Goal: Task Accomplishment & Management: Use online tool/utility

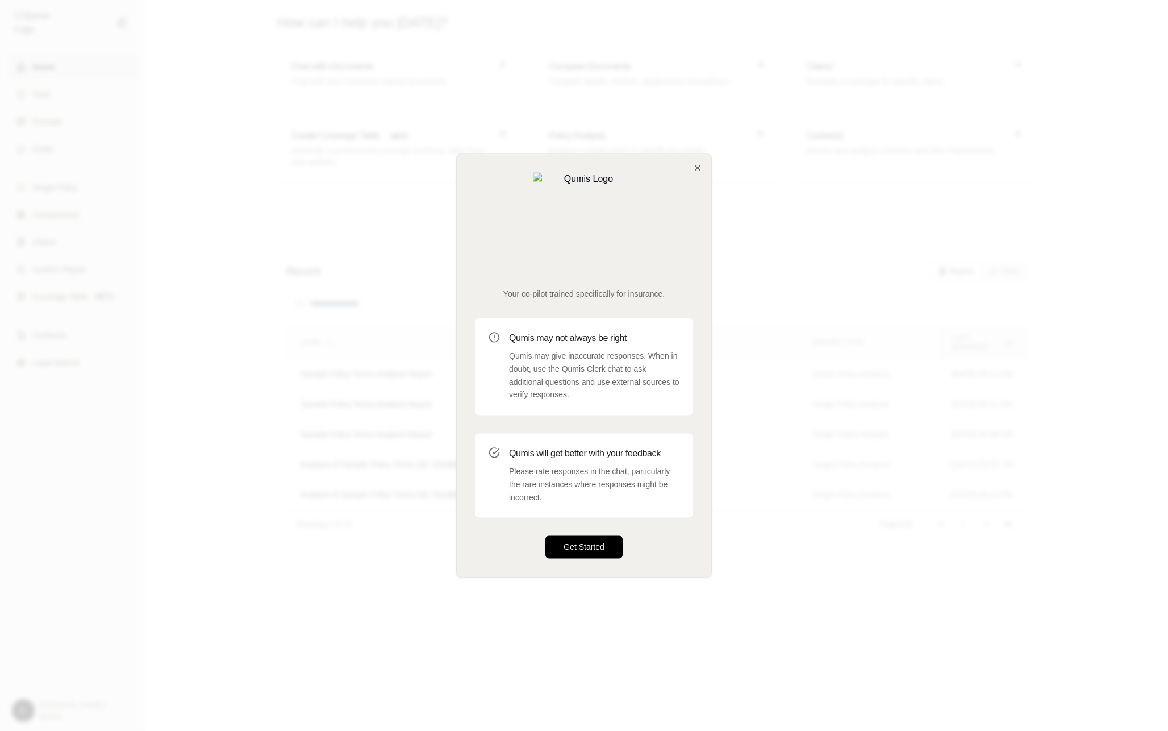
click at [606, 536] on button "Get Started" at bounding box center [583, 547] width 77 height 23
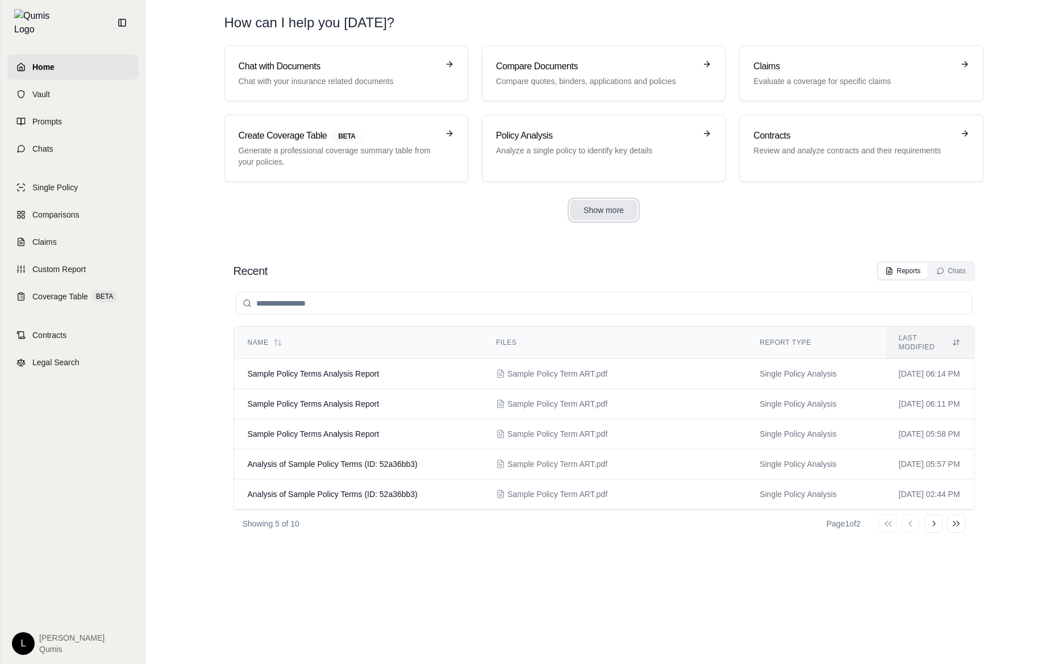
click at [603, 218] on button "Show more" at bounding box center [604, 210] width 68 height 20
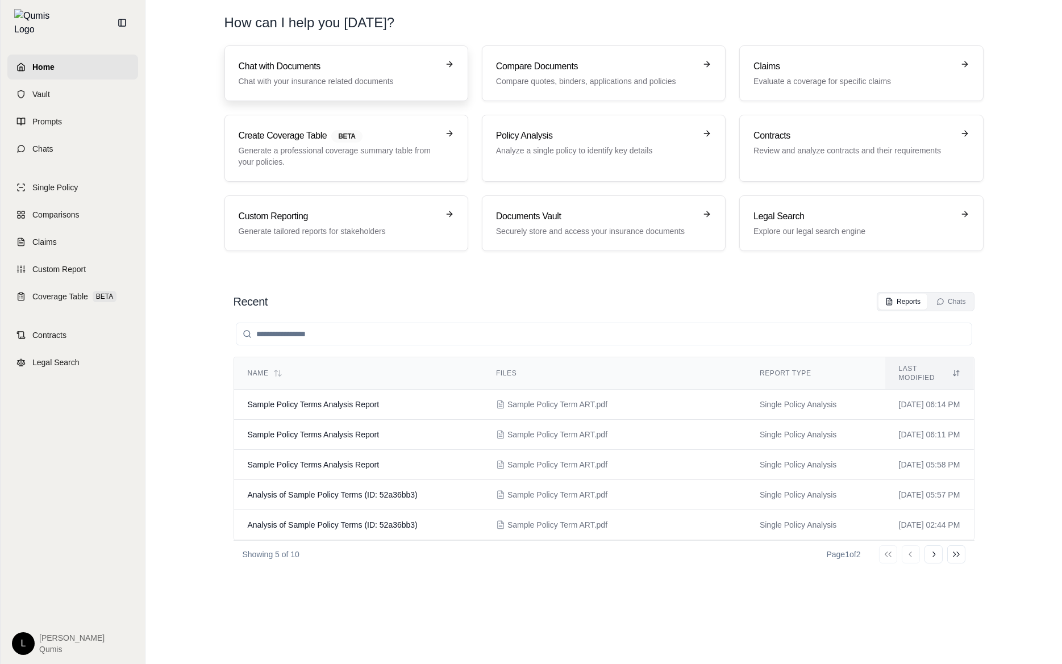
click at [349, 78] on p "Chat with your insurance related documents" at bounding box center [338, 81] width 199 height 11
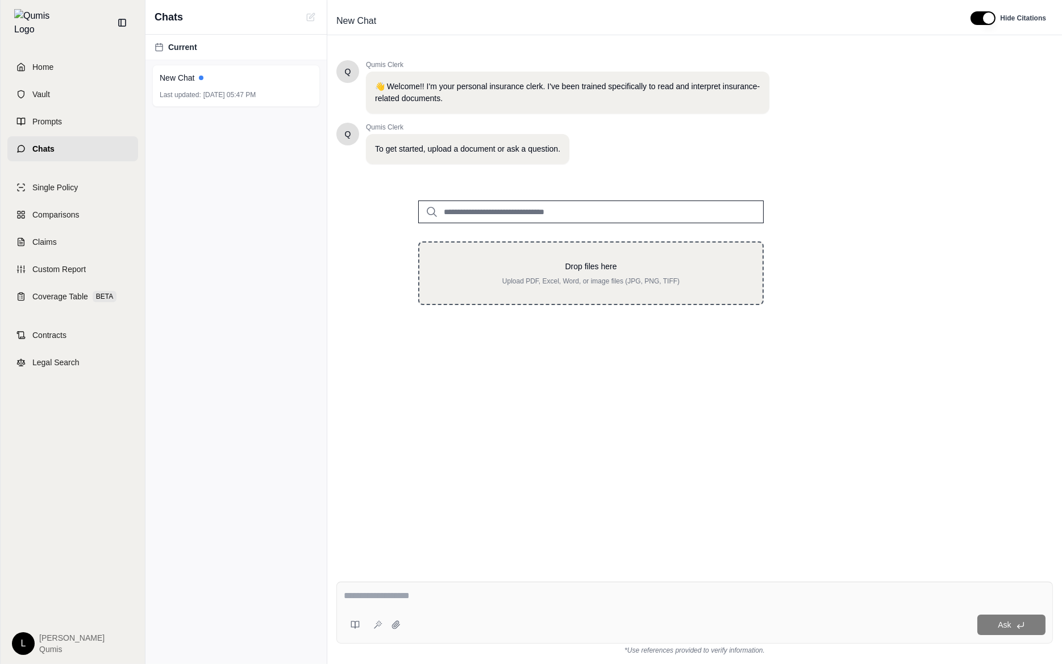
click at [568, 269] on p "Drop files here" at bounding box center [591, 266] width 307 height 11
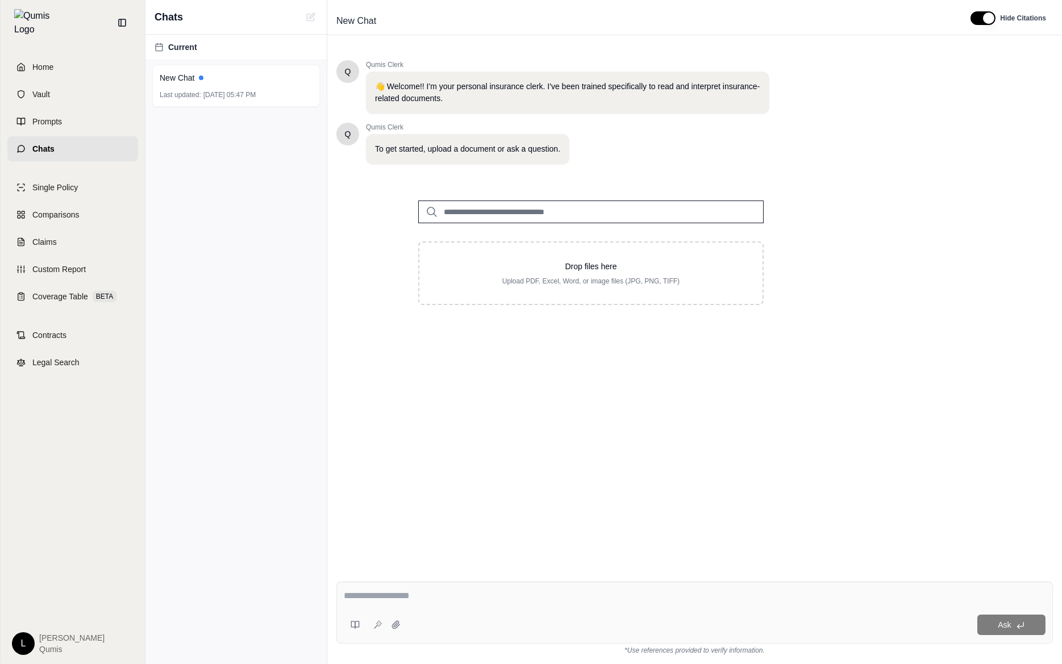
type input "**********"
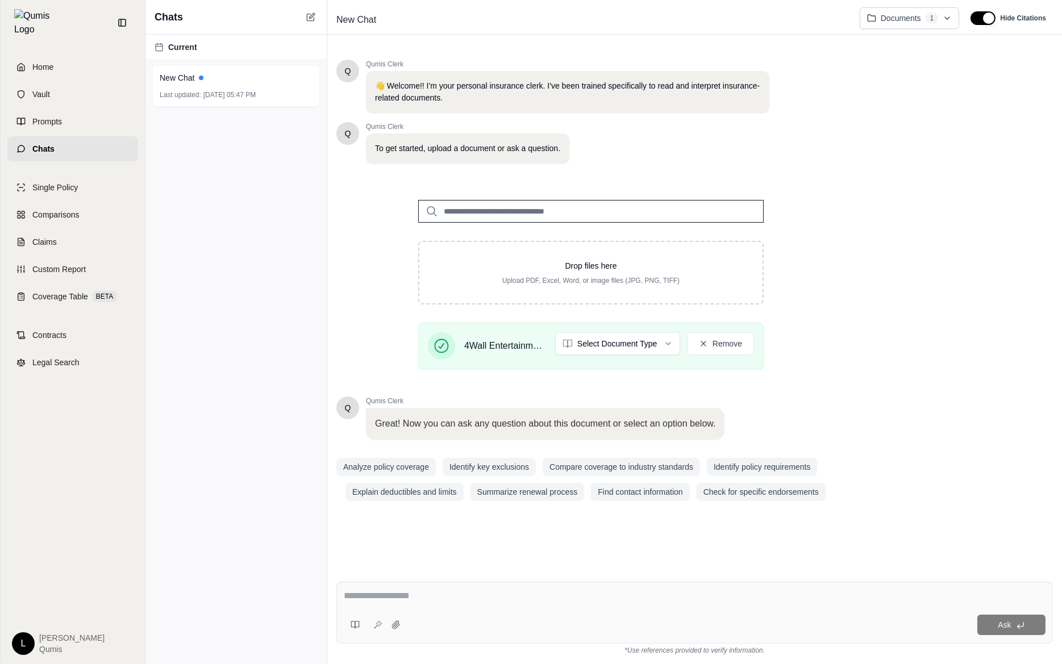
click at [428, 594] on textarea at bounding box center [695, 596] width 702 height 14
type textarea "**********"
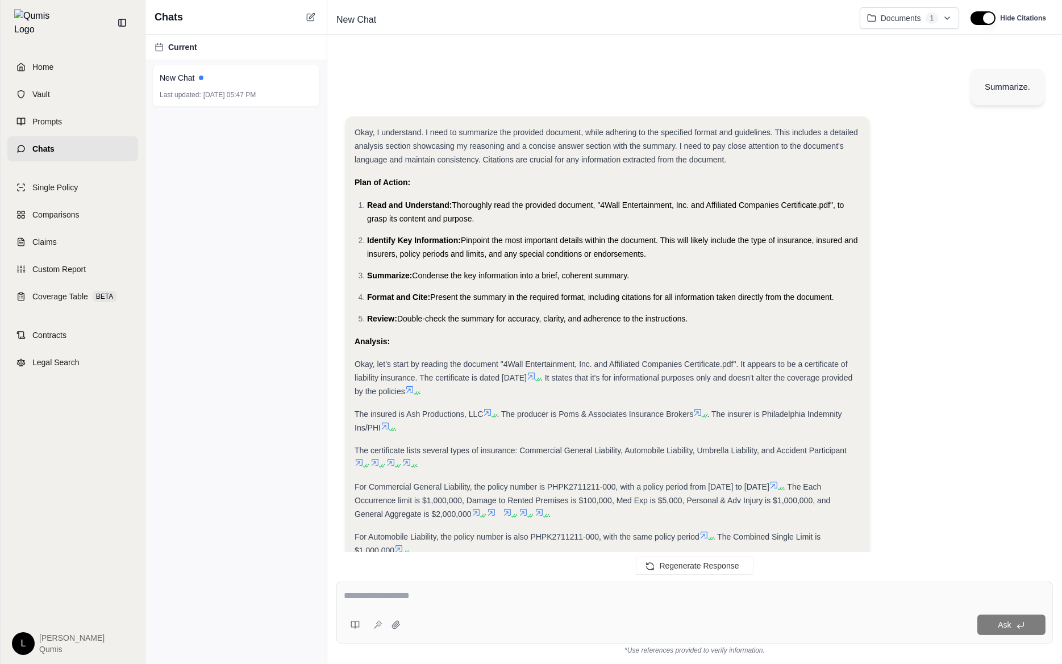
scroll to position [370, 0]
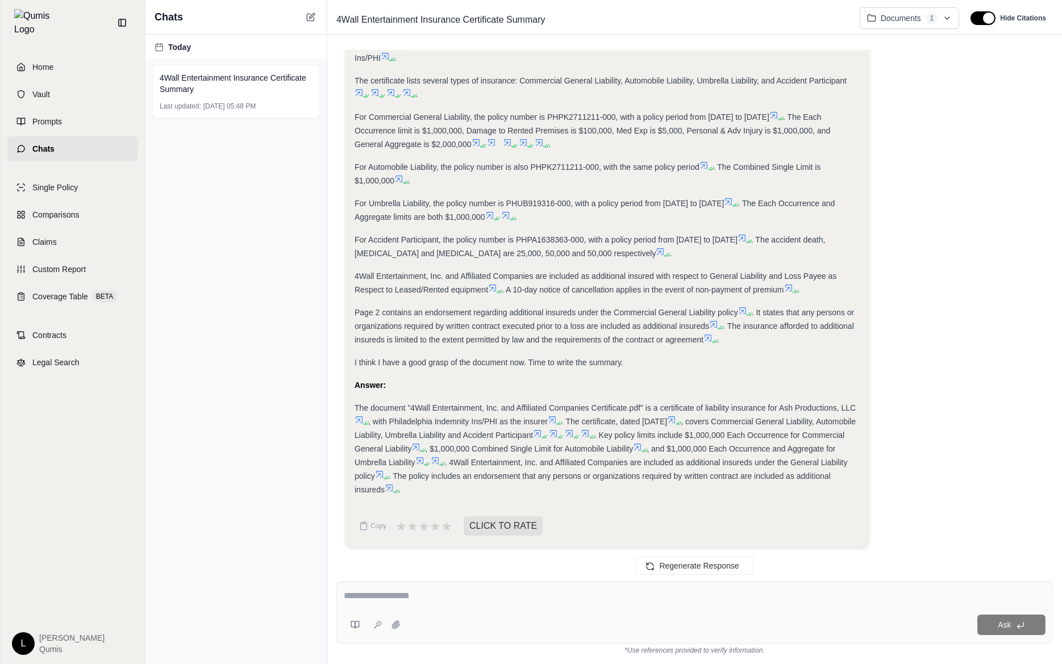
click at [556, 419] on icon at bounding box center [552, 419] width 9 height 9
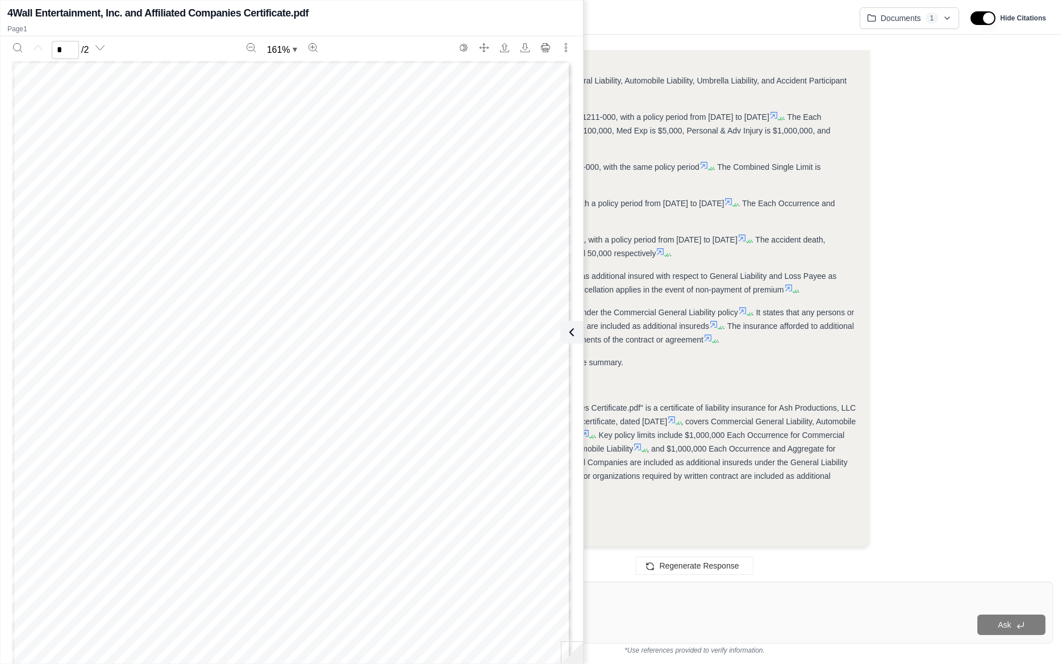
click at [750, 411] on span "The document "4Wall Entertainment, Inc. and Affiliated Companies Certificate.pd…" at bounding box center [605, 407] width 501 height 9
click at [577, 338] on button at bounding box center [569, 332] width 23 height 23
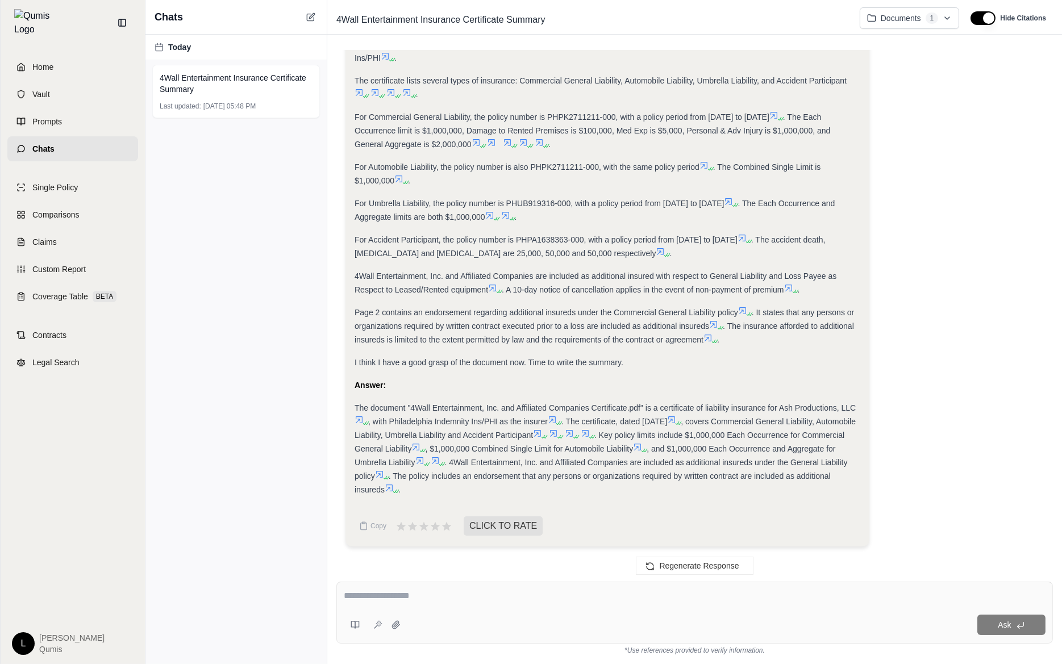
click at [715, 324] on icon at bounding box center [713, 324] width 7 height 7
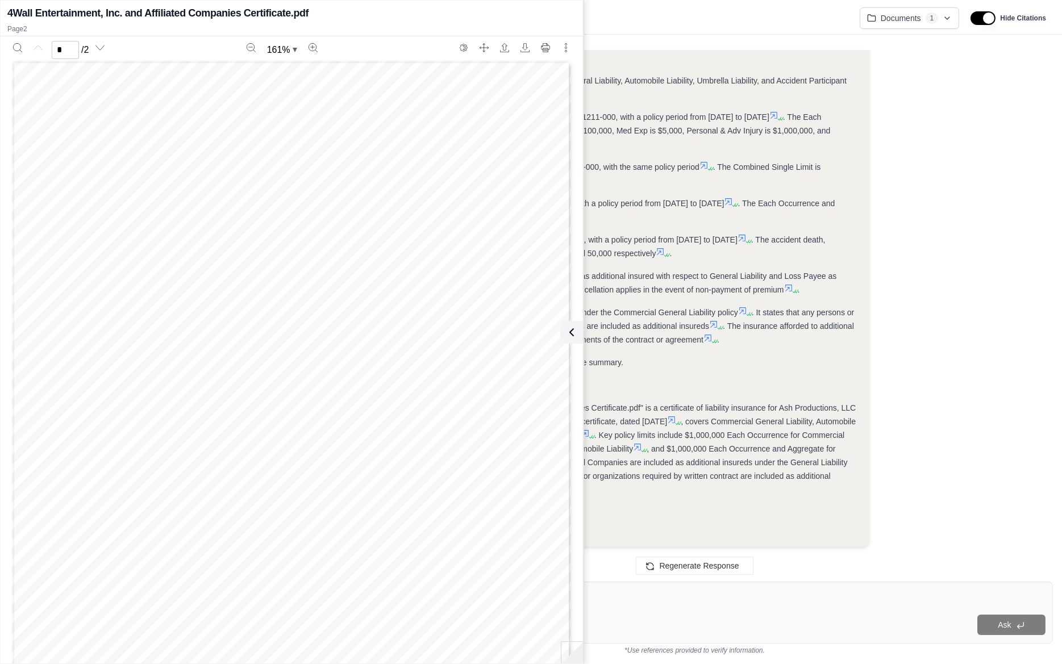
type input "*"
click at [572, 333] on icon at bounding box center [570, 333] width 14 height 14
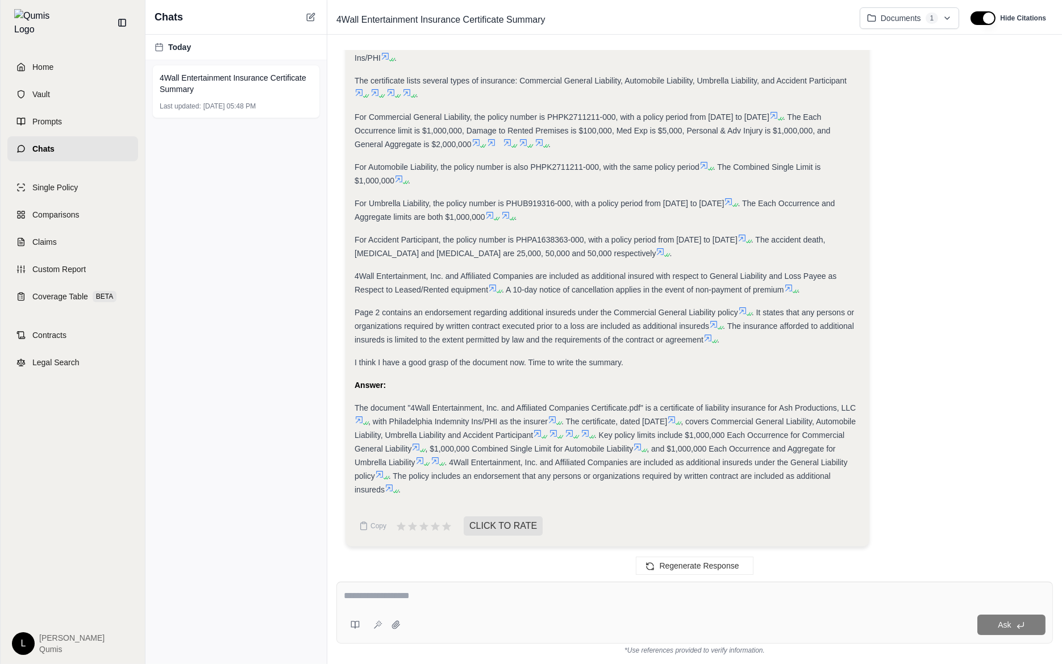
click at [797, 288] on icon at bounding box center [794, 291] width 7 height 7
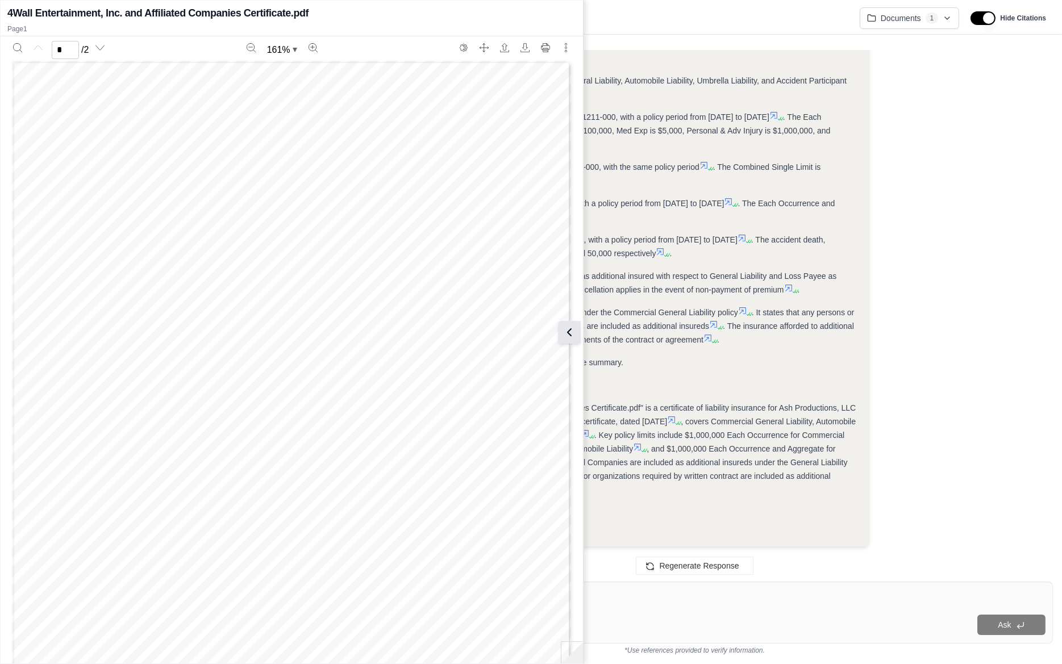
click at [575, 330] on icon at bounding box center [570, 333] width 14 height 14
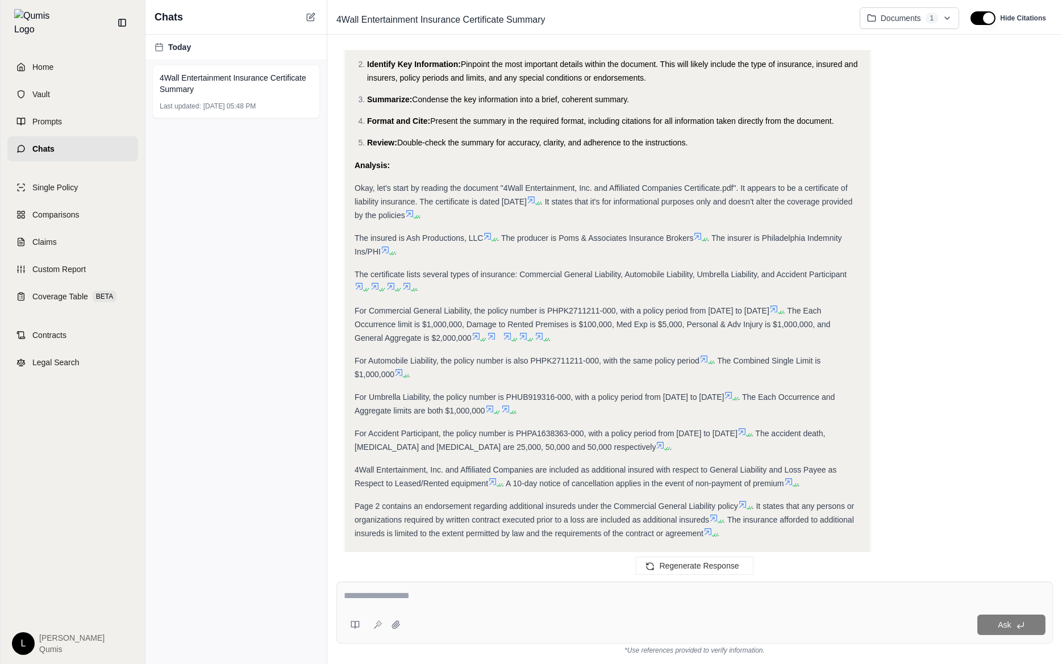
scroll to position [150, 0]
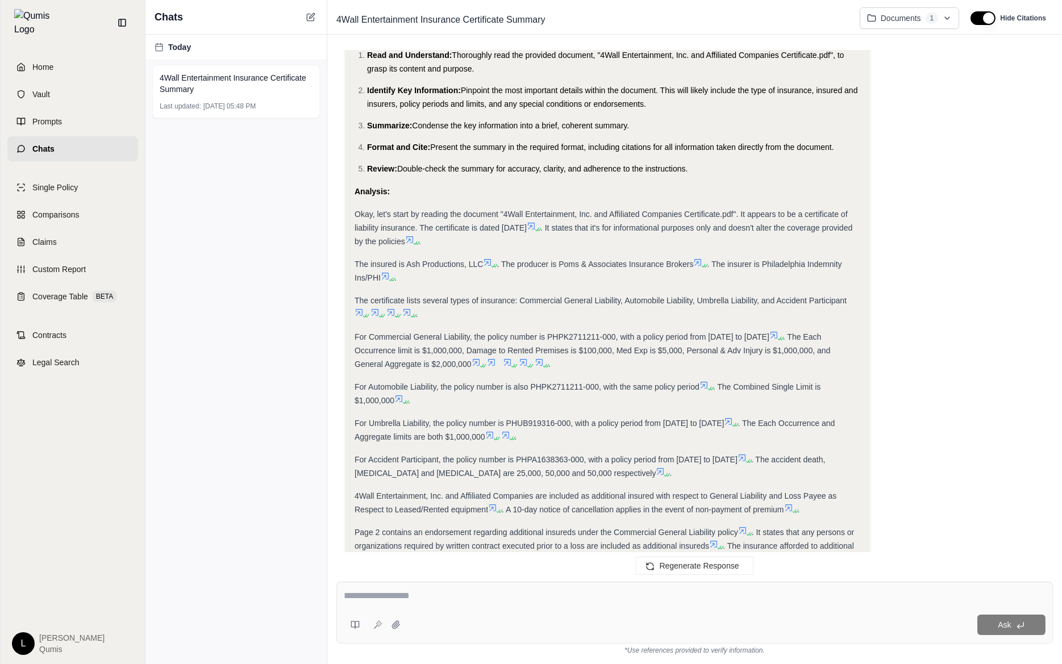
click at [778, 332] on icon at bounding box center [773, 335] width 9 height 9
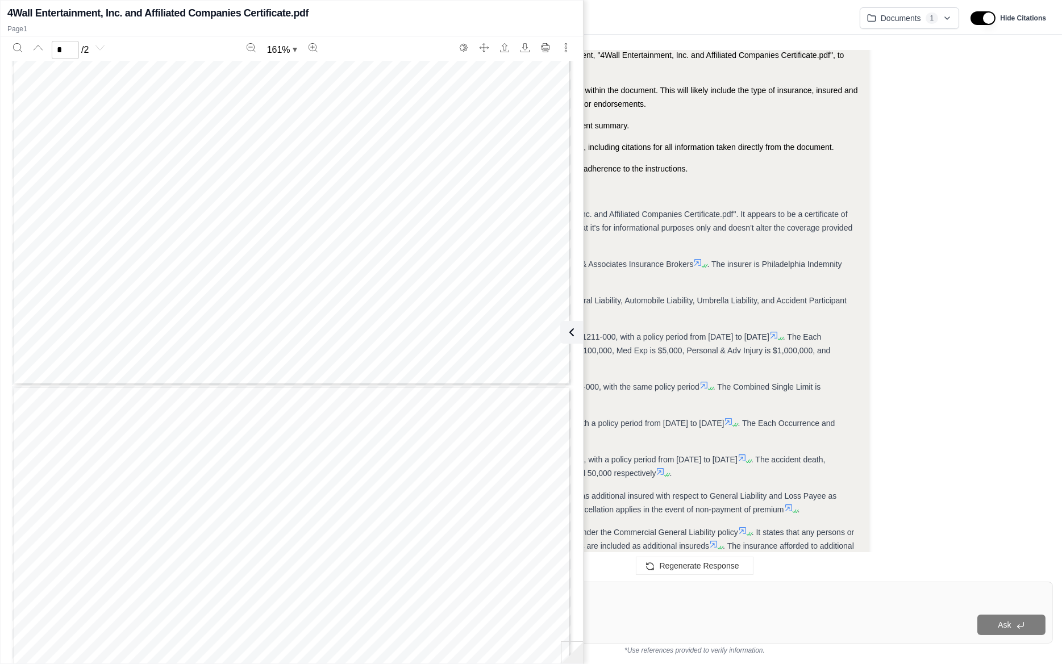
type input "*"
click at [776, 304] on span "The certificate lists several types of insurance: Commercial General Liability,…" at bounding box center [601, 300] width 492 height 9
click at [575, 331] on icon at bounding box center [570, 333] width 14 height 14
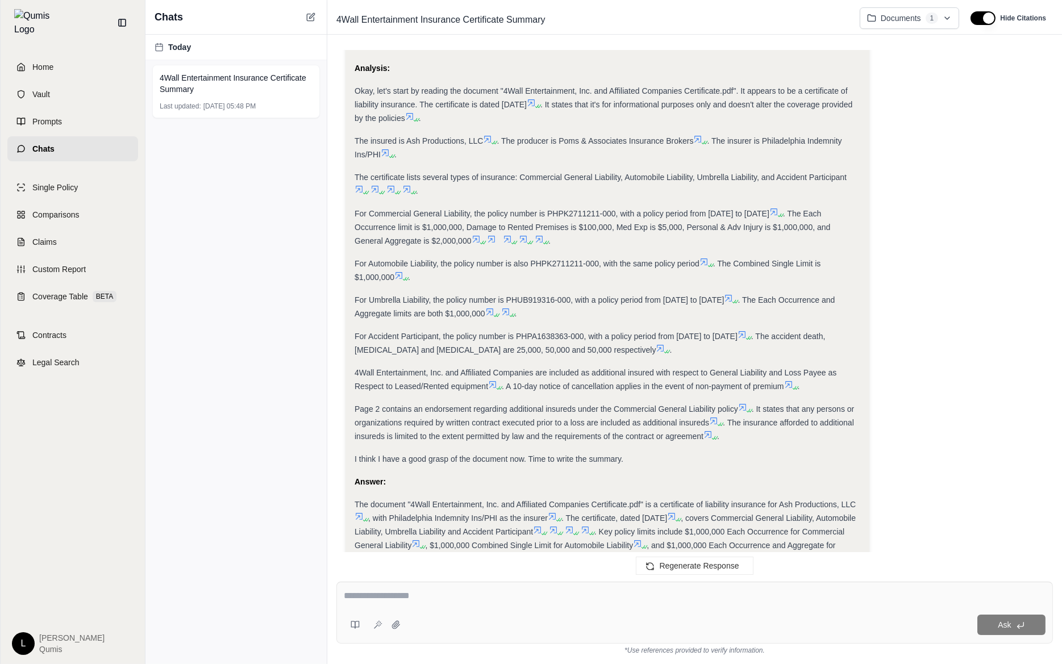
scroll to position [370, 0]
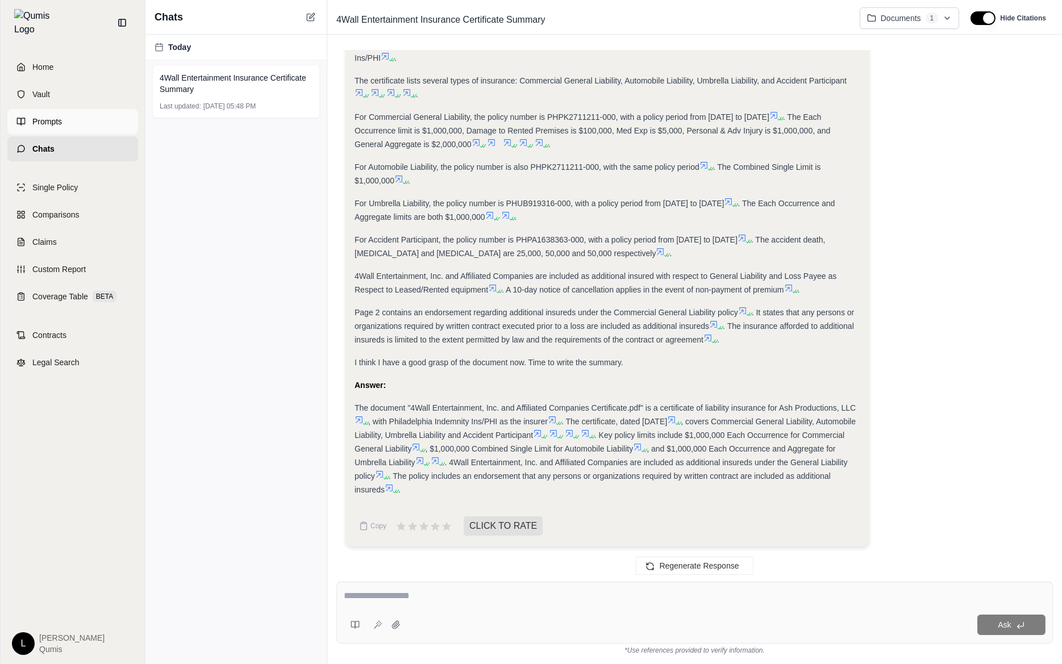
click at [72, 115] on link "Prompts" at bounding box center [72, 121] width 131 height 25
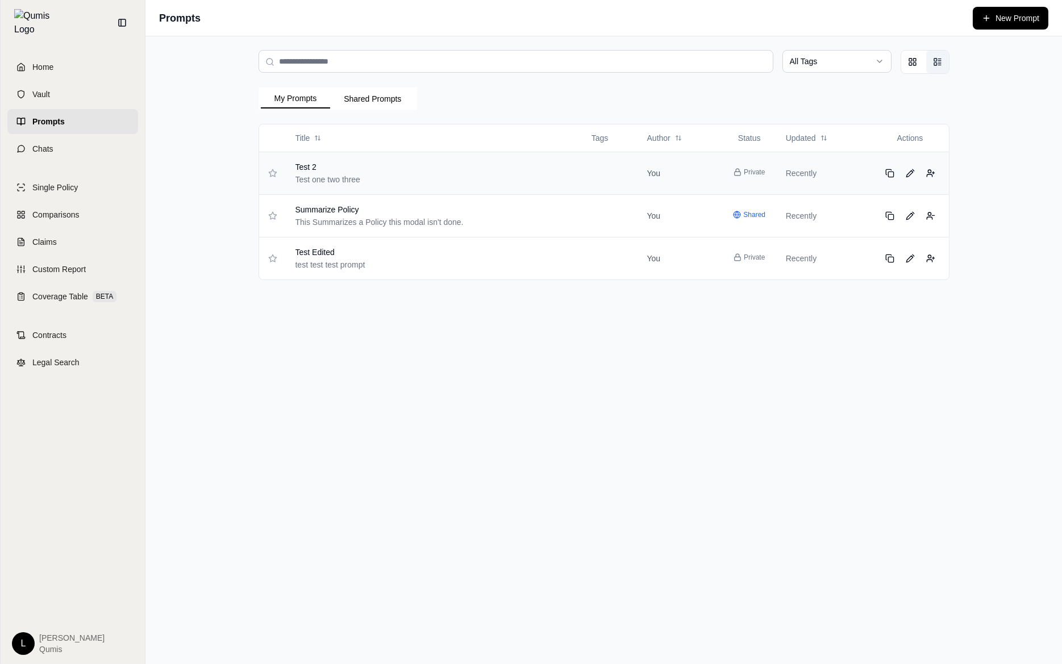
click at [391, 172] on div "Test 2 Test one two three" at bounding box center [422, 173] width 255 height 24
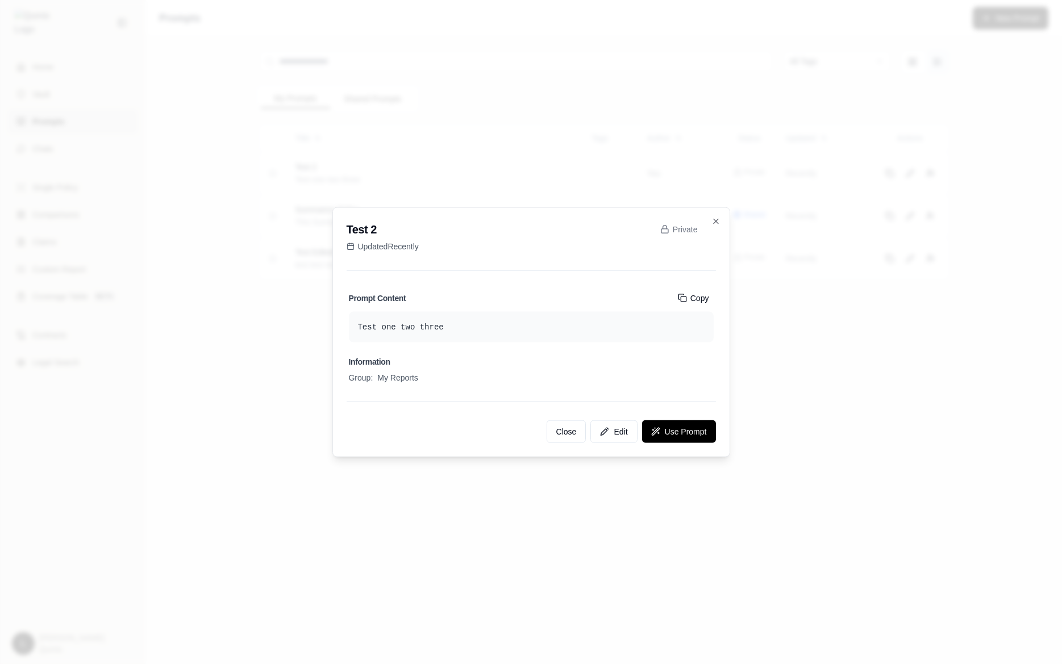
click at [831, 399] on div at bounding box center [531, 332] width 1062 height 664
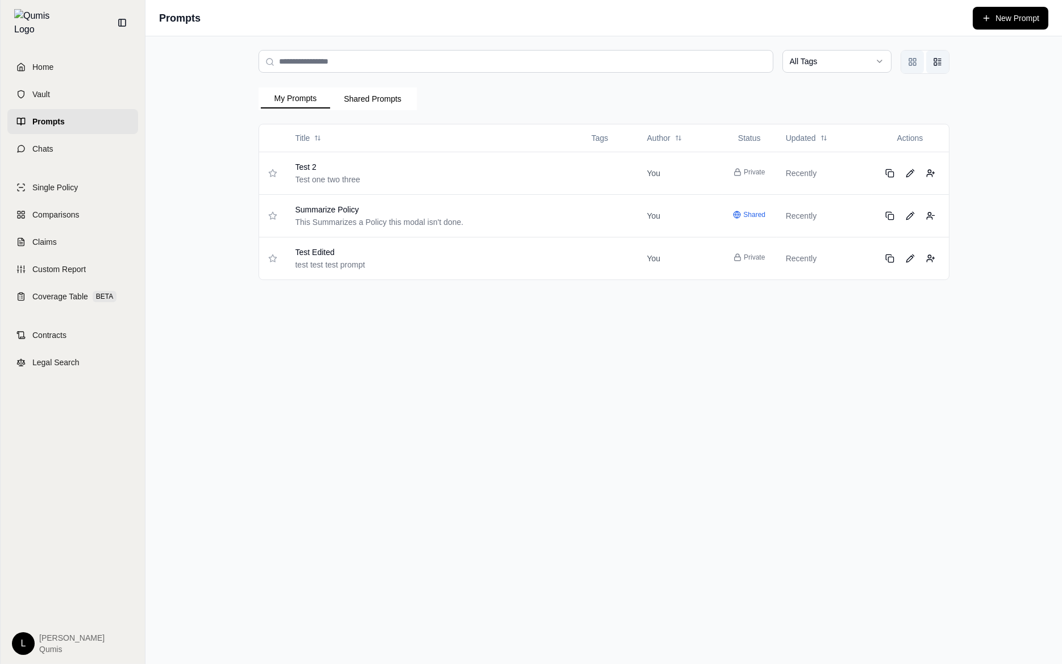
click at [918, 66] on button "Grid view" at bounding box center [912, 62] width 23 height 23
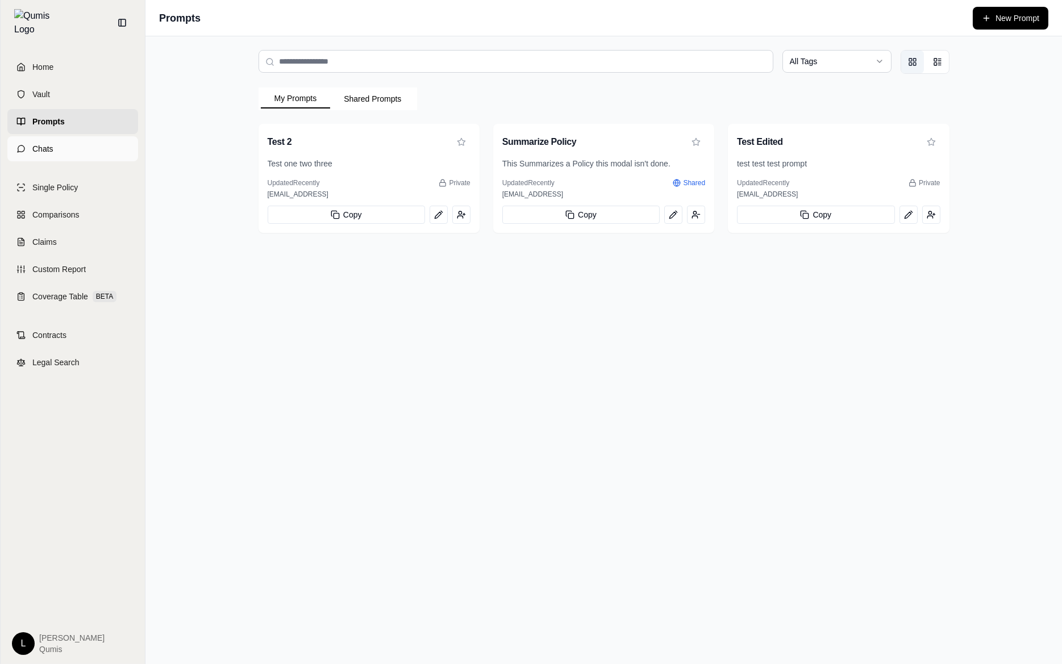
click at [68, 140] on link "Chats" at bounding box center [72, 148] width 131 height 25
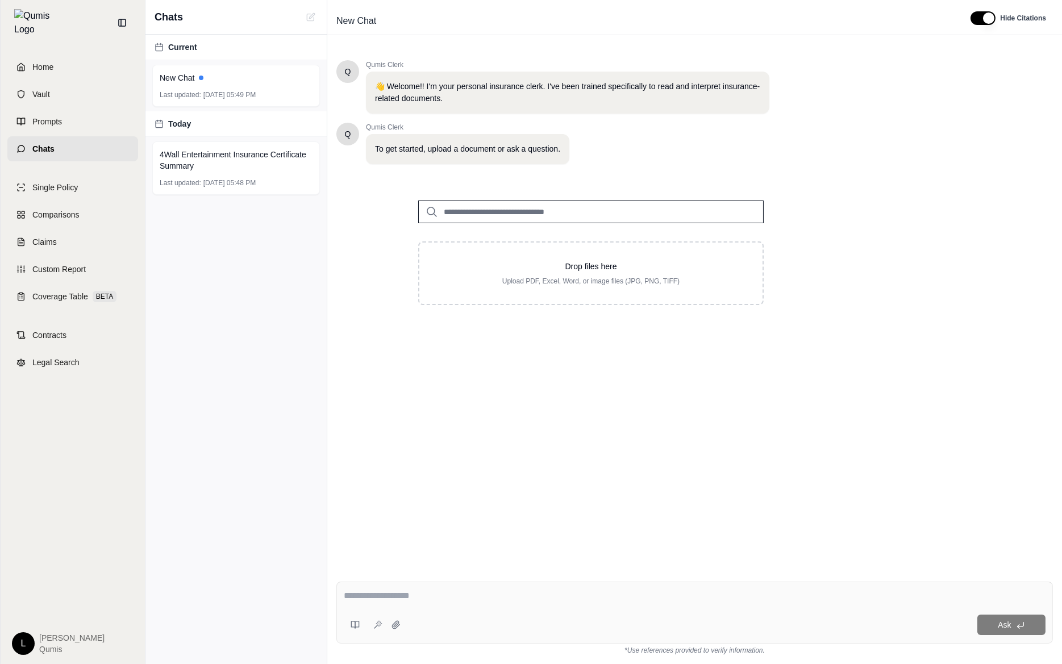
click at [386, 603] on textarea at bounding box center [695, 596] width 702 height 14
click at [353, 621] on icon at bounding box center [355, 625] width 9 height 9
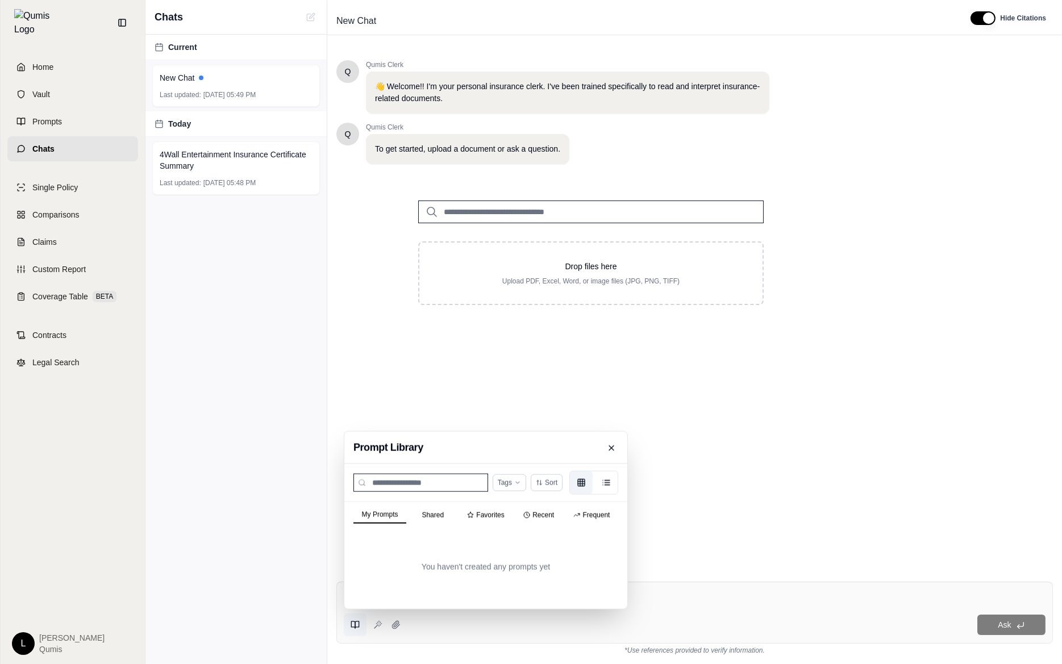
click at [440, 520] on button "Shared" at bounding box center [432, 515] width 53 height 16
click at [482, 520] on button "Favorites" at bounding box center [485, 515] width 53 height 16
click at [407, 513] on button "Shared" at bounding box center [432, 515] width 53 height 17
click at [593, 520] on button "Frequent" at bounding box center [591, 515] width 53 height 16
click at [393, 510] on button "My Prompts" at bounding box center [379, 515] width 53 height 16
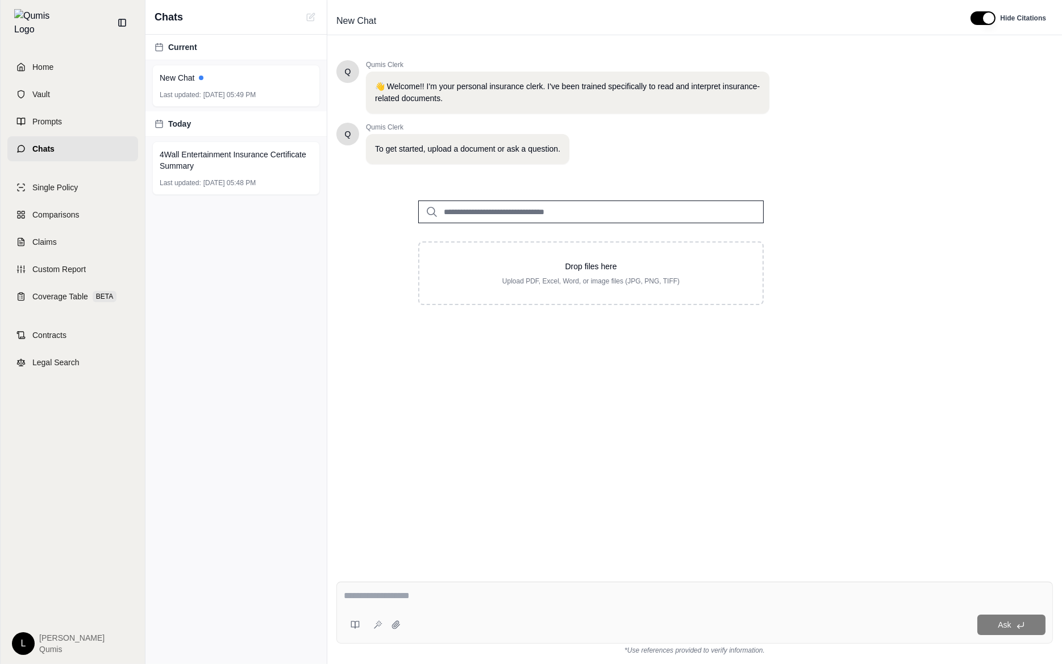
click at [998, 482] on div "Q Qumis Clerk 👋 Welcome!! I'm your personal insurance clerk. I've been trained …" at bounding box center [694, 307] width 717 height 513
click at [88, 62] on link "Home" at bounding box center [72, 67] width 131 height 25
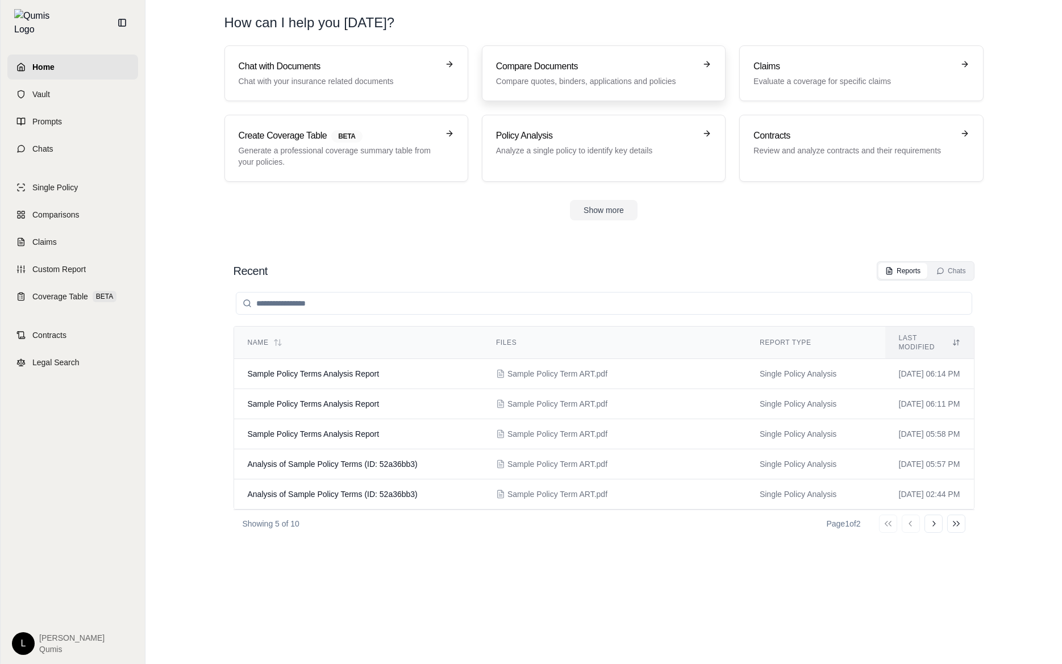
click at [553, 76] on p "Compare quotes, binders, applications and policies" at bounding box center [595, 81] width 199 height 11
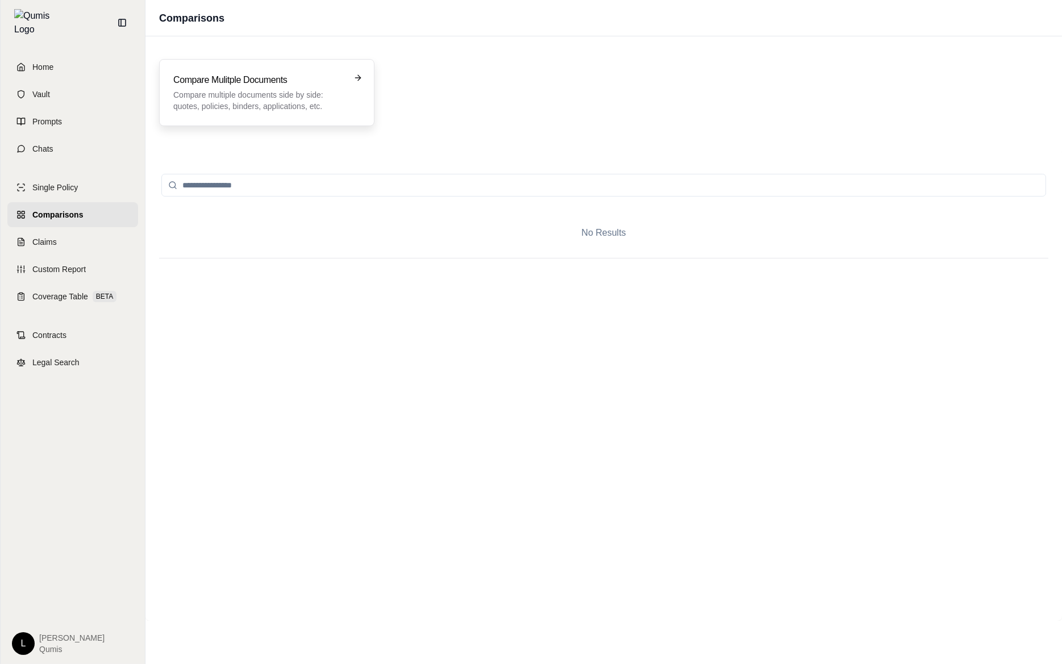
click at [265, 91] on p "Compare multiple documents side by side: quotes, policies, binders, application…" at bounding box center [258, 100] width 171 height 23
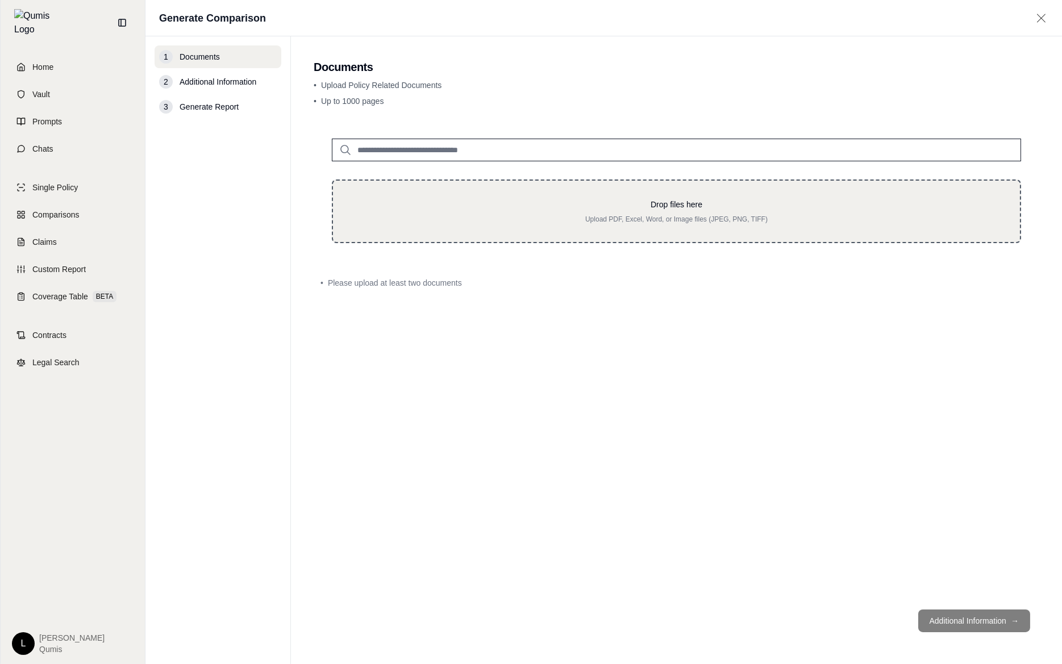
click at [461, 202] on p "Drop files here" at bounding box center [676, 204] width 651 height 11
type input "**********"
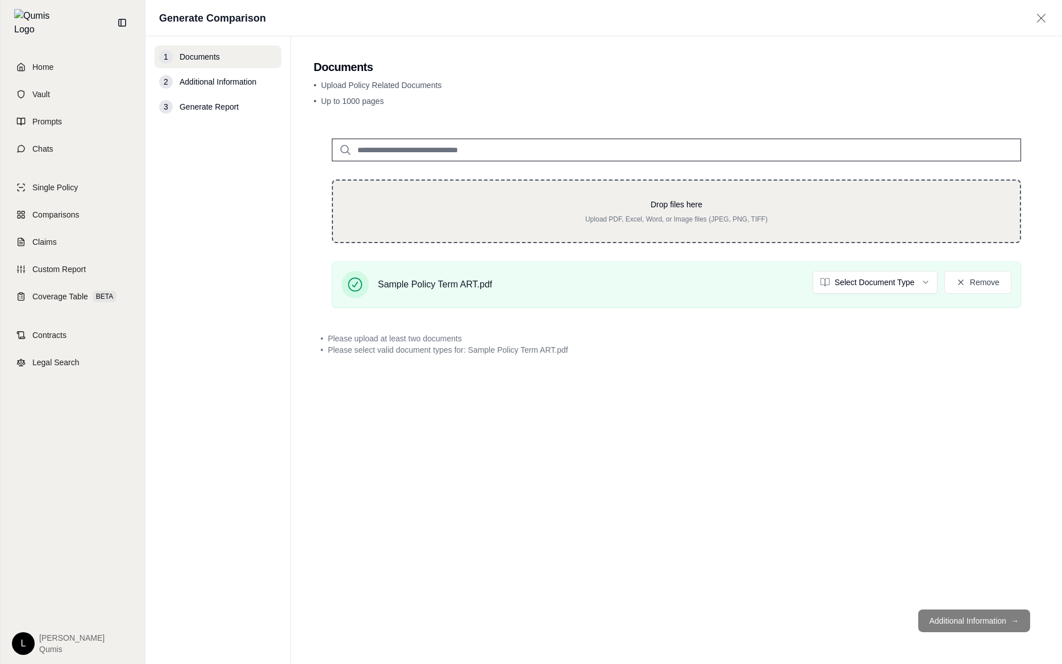
click at [700, 194] on div "Drop files here Upload PDF, Excel, Word, or Image files (JPEG, PNG, TIFF)" at bounding box center [676, 212] width 689 height 64
type input "**********"
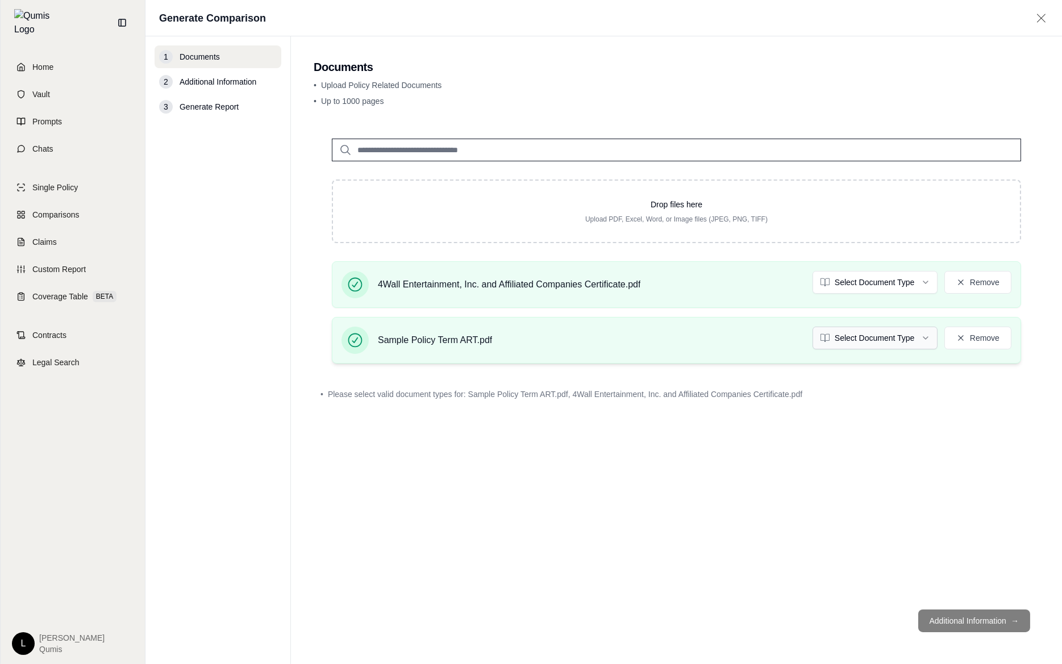
click at [863, 340] on html "Home Vault Prompts Chats Single Policy Comparisons Claims Custom Report Coverag…" at bounding box center [531, 332] width 1062 height 664
click at [868, 284] on html "Document type updated successfully Home Vault Prompts Chats Single Policy Compa…" at bounding box center [531, 332] width 1062 height 664
click at [557, 488] on html "Home Vault Prompts Chats Single Policy Comparisons Claims Custom Report Coverag…" at bounding box center [531, 332] width 1062 height 664
click at [963, 627] on footer "Additional Information →" at bounding box center [677, 621] width 726 height 41
click at [97, 211] on link "Comparisons" at bounding box center [72, 214] width 131 height 25
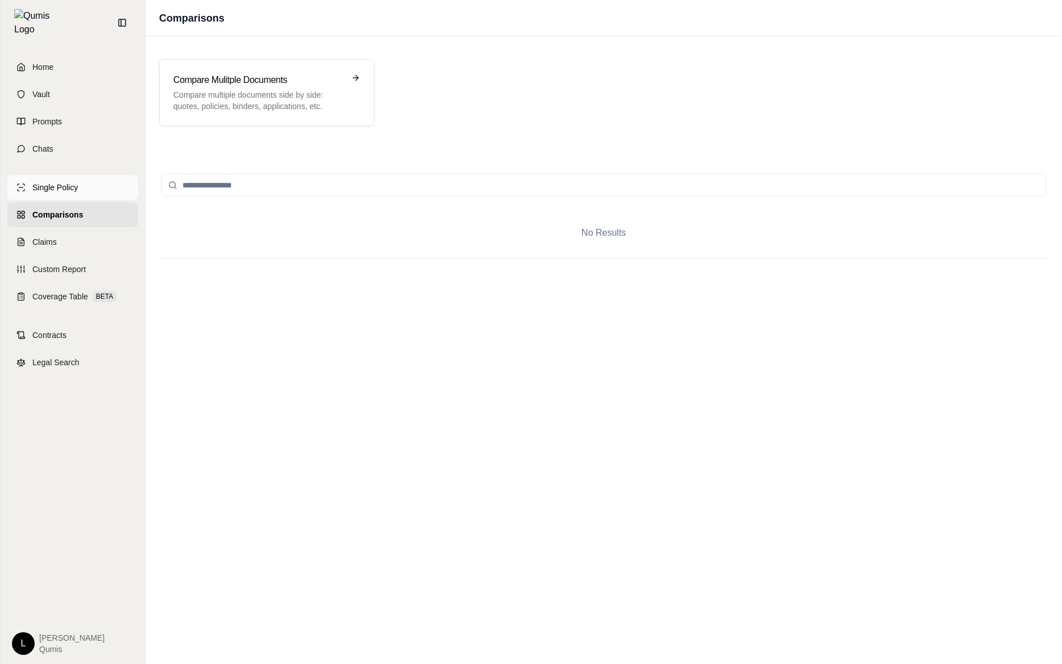
click at [77, 182] on span "Single Policy" at bounding box center [54, 187] width 45 height 11
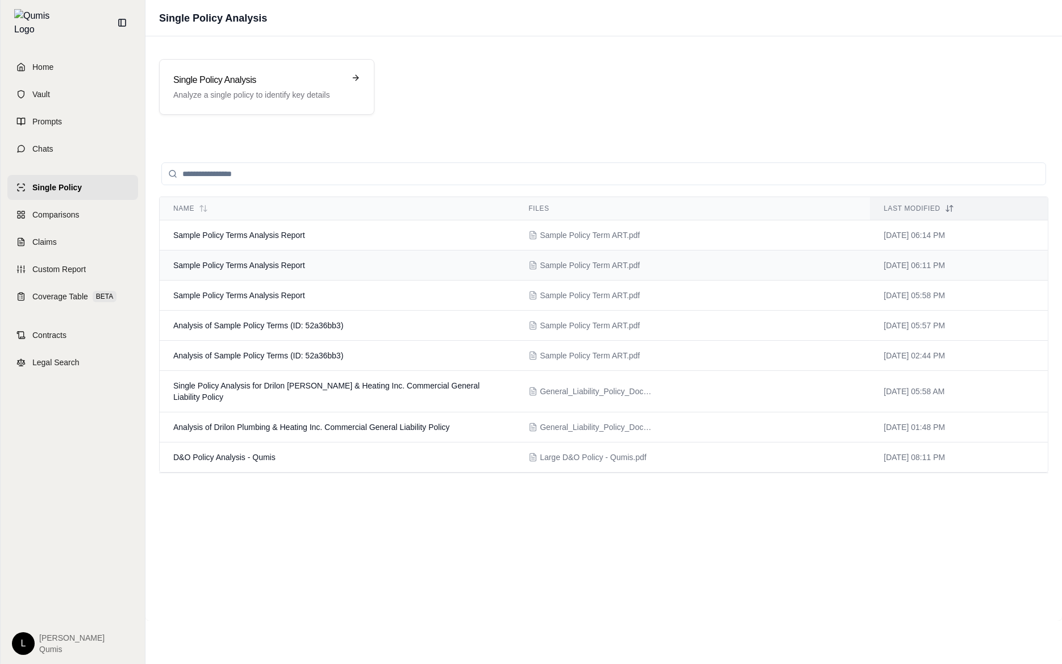
click at [307, 251] on td "Sample Policy Terms Analysis Report" at bounding box center [337, 266] width 355 height 30
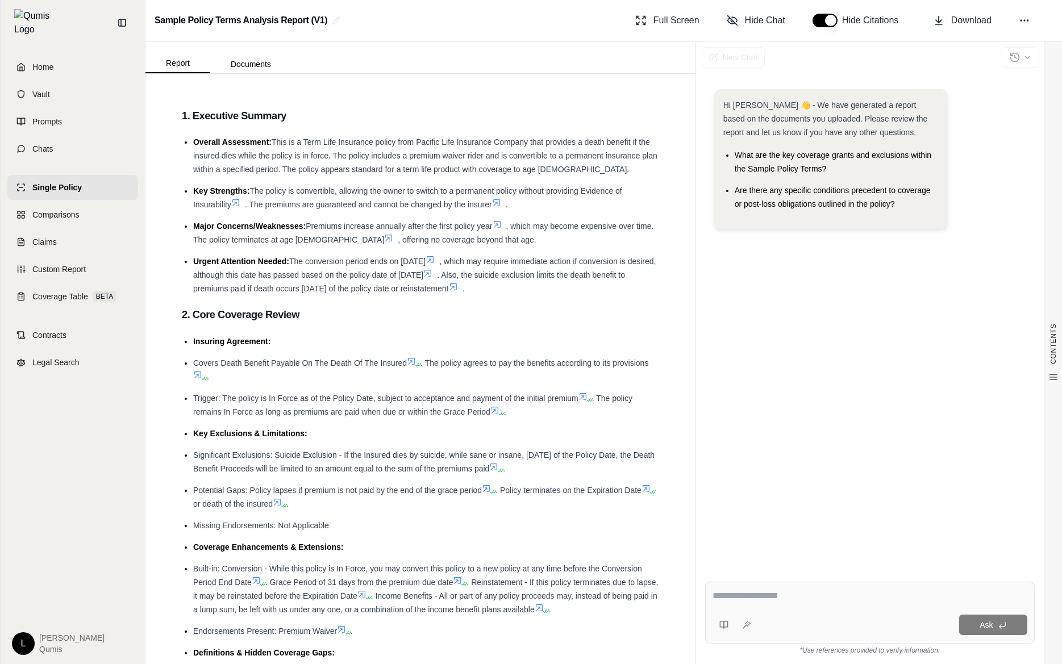
click at [82, 180] on link "Single Policy" at bounding box center [72, 187] width 131 height 25
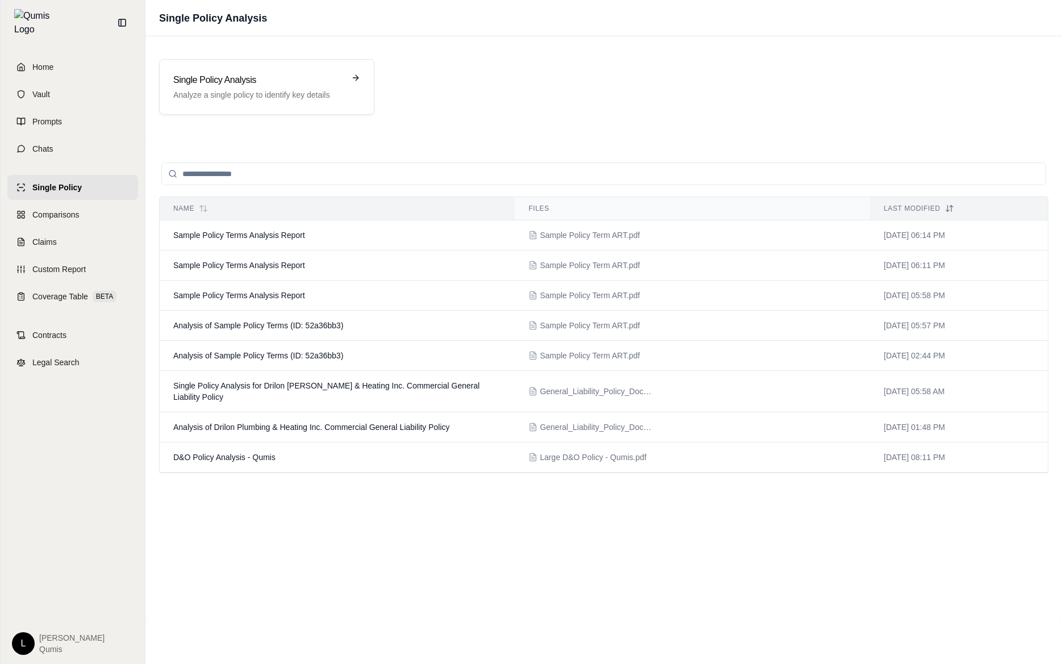
click at [247, 215] on th "Name" at bounding box center [337, 208] width 355 height 23
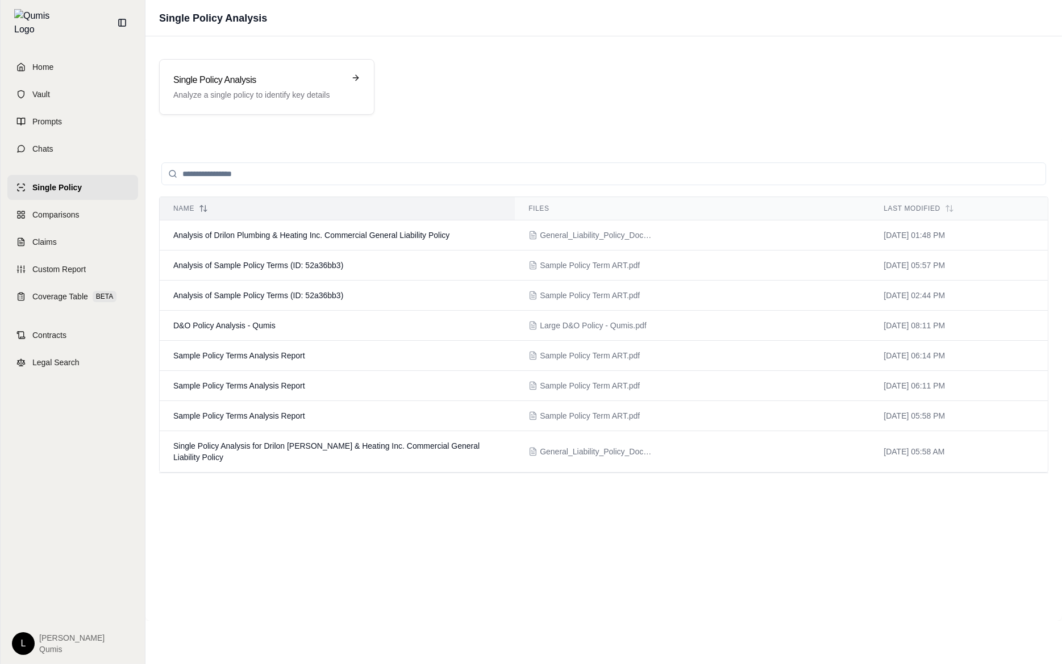
click at [247, 215] on th "Name" at bounding box center [337, 208] width 355 height 23
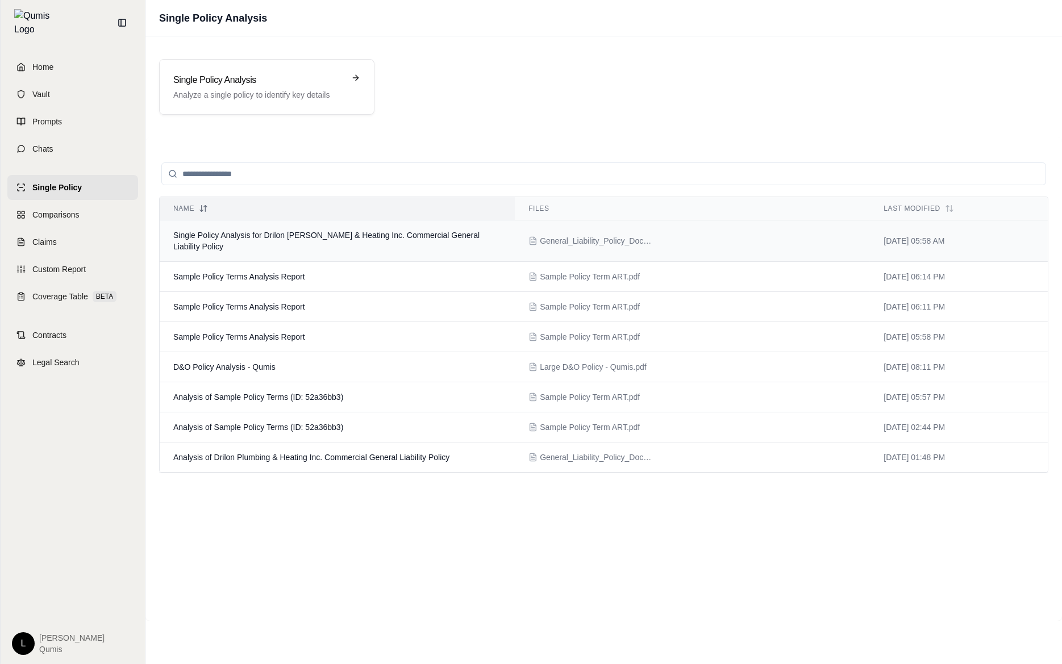
click at [287, 236] on span "Single Policy Analysis for Drilon Plumbing & Heating Inc. Commercial General Li…" at bounding box center [326, 241] width 306 height 20
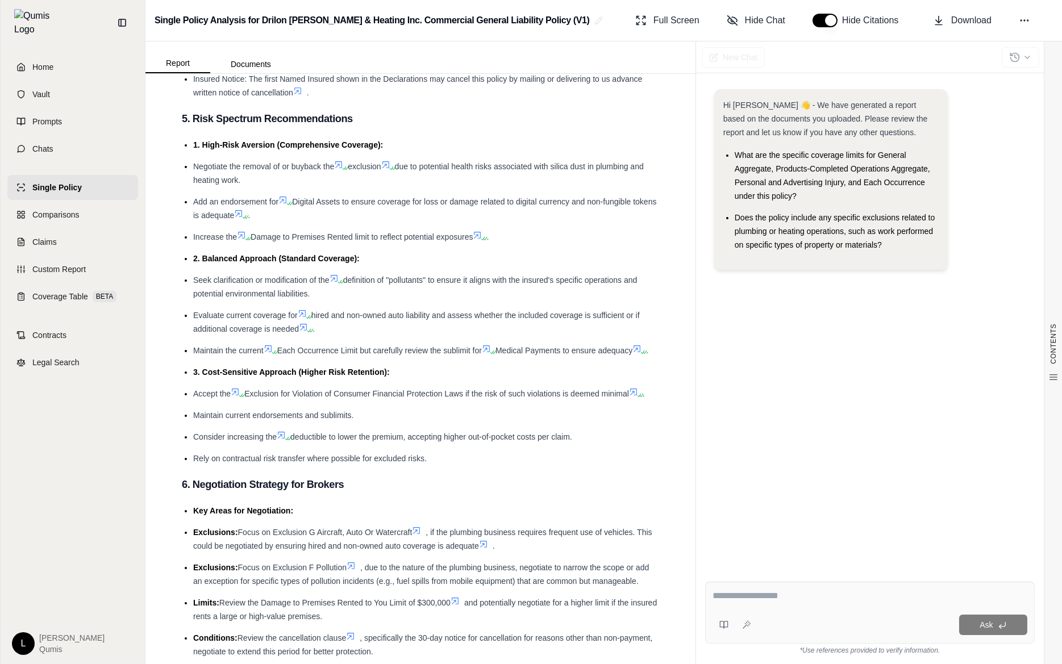
scroll to position [2348, 0]
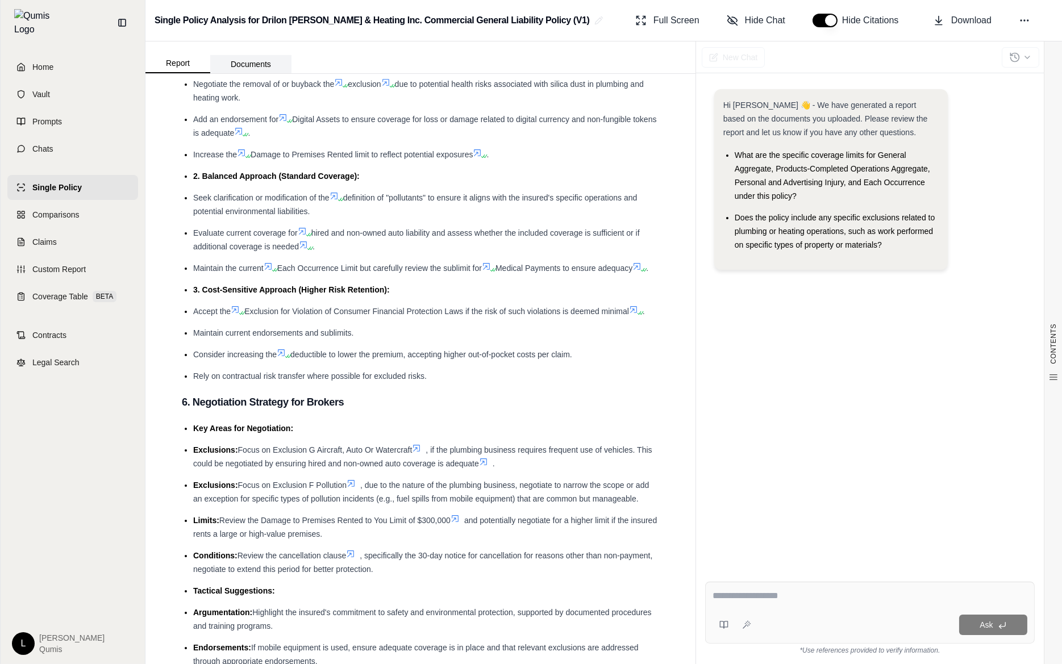
click at [260, 63] on button "Documents" at bounding box center [250, 64] width 81 height 18
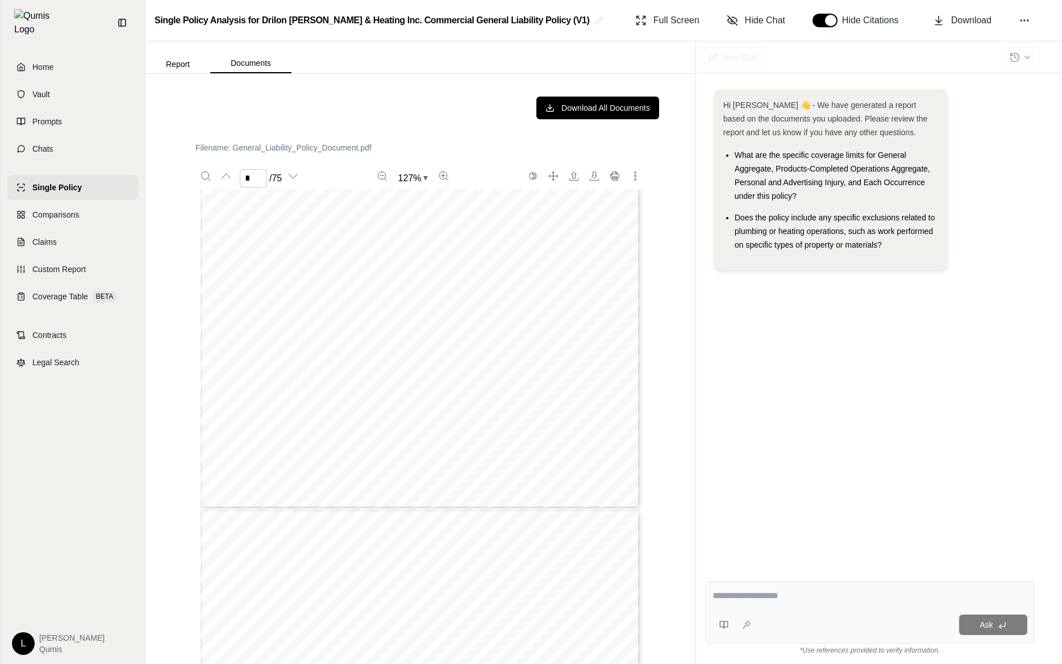
type input "*"
click at [195, 68] on button "Report" at bounding box center [177, 64] width 65 height 18
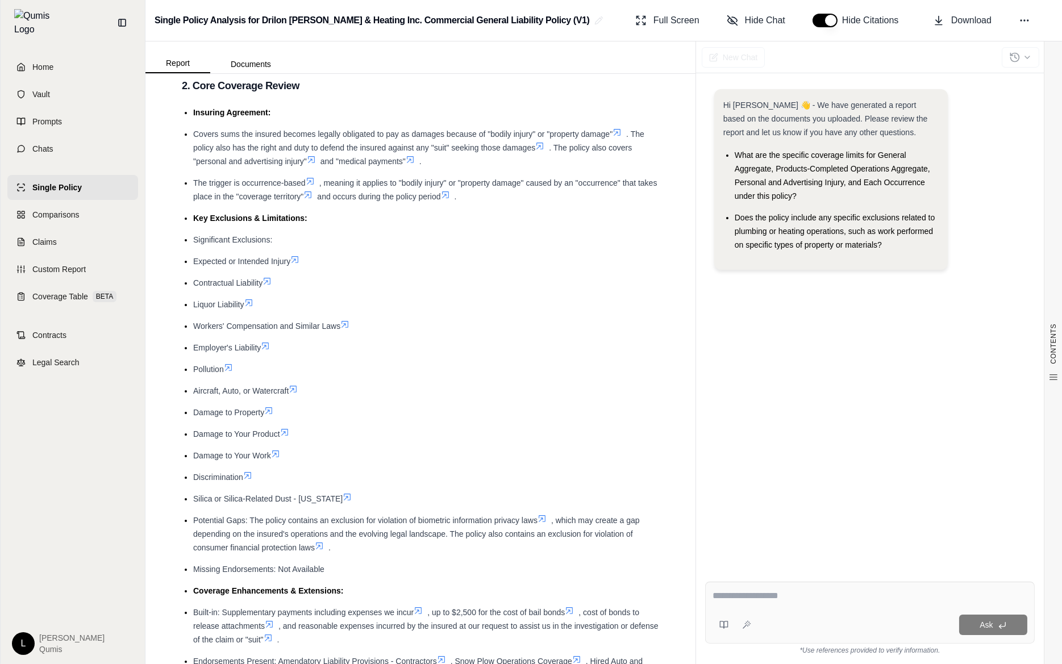
scroll to position [0, 0]
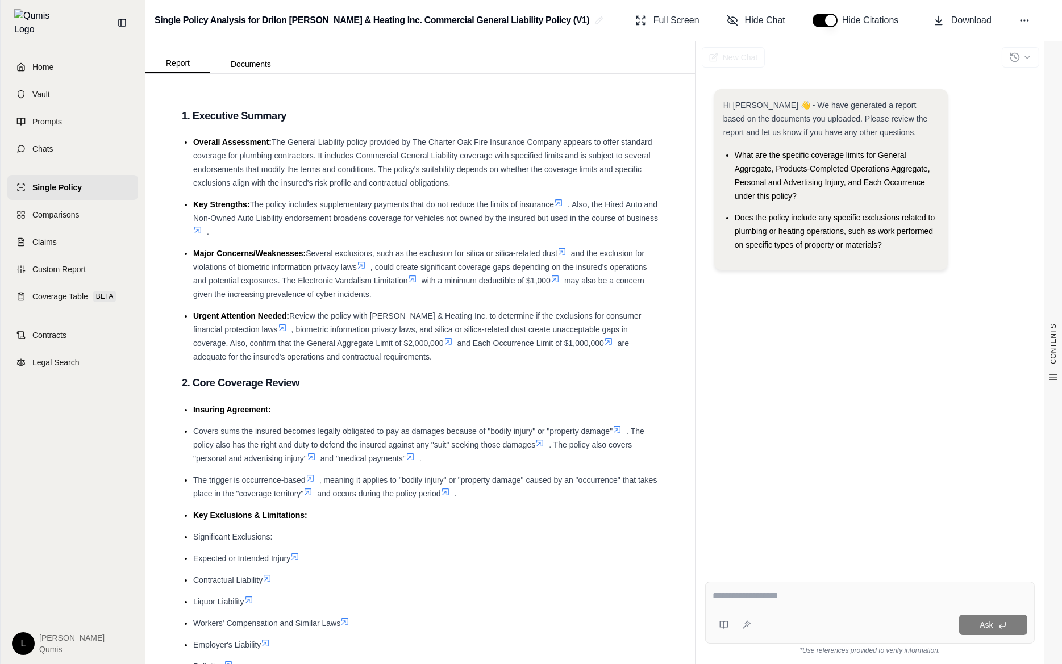
click at [819, 605] on div at bounding box center [870, 598] width 315 height 18
click at [777, 592] on textarea at bounding box center [870, 596] width 315 height 14
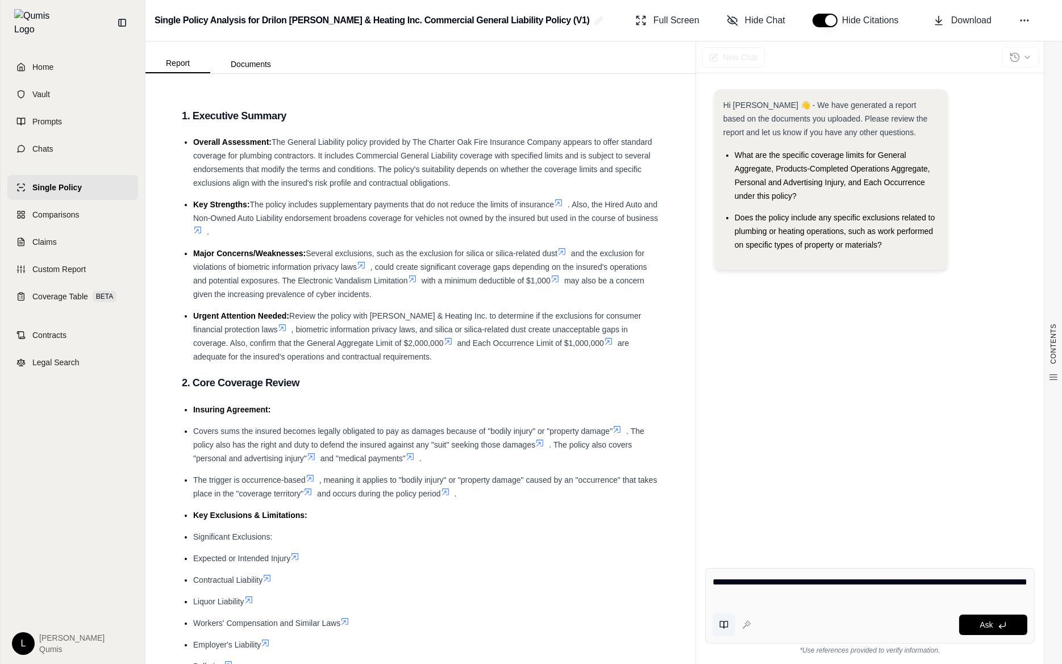
type textarea "**********"
click at [725, 631] on button at bounding box center [724, 625] width 23 height 23
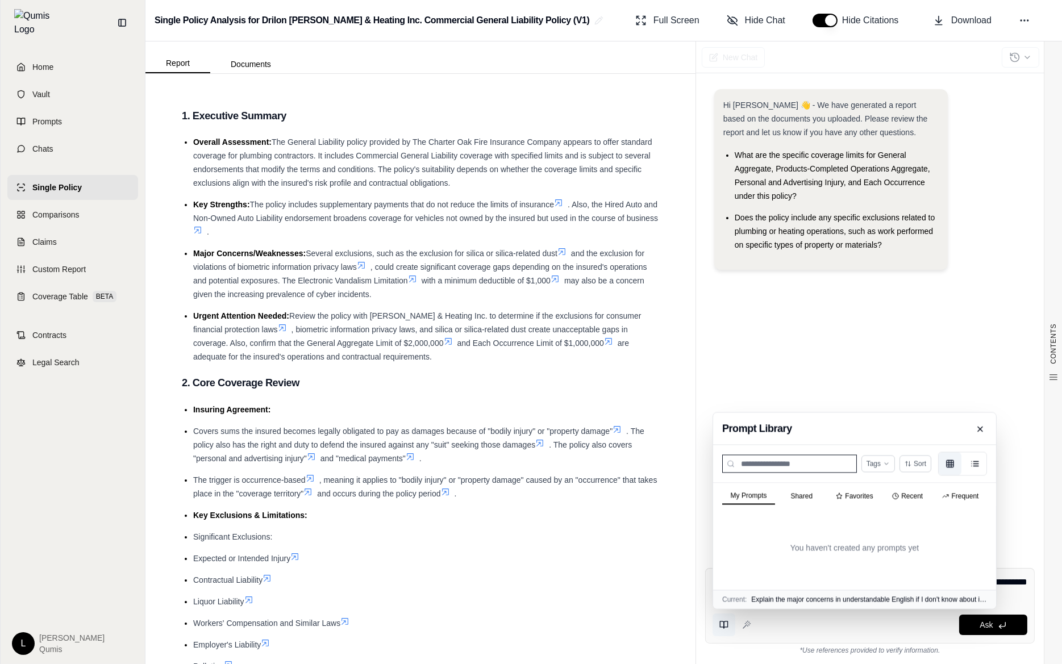
click at [722, 630] on button at bounding box center [724, 625] width 23 height 23
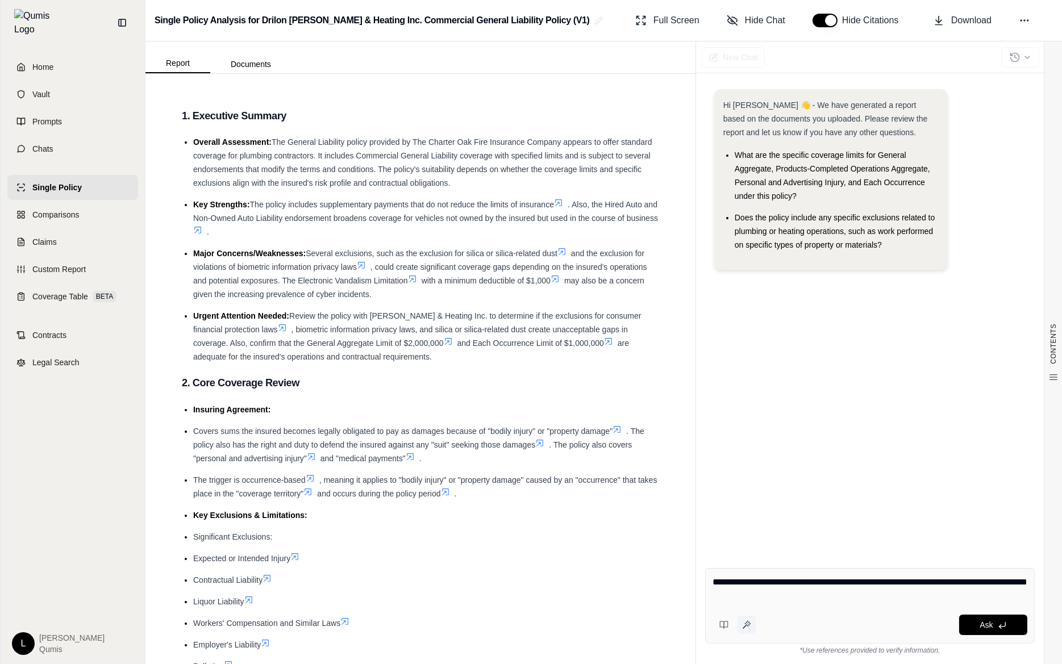
click at [743, 630] on button at bounding box center [747, 625] width 18 height 18
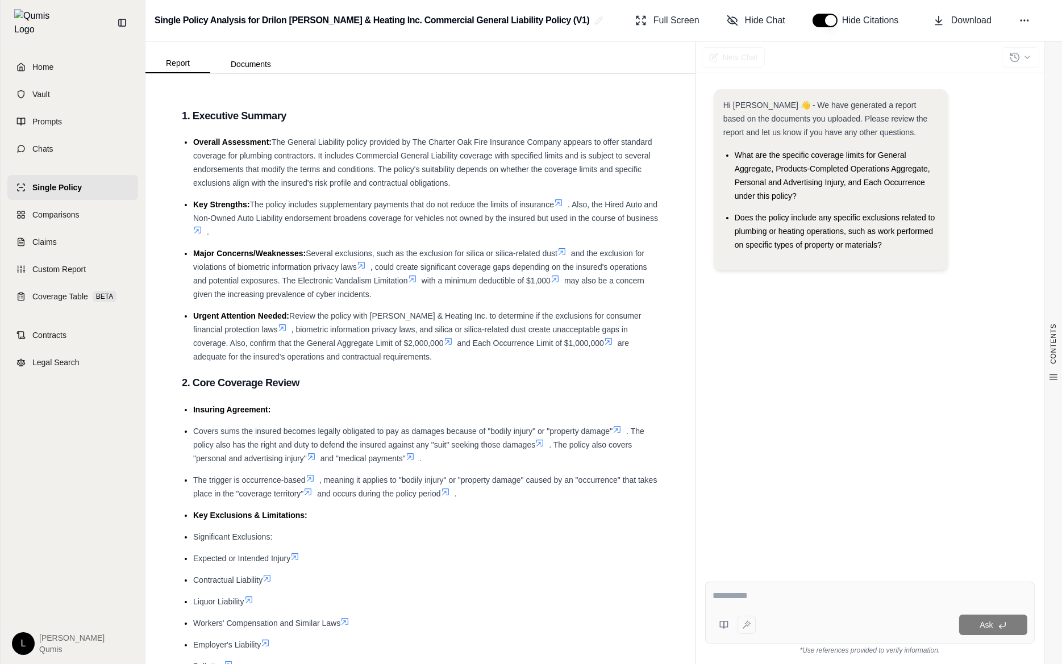
click at [764, 599] on textarea at bounding box center [870, 596] width 315 height 14
click at [74, 184] on span "Single Policy" at bounding box center [56, 187] width 49 height 11
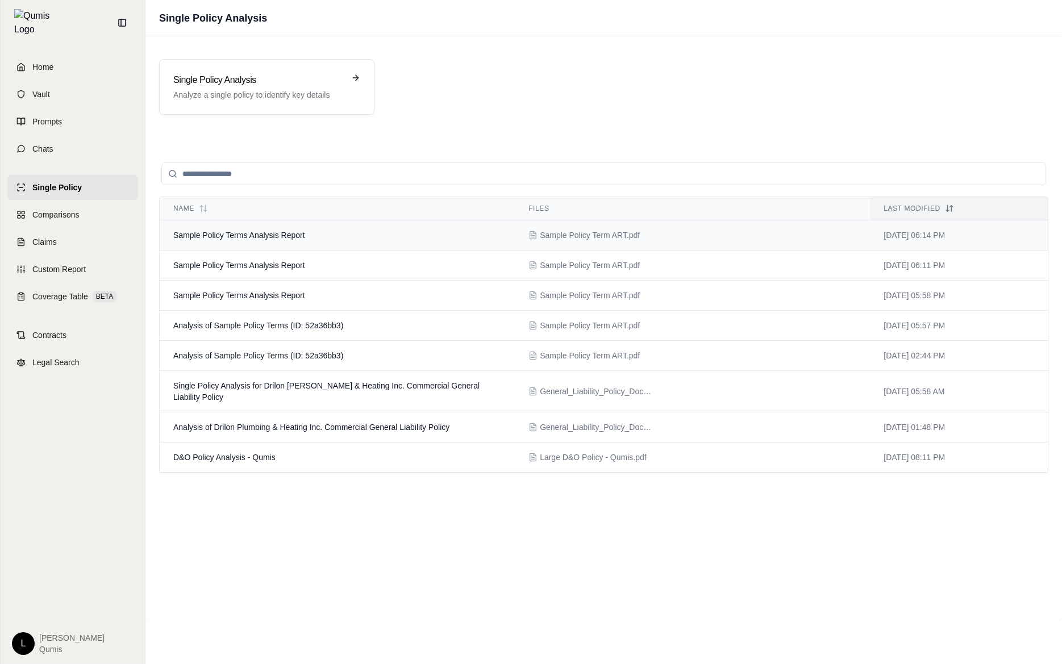
click at [287, 244] on td "Sample Policy Terms Analysis Report" at bounding box center [337, 235] width 355 height 30
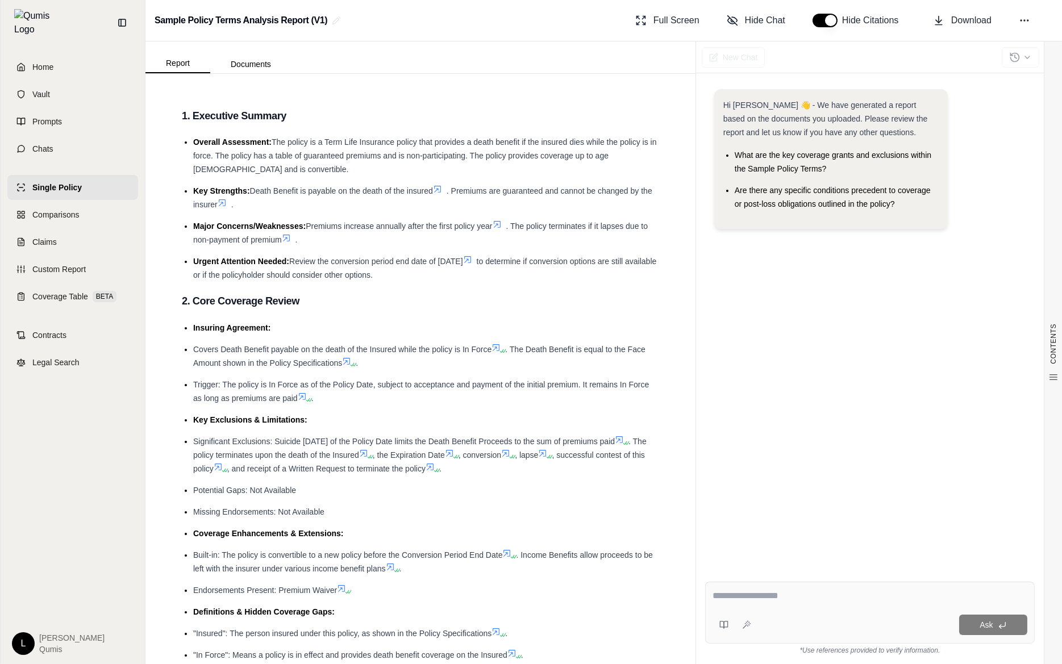
click at [290, 239] on icon at bounding box center [286, 238] width 9 height 9
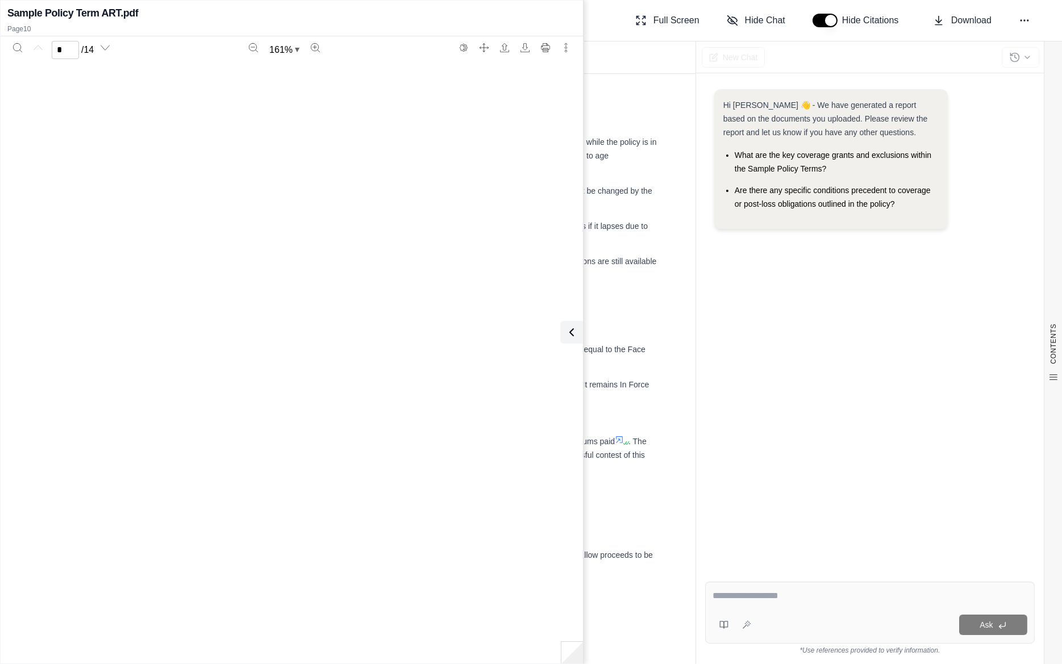
scroll to position [6512, 0]
type input "**"
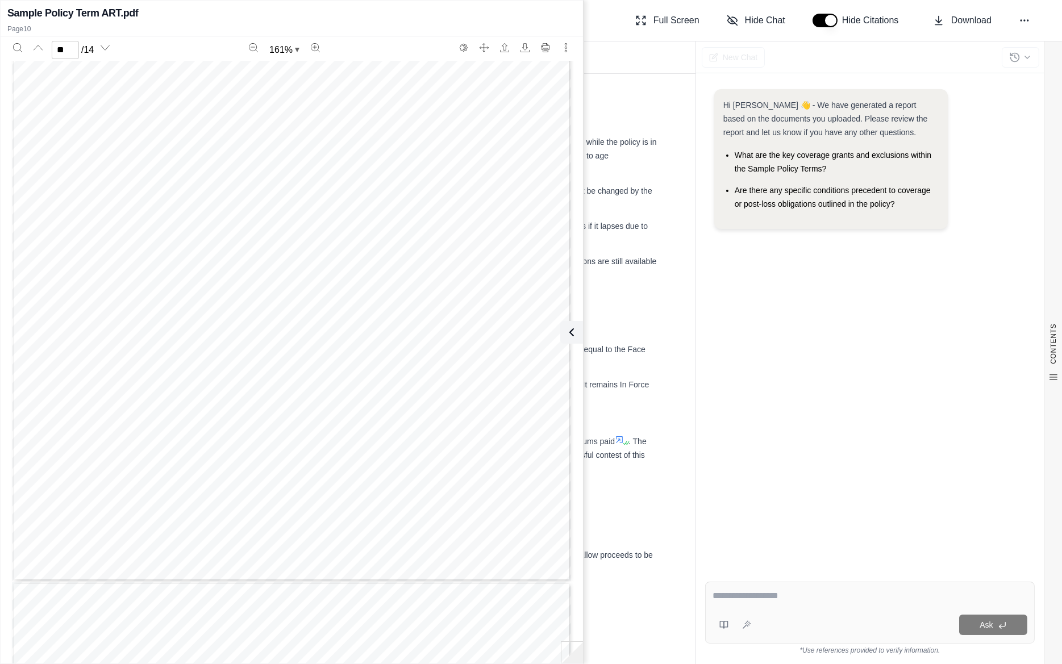
scroll to position [6778, 0]
click at [571, 328] on icon at bounding box center [570, 333] width 14 height 14
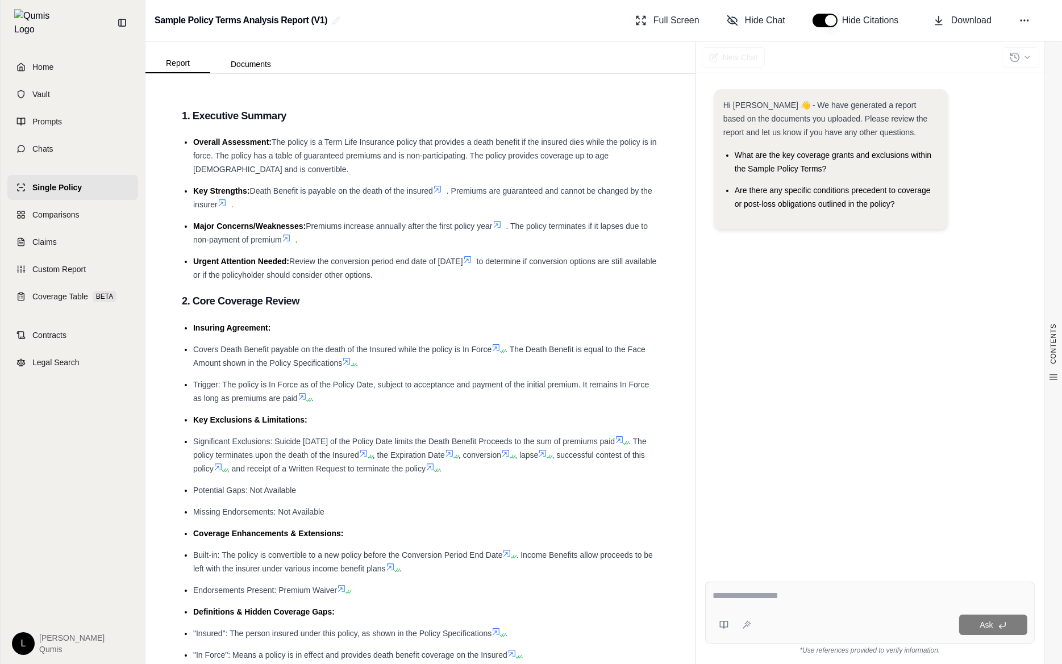
click at [768, 590] on textarea at bounding box center [870, 596] width 315 height 14
type textarea "*"
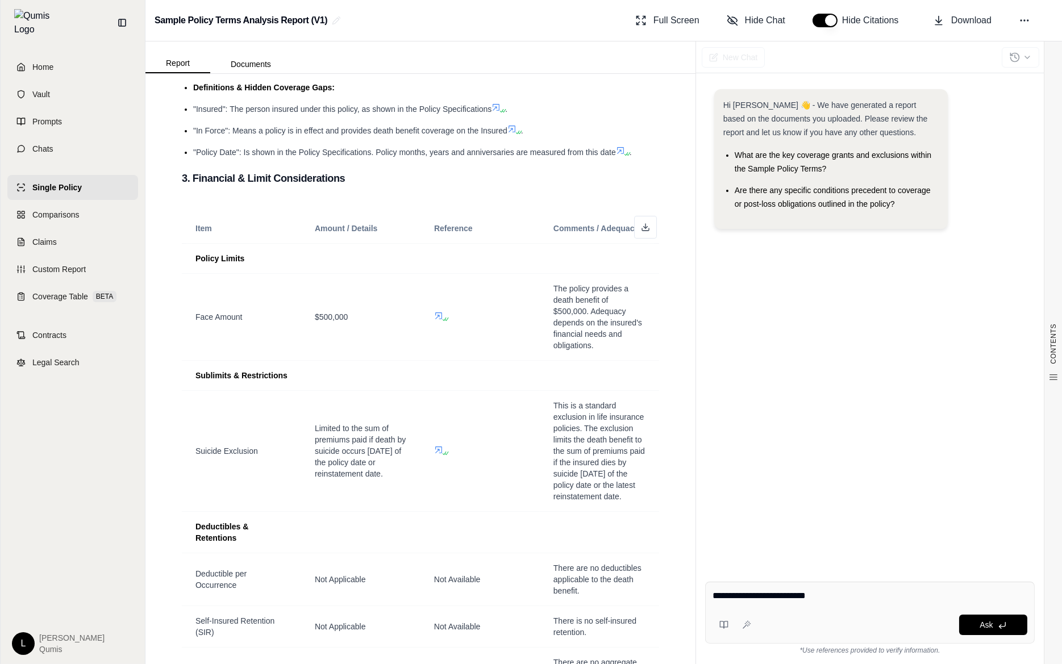
scroll to position [570, 0]
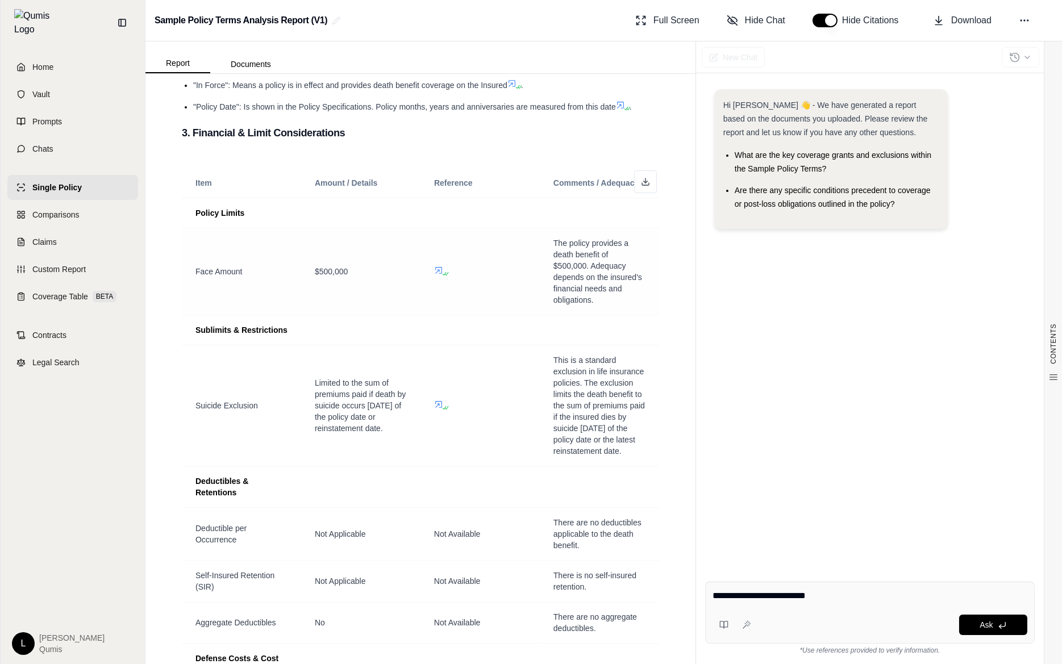
click at [439, 270] on icon at bounding box center [438, 270] width 9 height 9
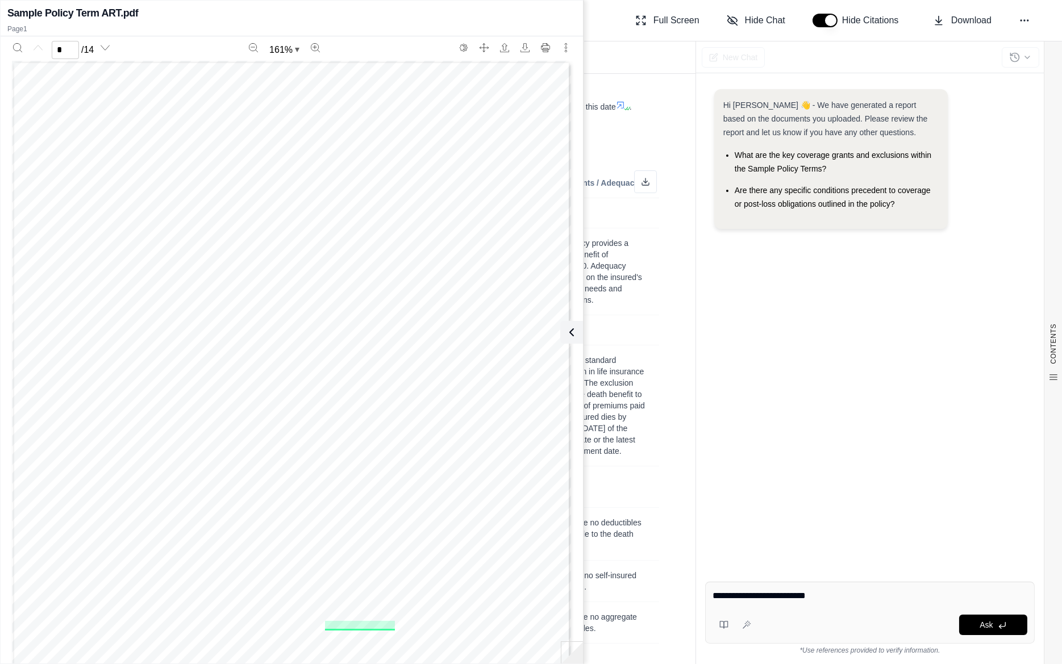
scroll to position [272, 0]
drag, startPoint x: 331, startPoint y: 357, endPoint x: 455, endPoint y: 350, distance: 124.1
click at [455, 350] on div "P08TRM PAC ART Pacific Life Insurance Company • 45 Enterprise Drive • Aliso Vie…" at bounding box center [291, 150] width 559 height 723
drag, startPoint x: 455, startPoint y: 350, endPoint x: 474, endPoint y: 350, distance: 18.8
click at [455, 351] on span "$500,000" at bounding box center [455, 355] width 38 height 9
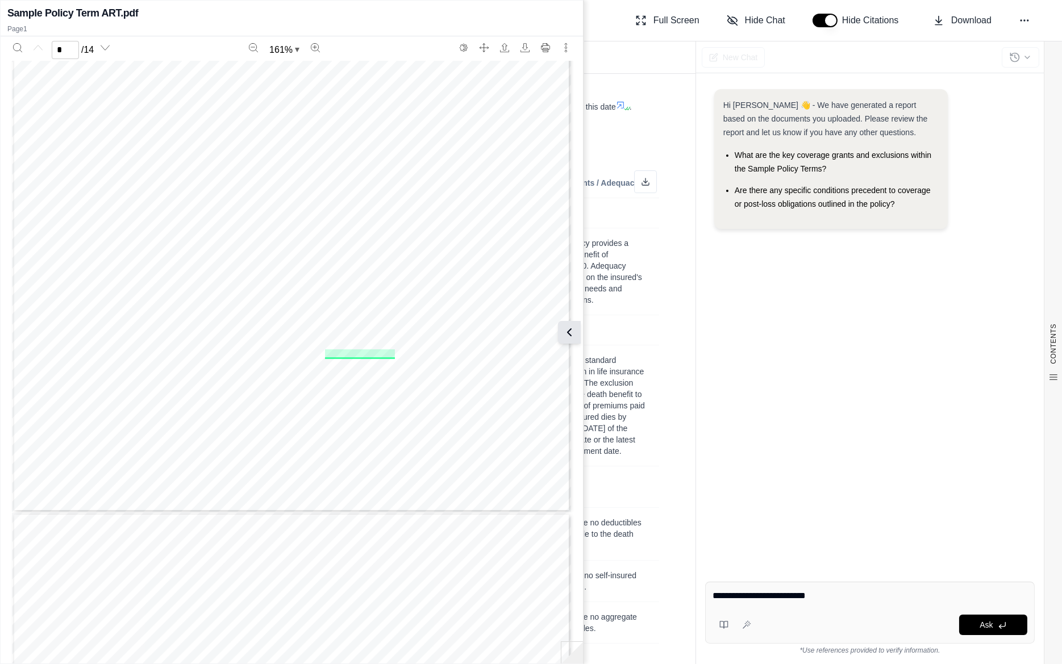
click at [576, 331] on icon at bounding box center [570, 333] width 14 height 14
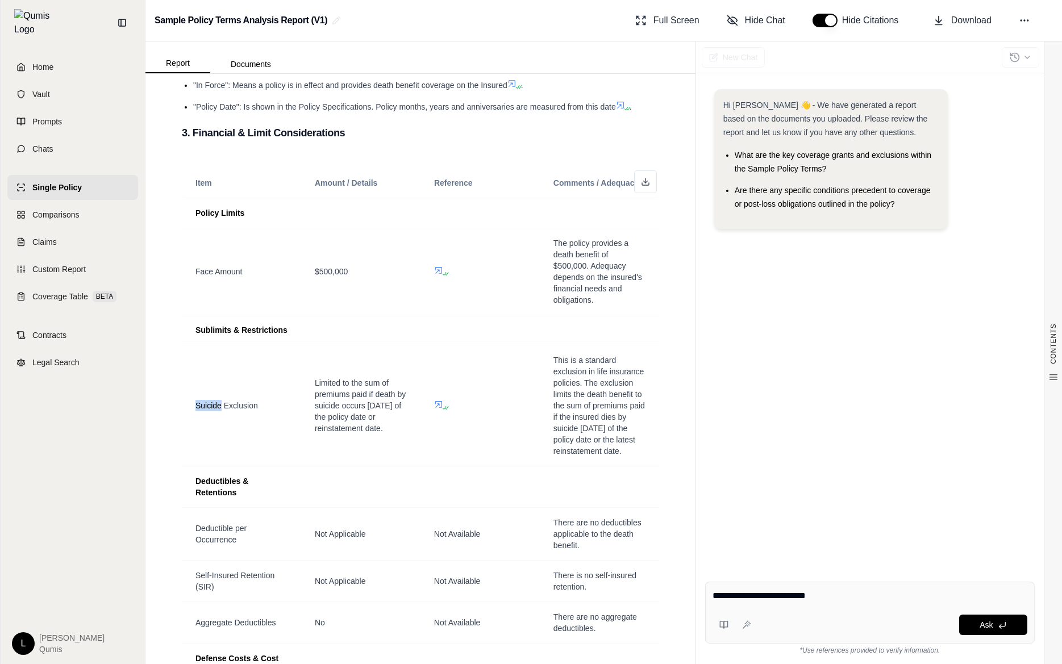
click at [576, 331] on td at bounding box center [599, 330] width 119 height 30
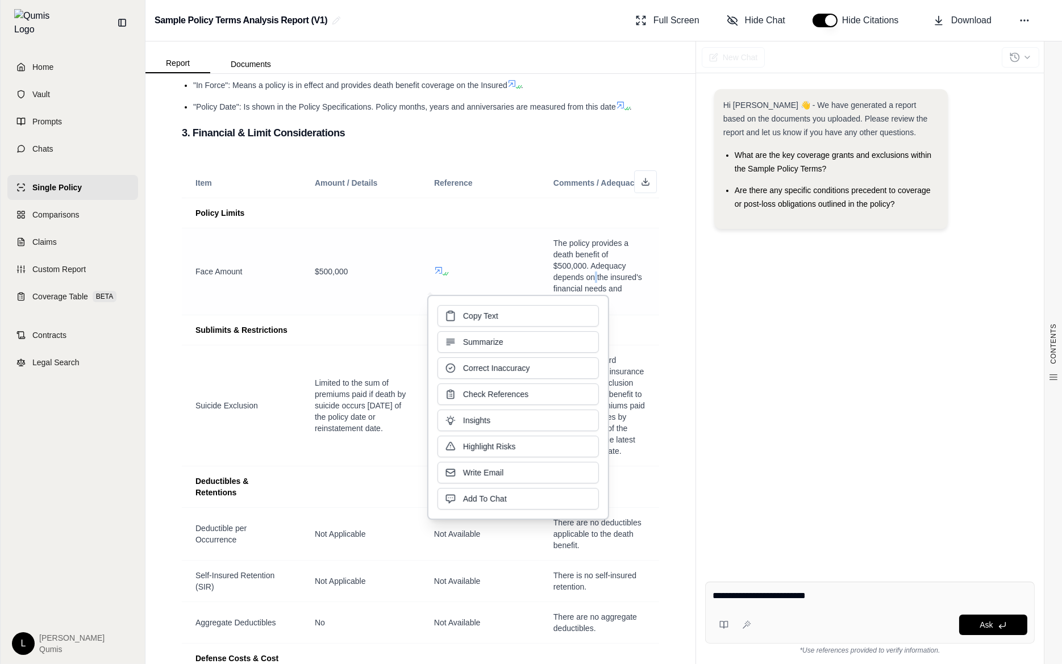
click at [596, 274] on span "The policy provides a death benefit of $500,000. Adequacy depends on the insure…" at bounding box center [597, 272] width 89 height 66
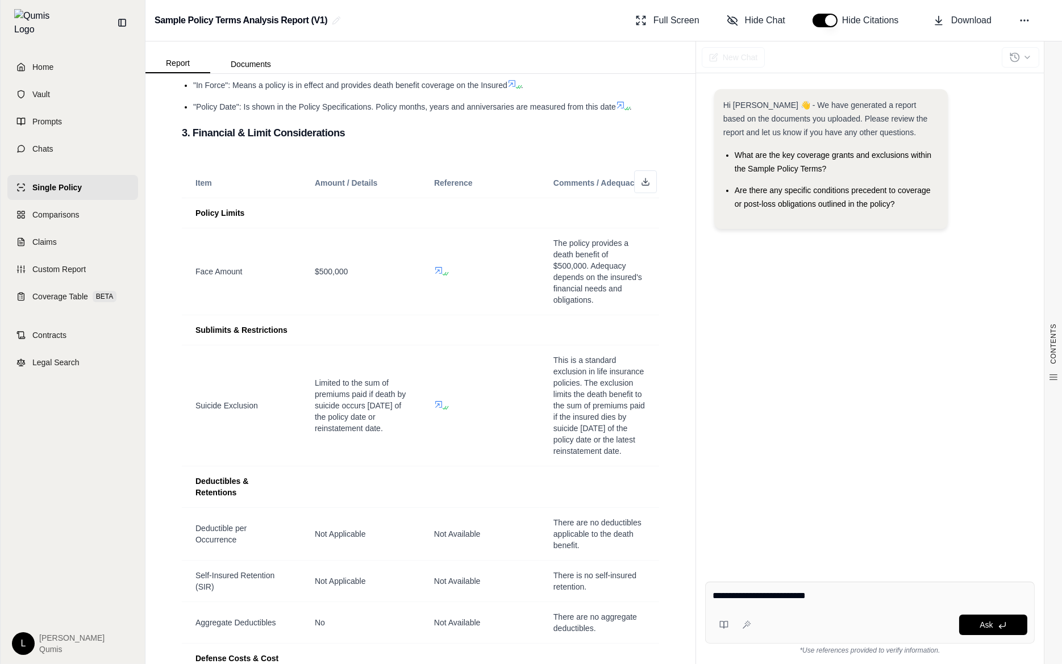
click at [857, 614] on div "Ask" at bounding box center [870, 625] width 315 height 23
click at [870, 606] on div "**********" at bounding box center [870, 598] width 315 height 18
click at [849, 597] on textarea "**********" at bounding box center [870, 596] width 315 height 14
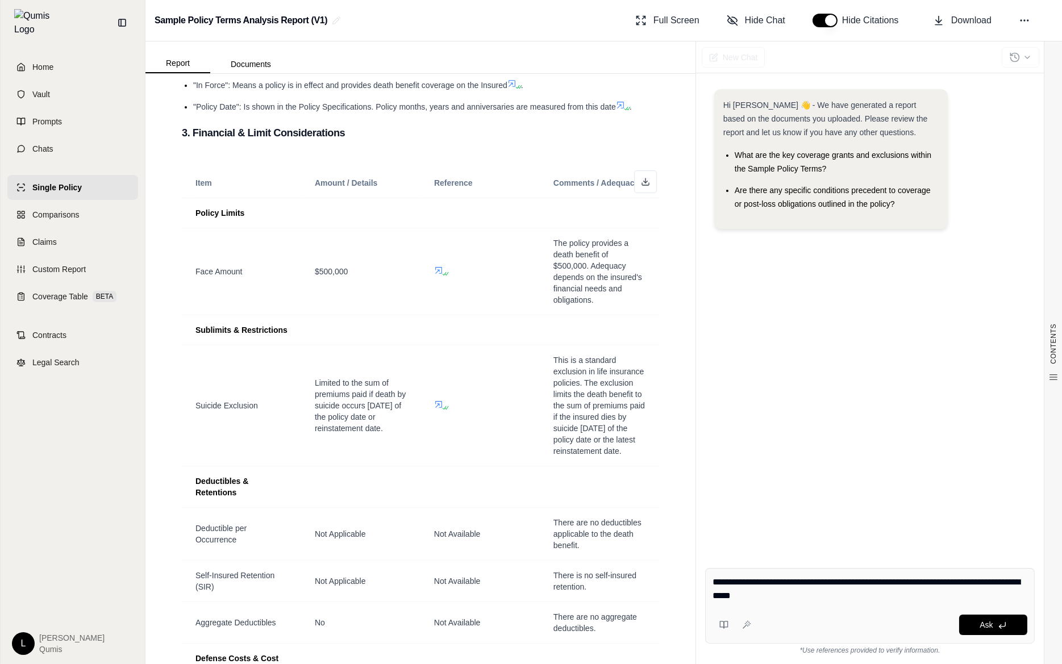
type textarea "**********"
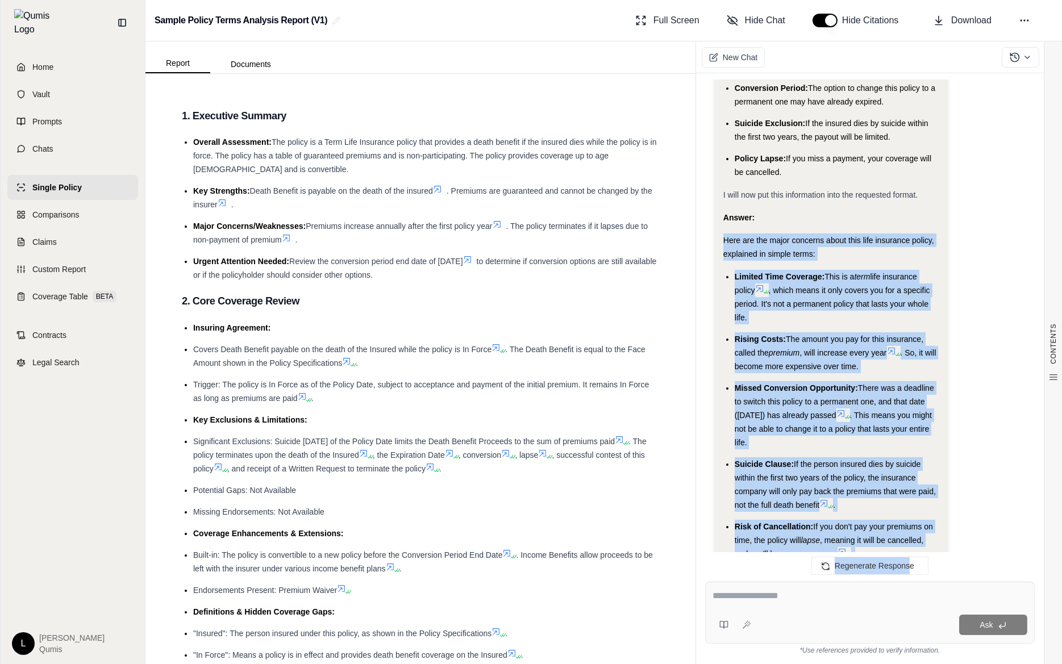
scroll to position [812, 0]
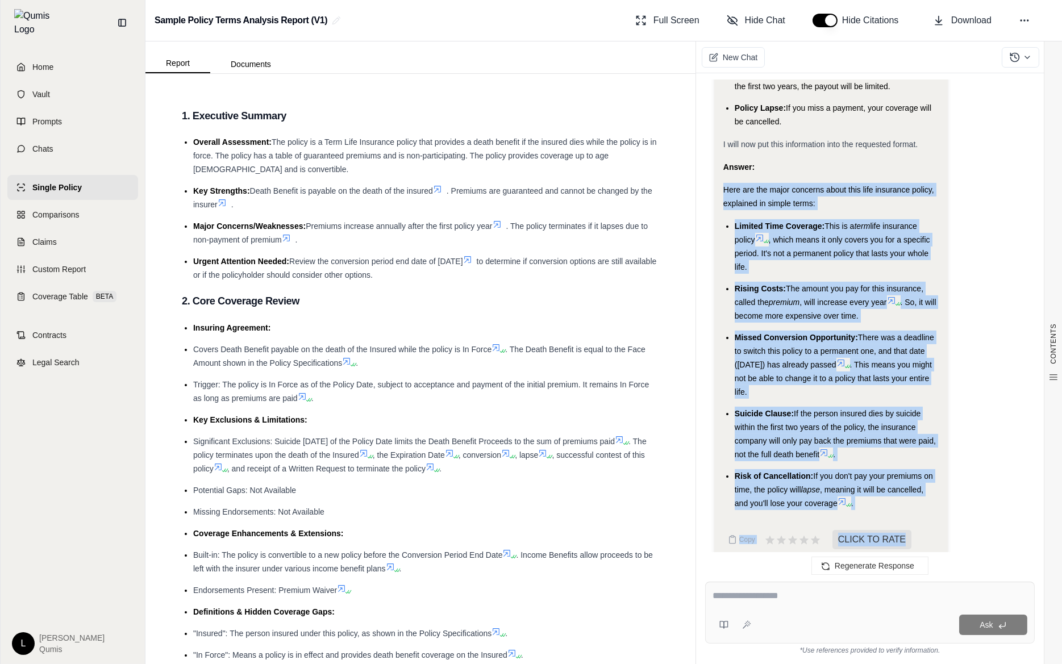
drag, startPoint x: 719, startPoint y: 262, endPoint x: 952, endPoint y: 532, distance: 356.6
click at [952, 532] on div "Analysis: Okay, I need to explain the major concerns of this insurance policy, …" at bounding box center [869, 39] width 311 height 1059
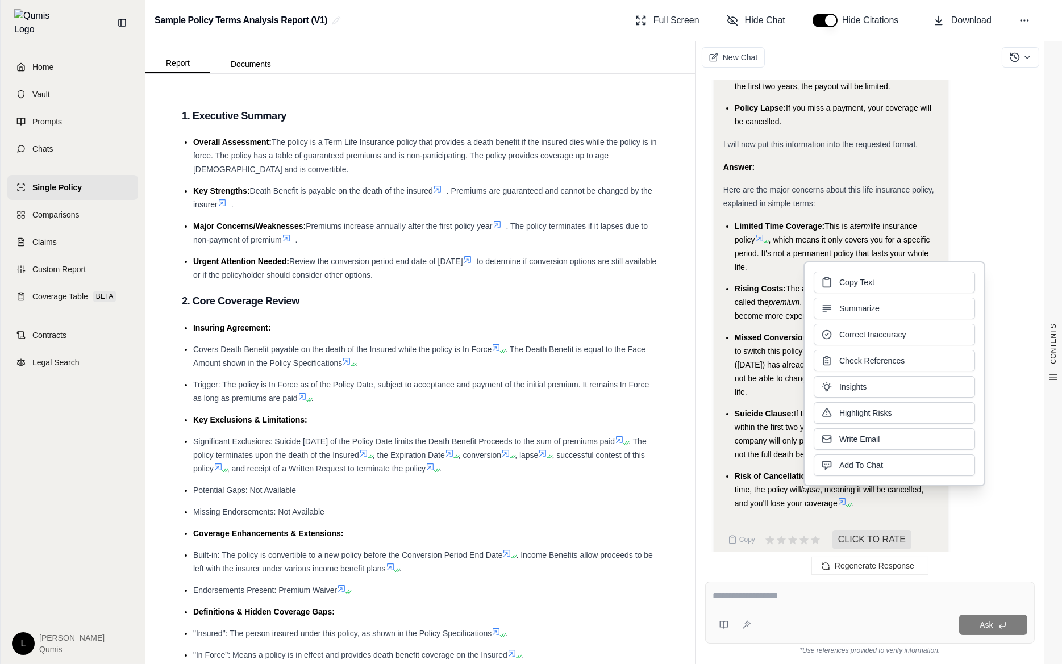
click at [938, 568] on div "Regenerate Response" at bounding box center [870, 565] width 348 height 27
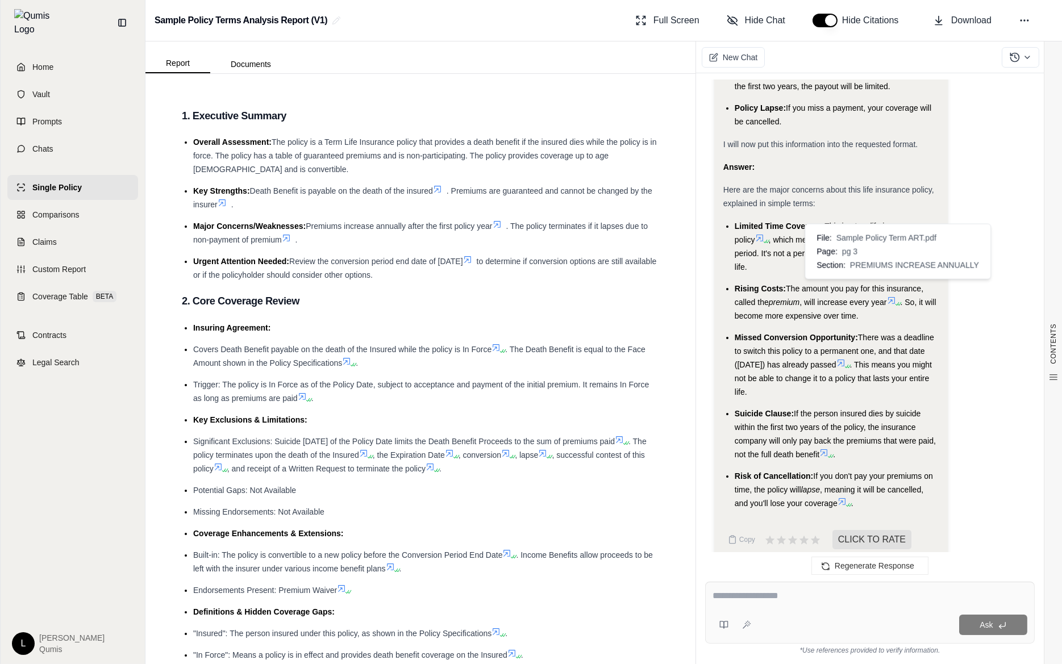
click at [895, 296] on icon at bounding box center [891, 300] width 9 height 9
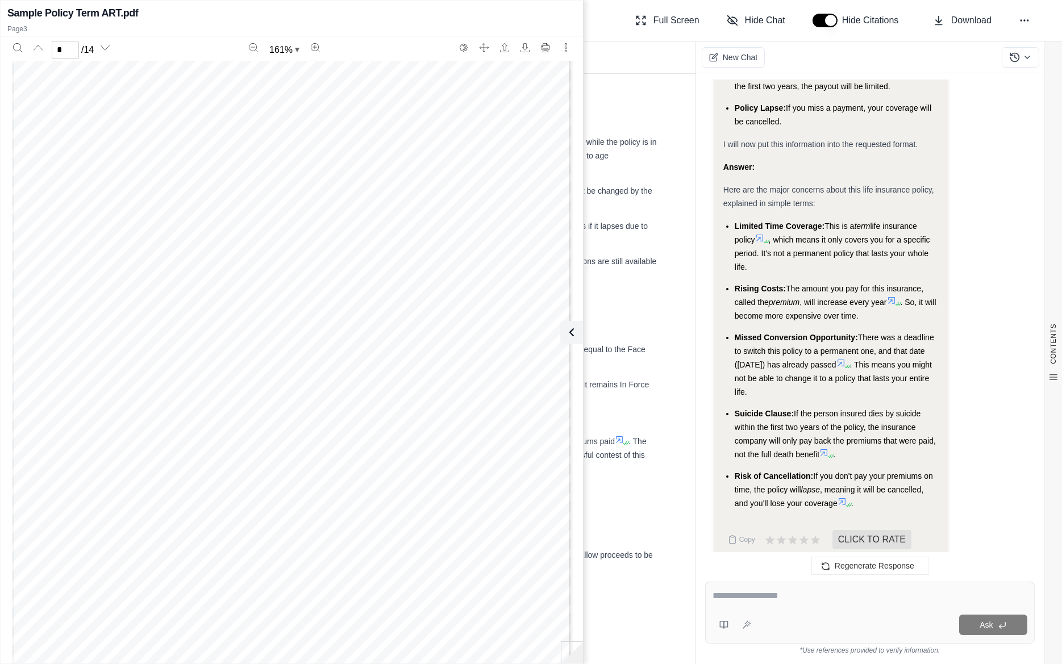
scroll to position [2924, 0]
type input "*"
click at [577, 334] on button at bounding box center [569, 332] width 23 height 23
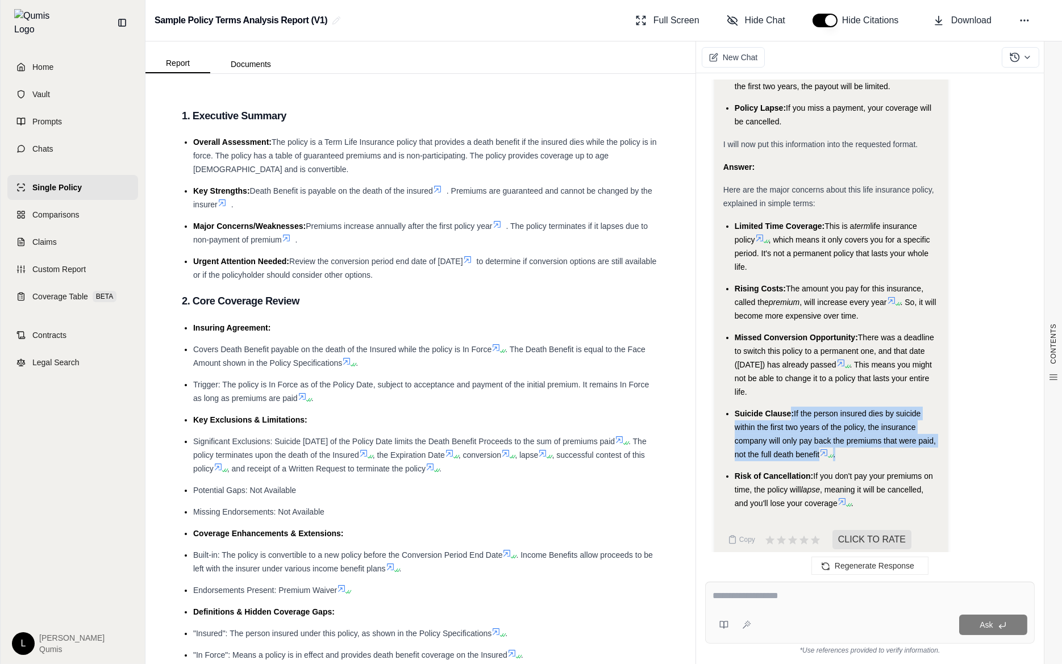
drag, startPoint x: 790, startPoint y: 397, endPoint x: 888, endPoint y: 445, distance: 108.8
click at [888, 445] on li "Suicide Clause: If the person insured dies by suicide within the first two year…" at bounding box center [837, 434] width 204 height 55
click at [965, 414] on div "Analysis: Okay, I need to explain the major concerns of this insurance policy, …" at bounding box center [869, 39] width 311 height 1059
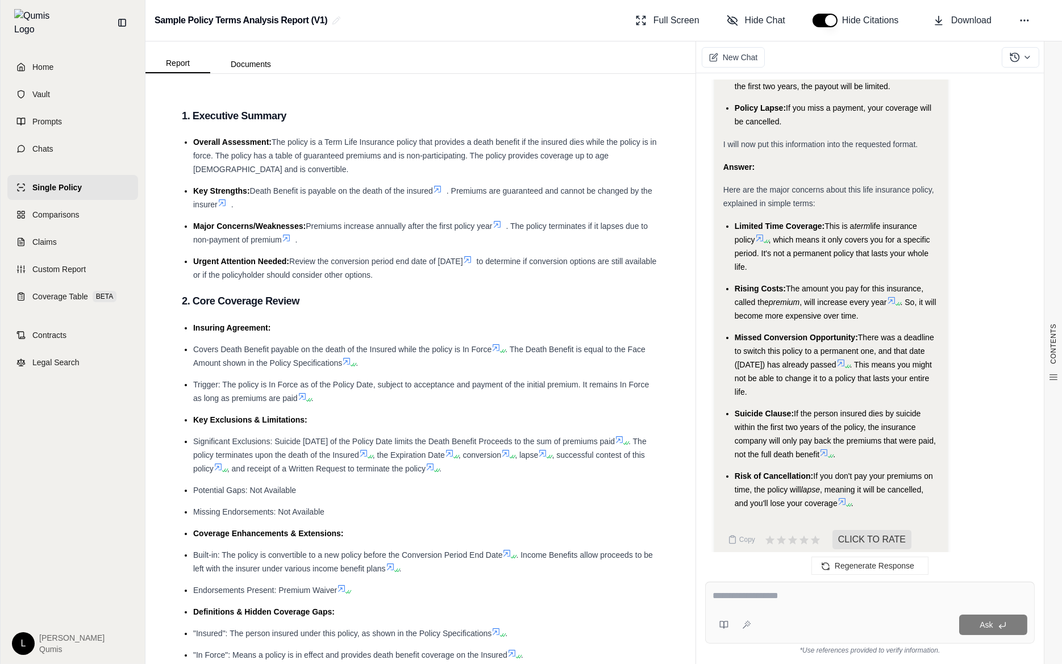
click at [821, 331] on li "Missed Conversion Opportunity: There was a deadline to switch this policy to a …" at bounding box center [837, 365] width 204 height 68
click at [753, 593] on textarea at bounding box center [870, 596] width 315 height 14
type textarea "**********"
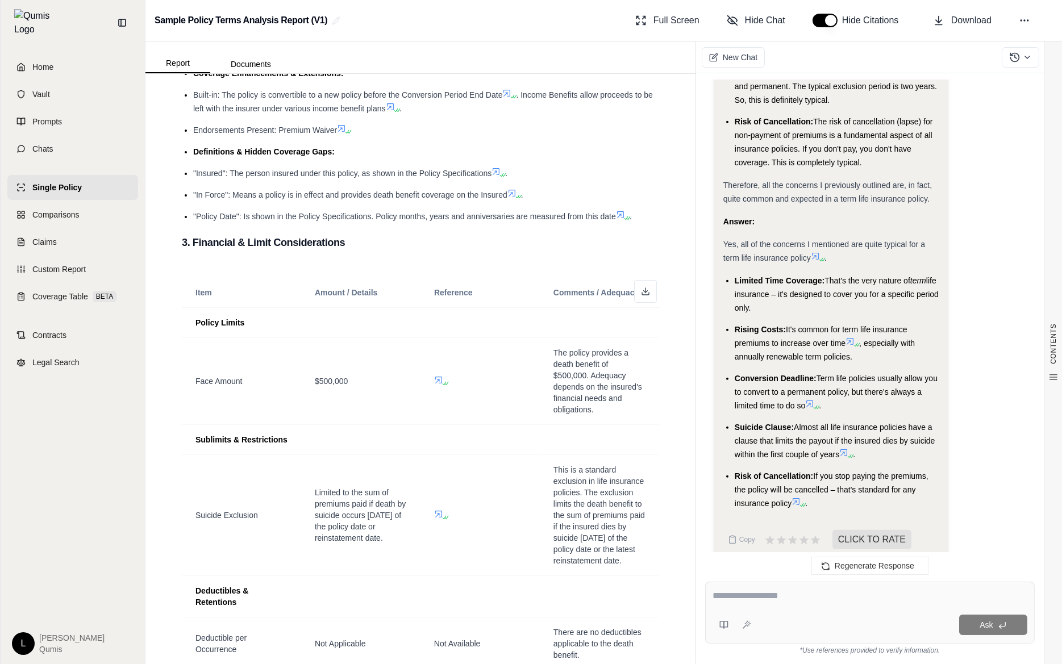
scroll to position [488, 0]
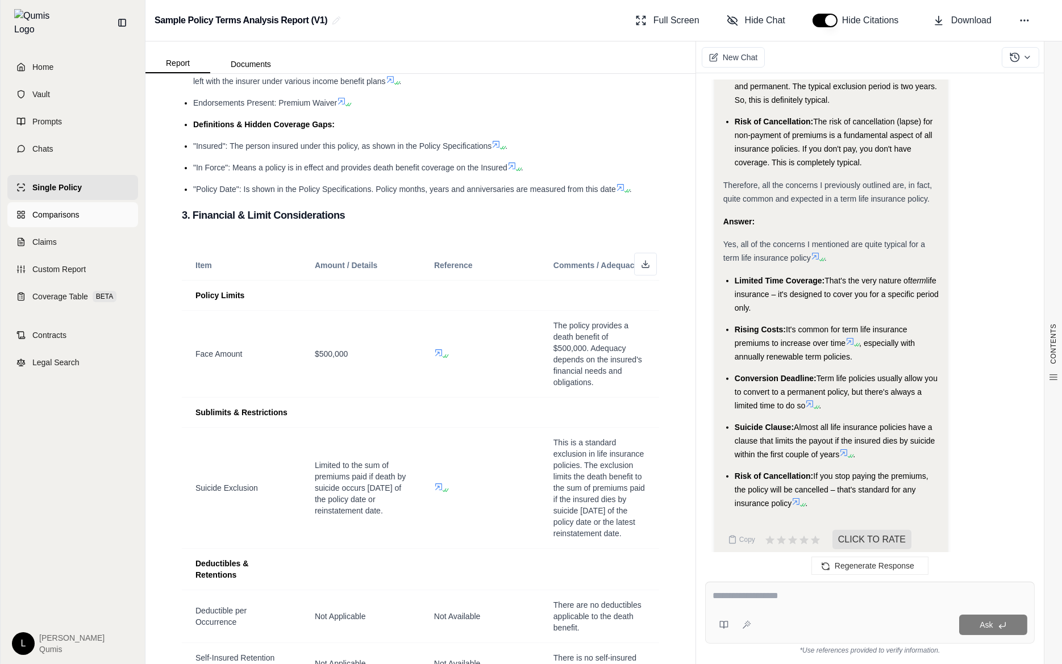
click at [91, 209] on link "Comparisons" at bounding box center [72, 214] width 131 height 25
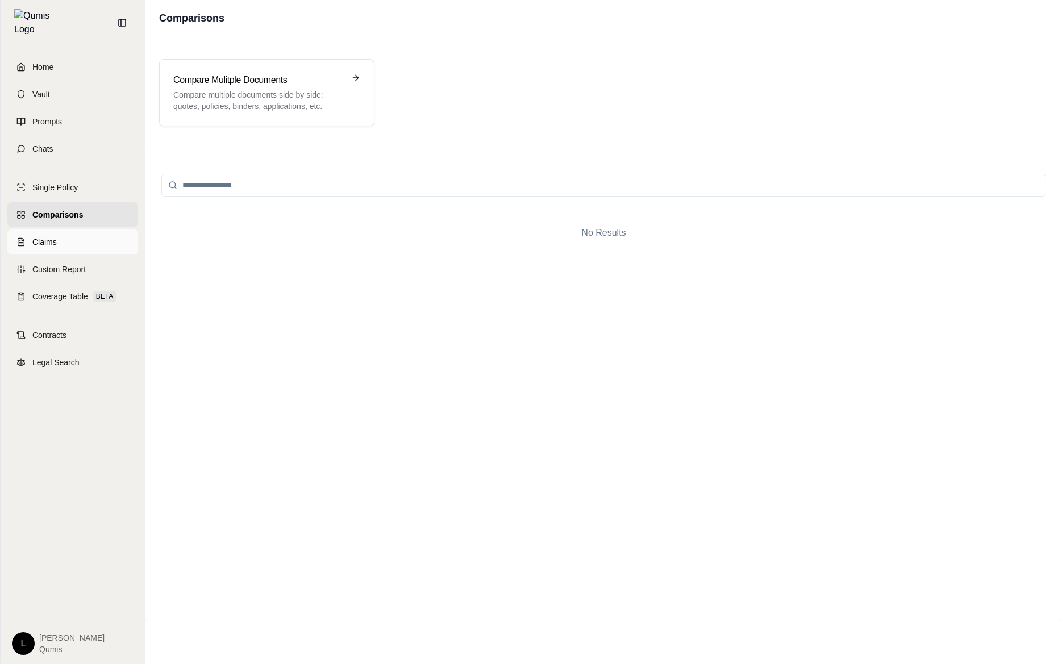
click at [91, 231] on link "Claims" at bounding box center [72, 242] width 131 height 25
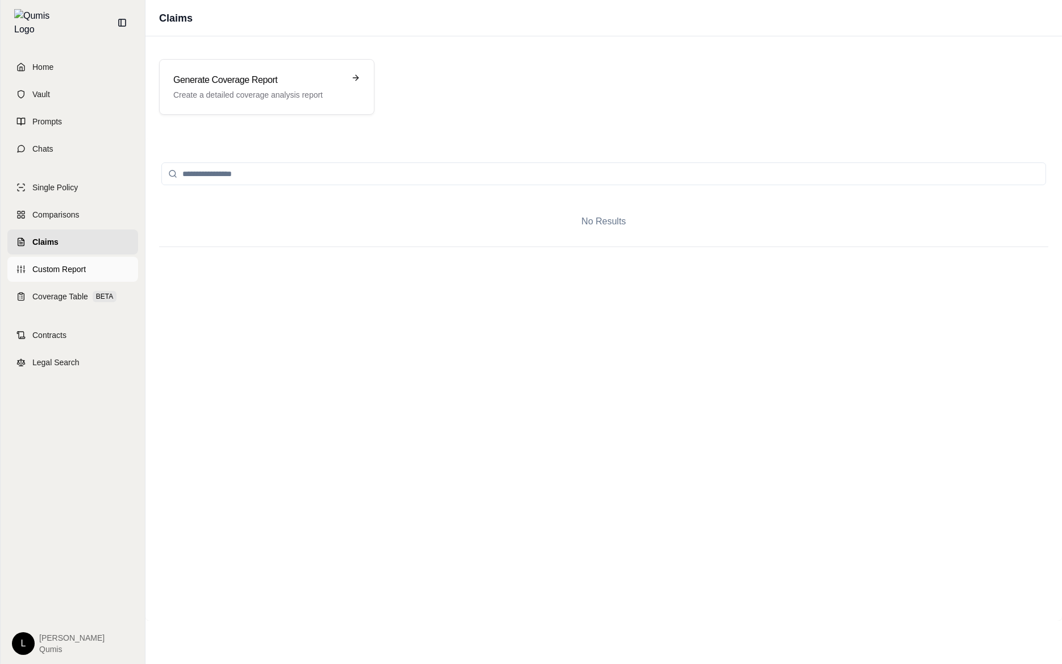
click at [103, 269] on link "Custom Report" at bounding box center [72, 269] width 131 height 25
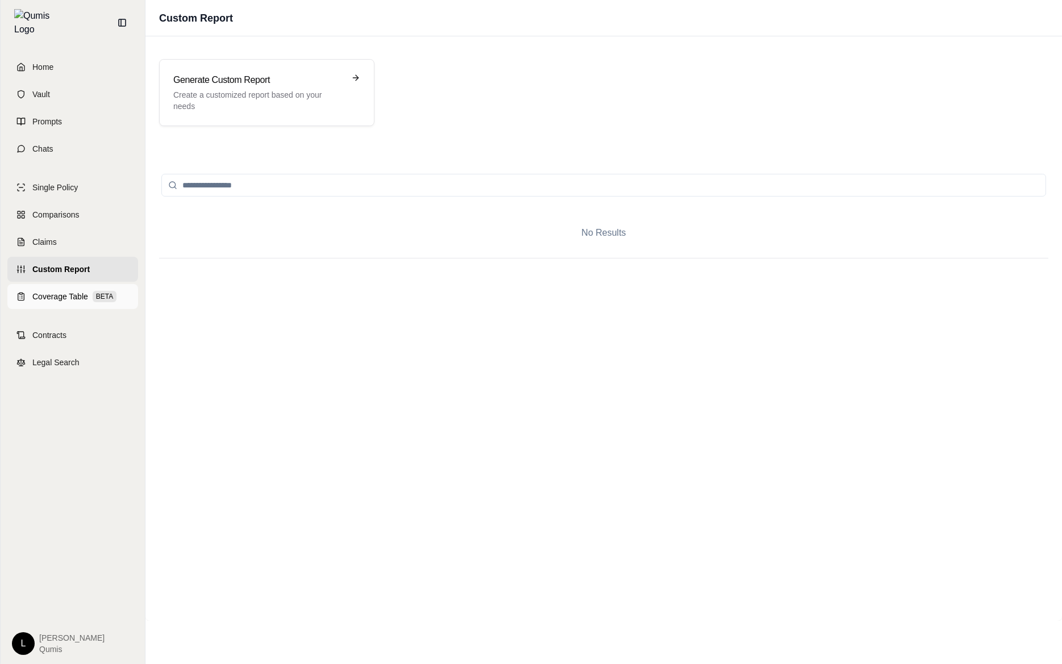
click at [102, 291] on span "BETA" at bounding box center [105, 296] width 24 height 11
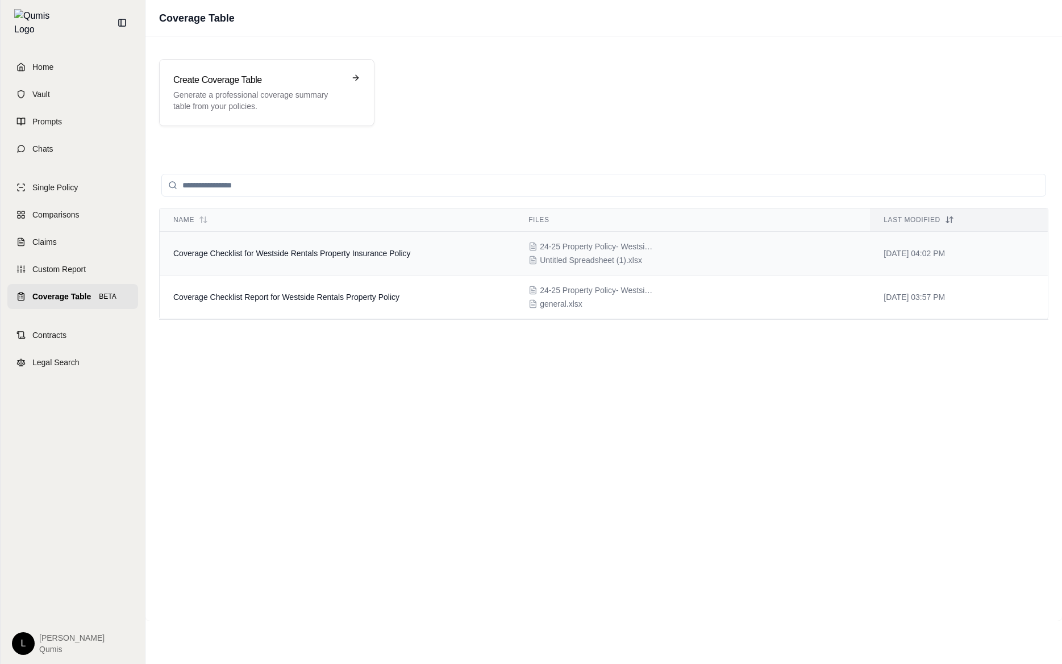
click at [421, 256] on td "Coverage Checklist for Westside Rentals Property Insurance Policy" at bounding box center [337, 254] width 355 height 44
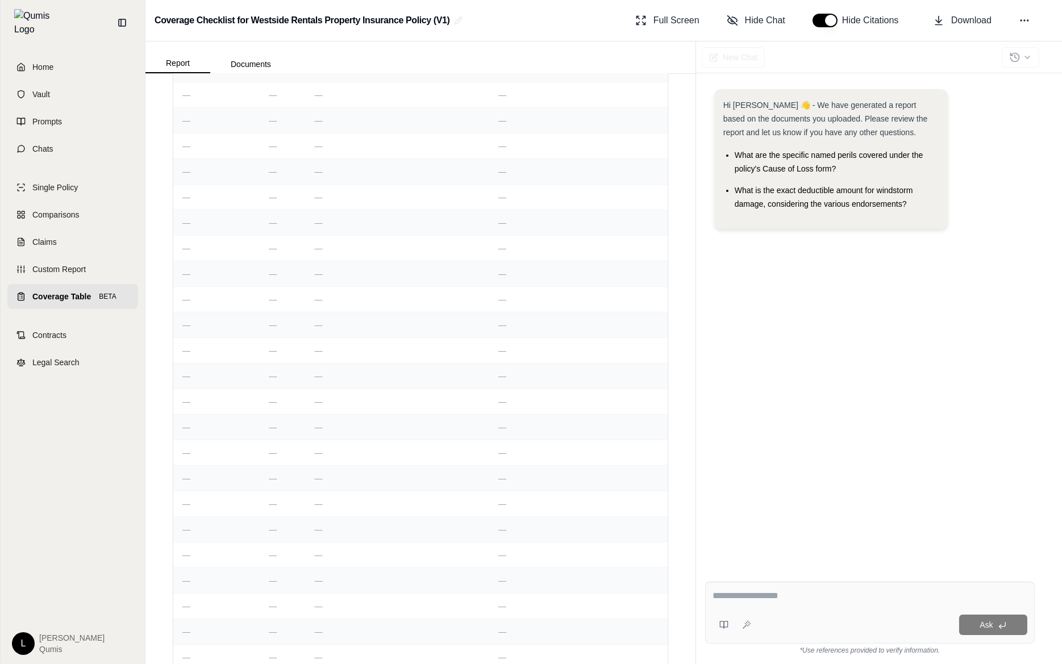
scroll to position [1561, 0]
click at [55, 291] on span "Coverage Table" at bounding box center [61, 296] width 59 height 11
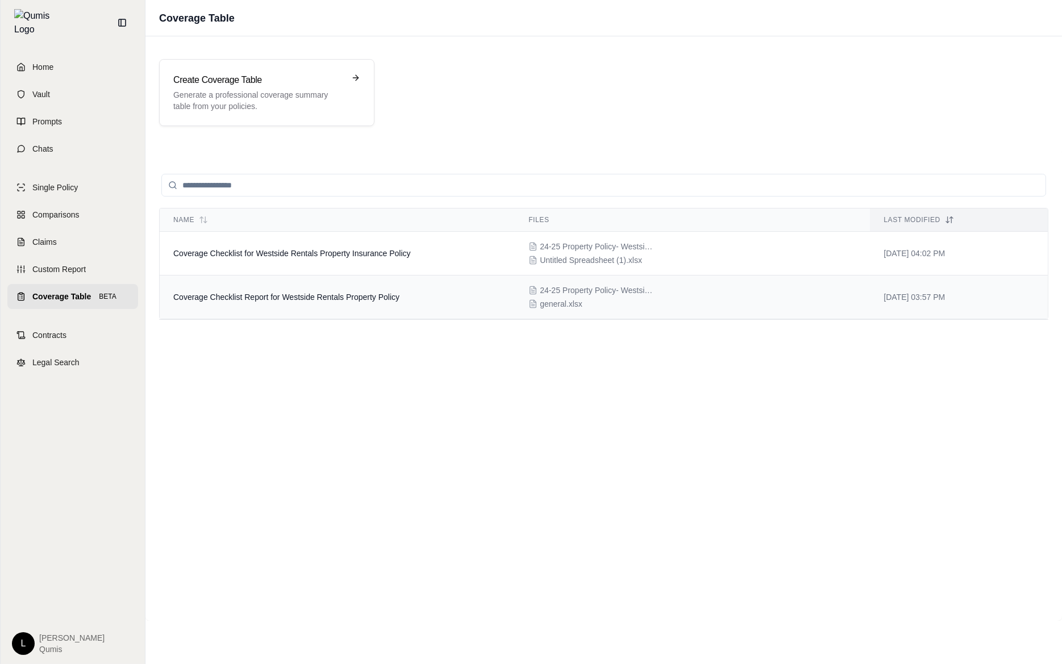
click at [247, 297] on span "Coverage Checklist Report for Westside Rentals Property Policy" at bounding box center [286, 297] width 226 height 9
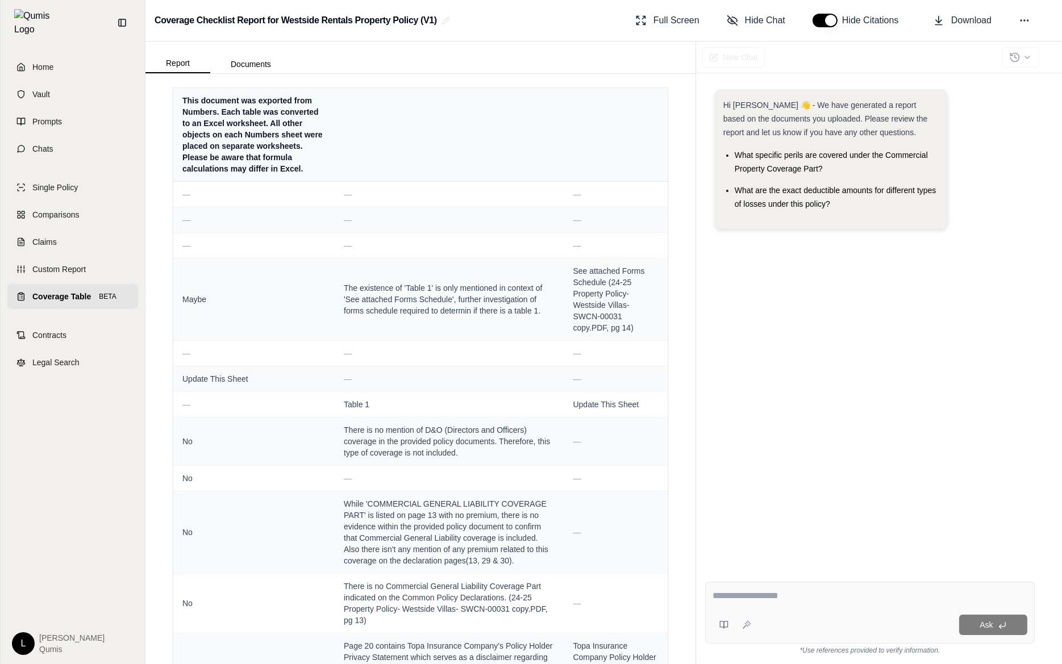
click at [35, 276] on div "Single Policy Comparisons Claims Custom Report Coverage Table BETA" at bounding box center [72, 242] width 131 height 134
click at [85, 291] on span "Coverage Table" at bounding box center [61, 296] width 59 height 11
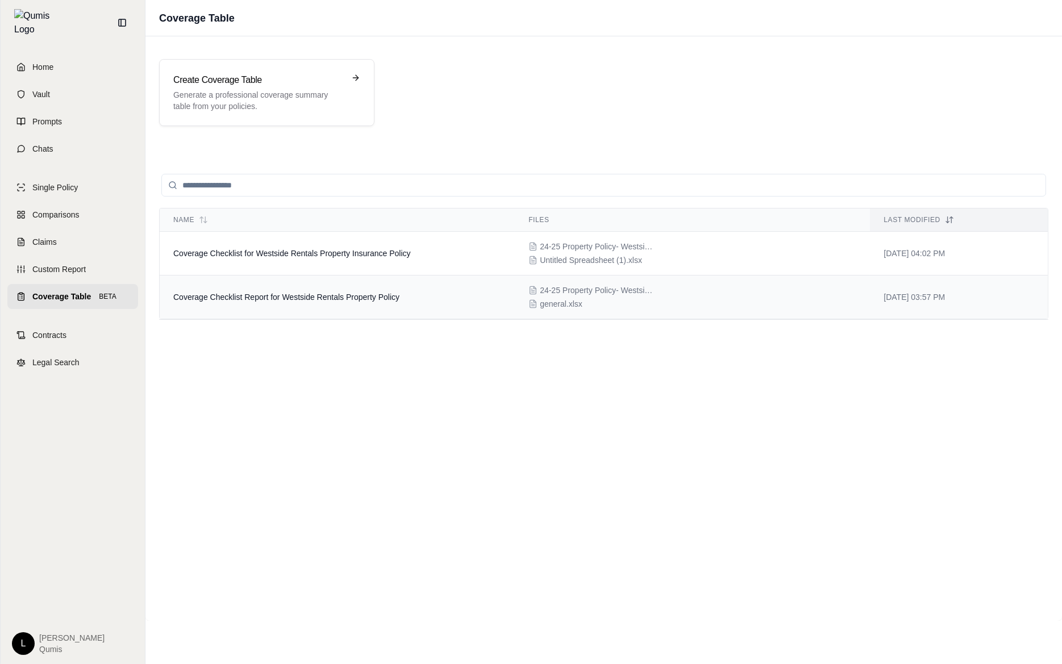
click at [363, 277] on td "Coverage Checklist Report for Westside Rentals Property Policy" at bounding box center [337, 298] width 355 height 44
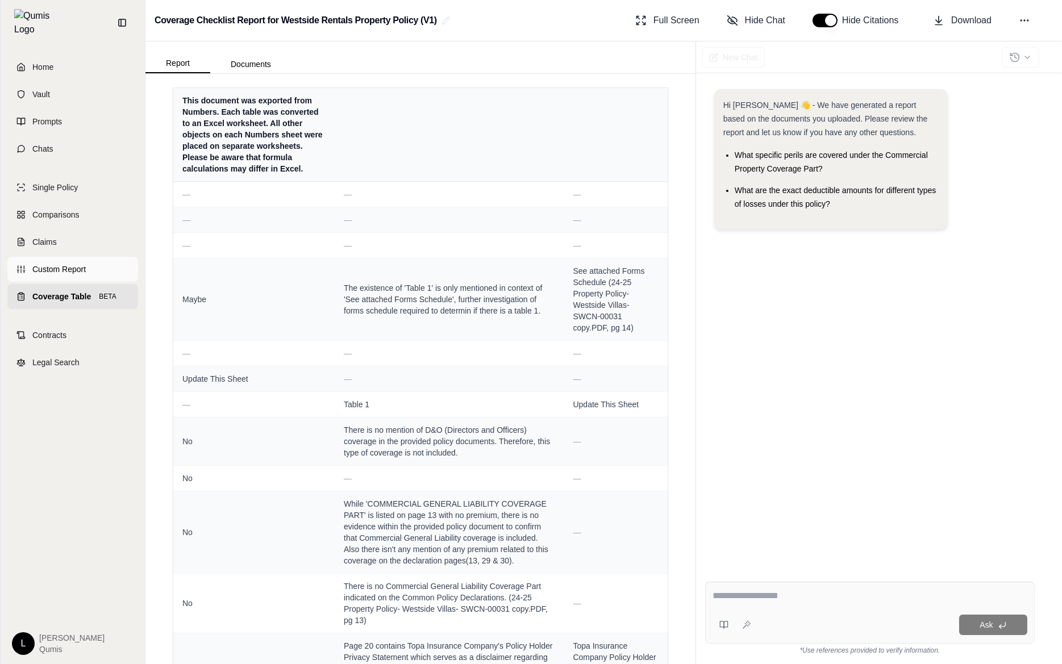
click at [88, 269] on link "Custom Report" at bounding box center [72, 269] width 131 height 25
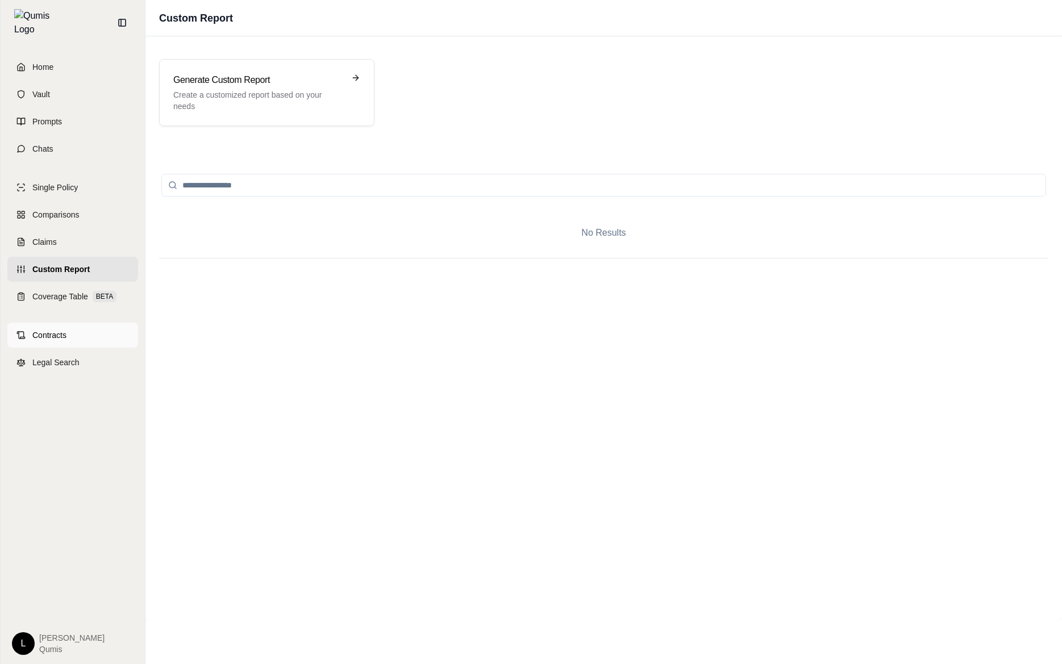
click at [71, 334] on link "Contracts" at bounding box center [72, 335] width 131 height 25
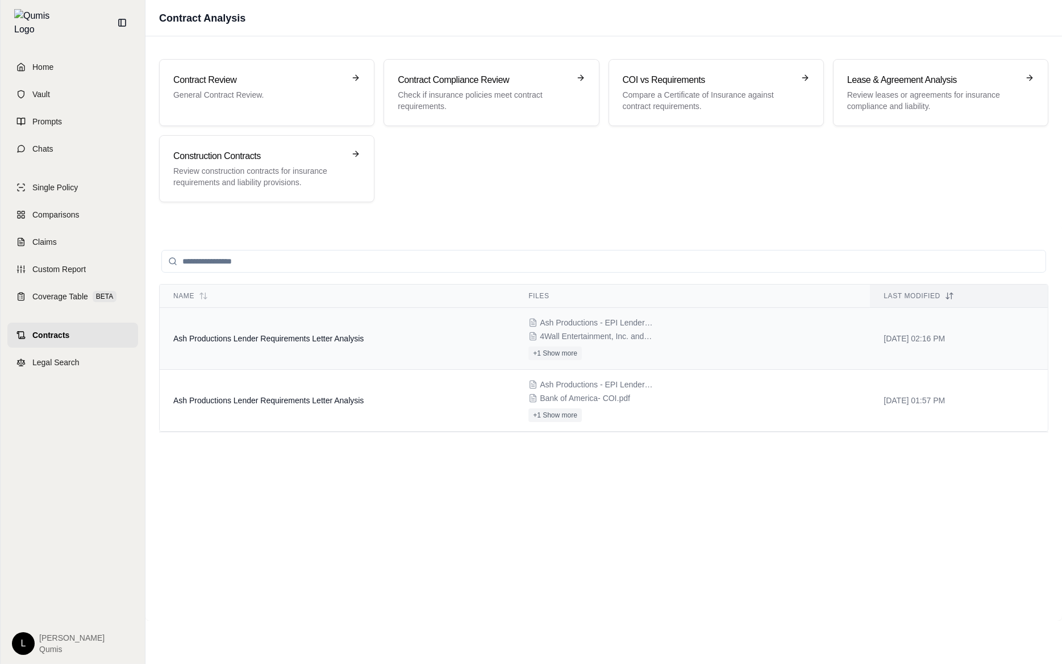
click at [304, 349] on td "Ash Productions Lender Requirements Letter Analysis" at bounding box center [337, 339] width 355 height 62
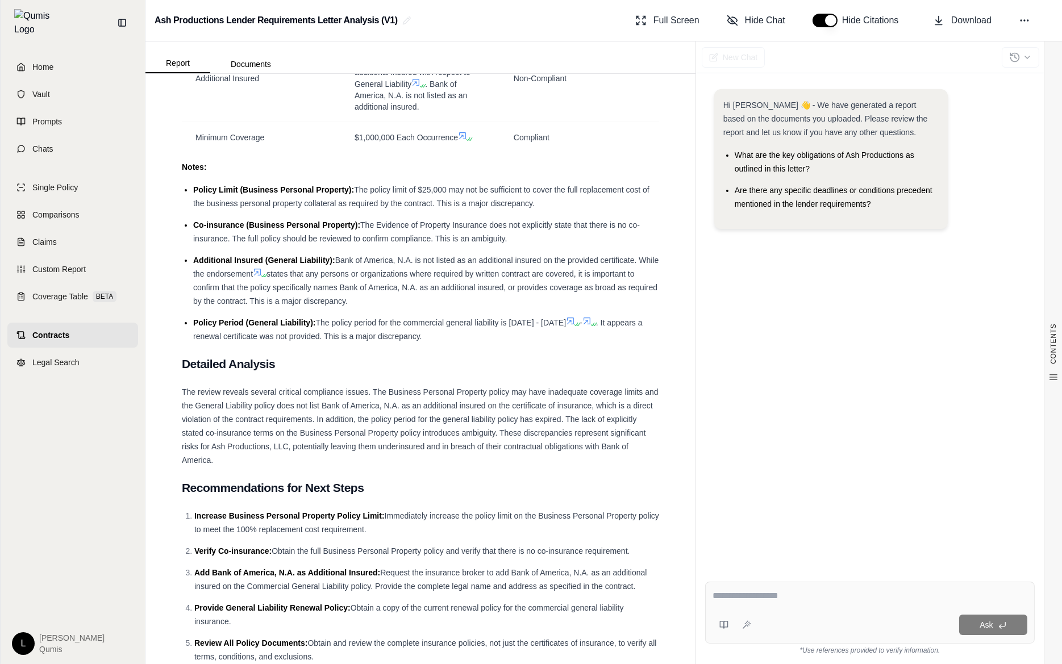
scroll to position [1894, 0]
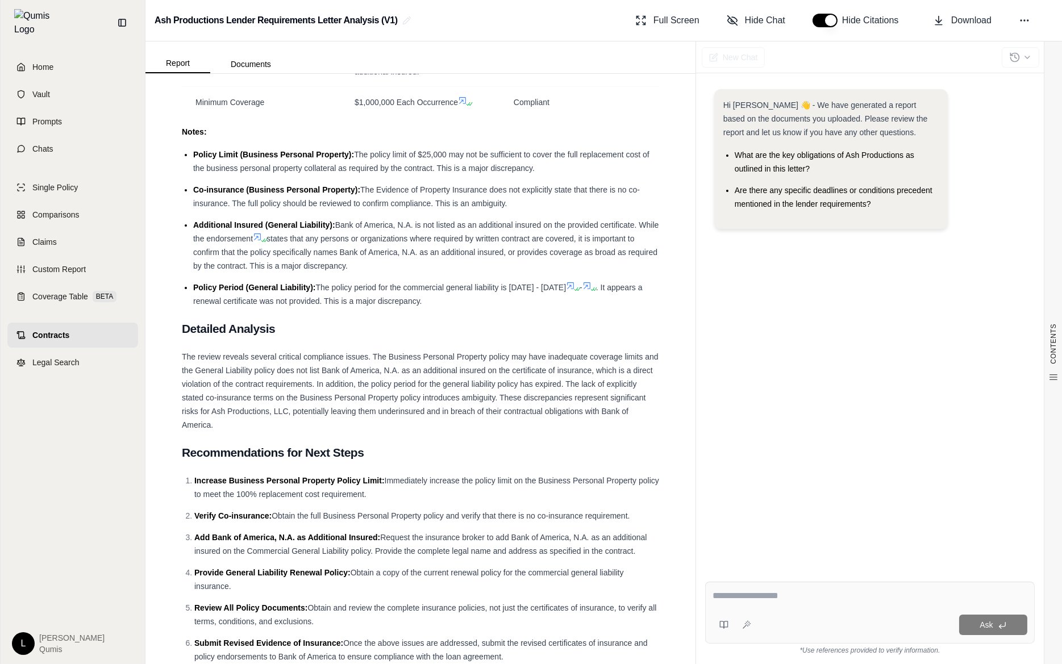
click at [273, 53] on div "Report Documents" at bounding box center [218, 62] width 146 height 23
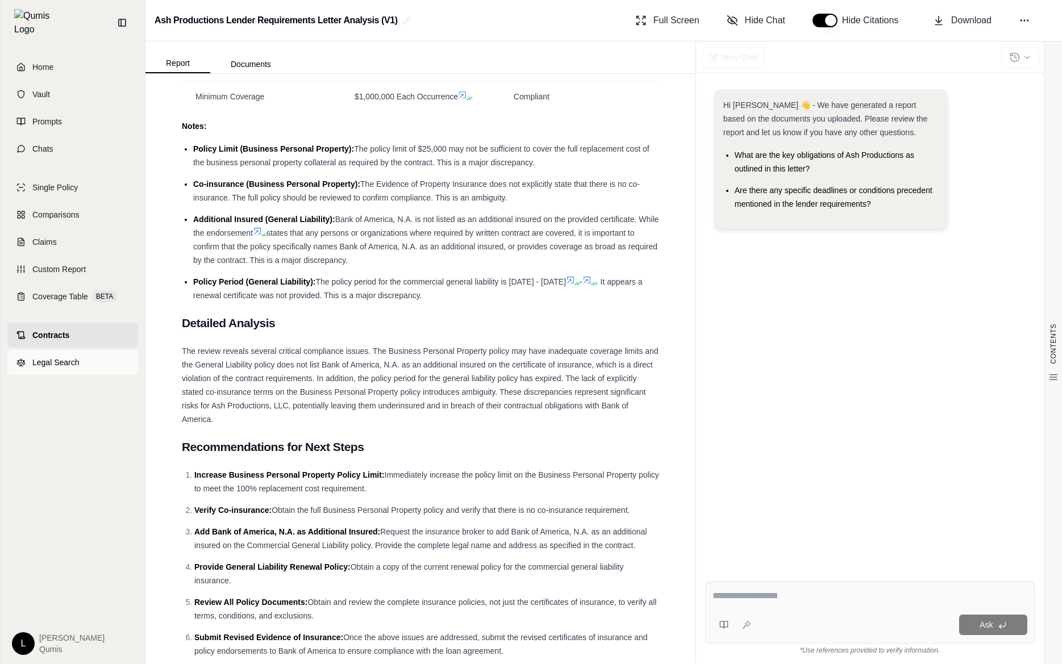
click at [54, 350] on link "Legal Search" at bounding box center [72, 362] width 131 height 25
click at [83, 60] on link "Home" at bounding box center [72, 67] width 131 height 25
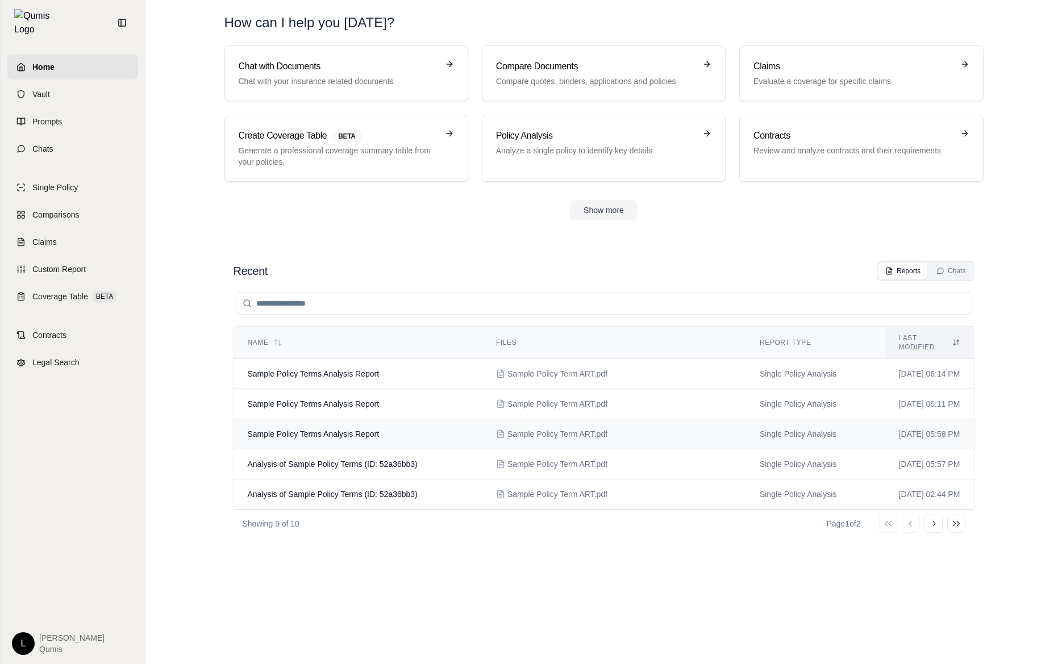
click at [395, 432] on td "Sample Policy Terms Analysis Report" at bounding box center [358, 434] width 248 height 30
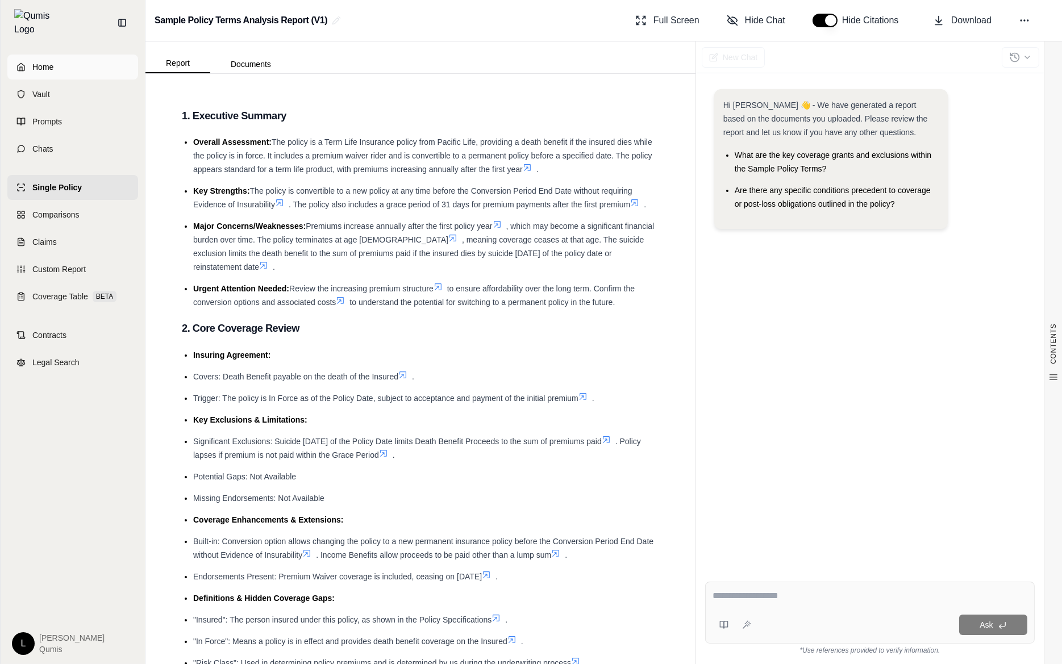
click at [63, 55] on link "Home" at bounding box center [72, 67] width 131 height 25
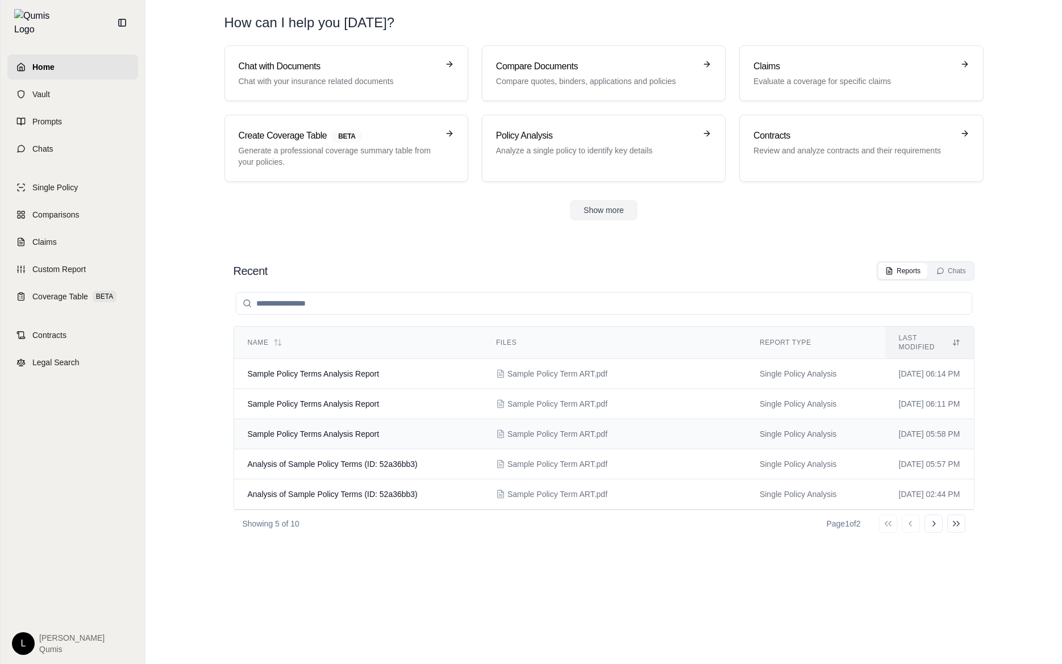
click at [444, 423] on td "Sample Policy Terms Analysis Report" at bounding box center [358, 434] width 248 height 30
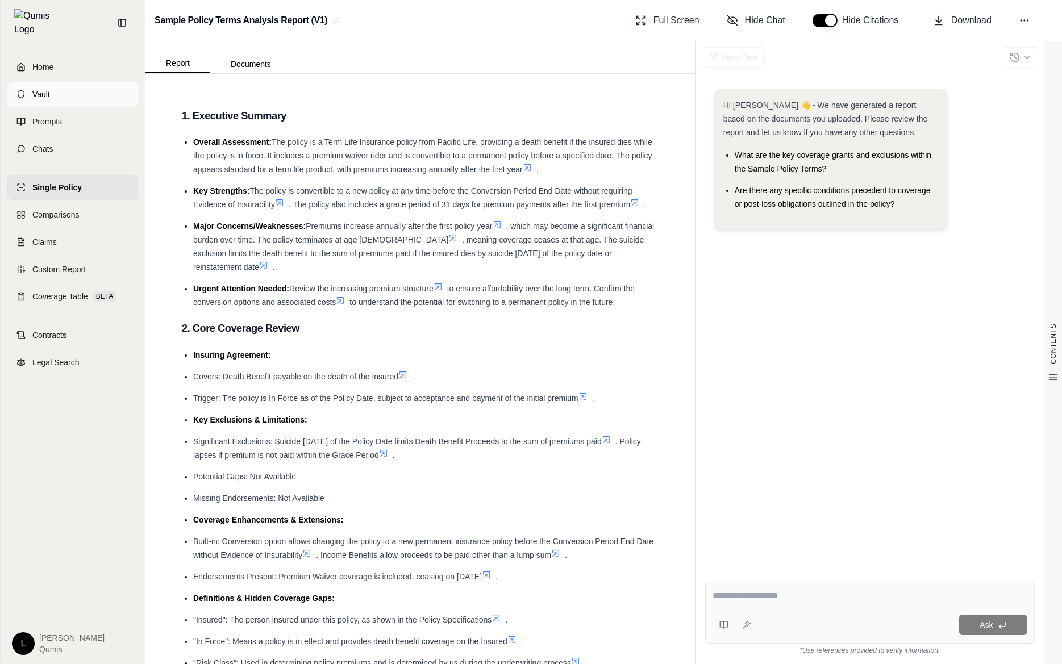
click at [114, 98] on link "Vault" at bounding box center [72, 94] width 131 height 25
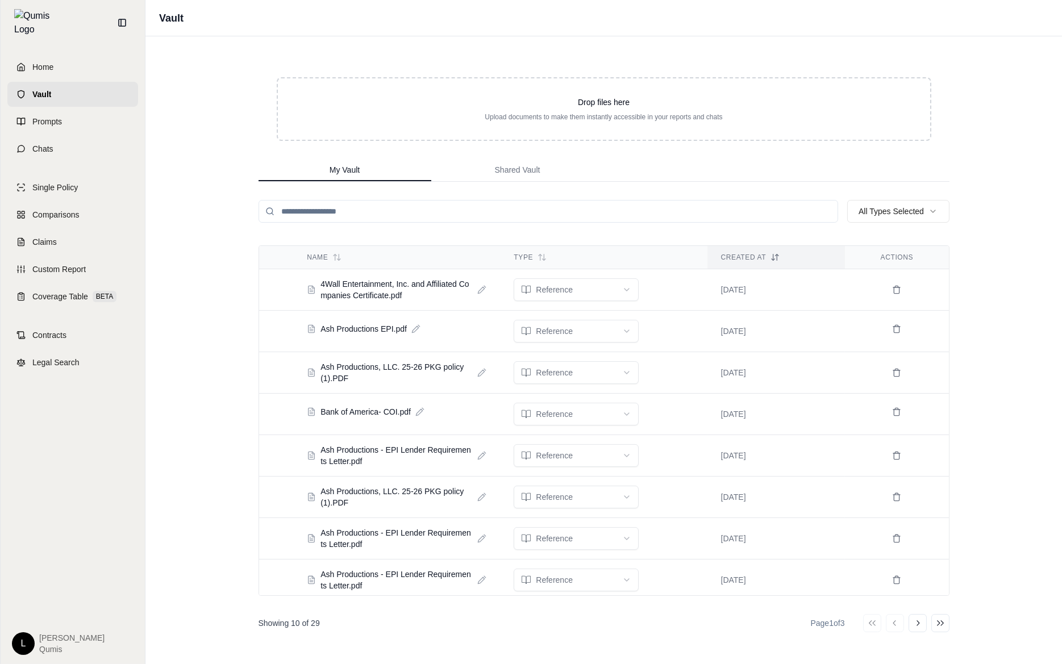
scroll to position [87, 0]
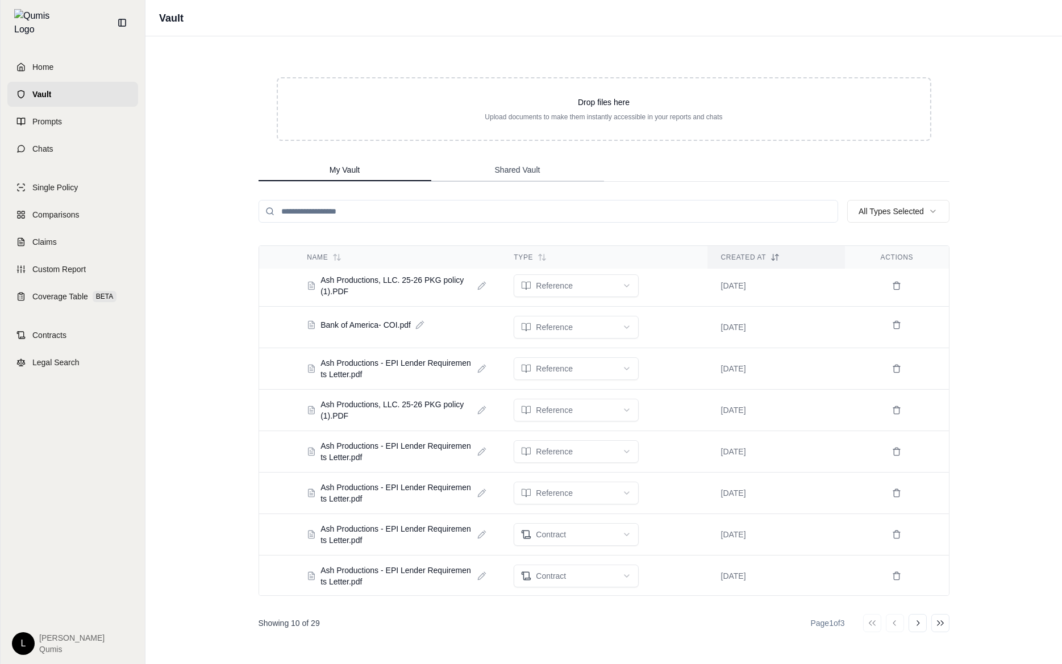
click at [507, 177] on button "Shared Vault" at bounding box center [517, 170] width 173 height 23
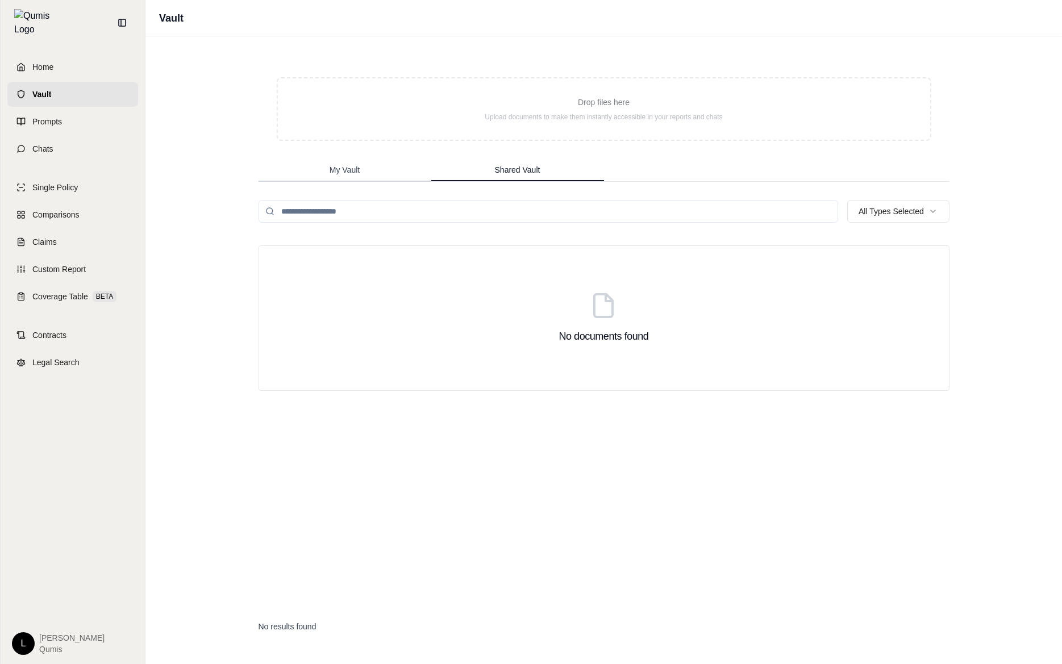
click at [348, 171] on span "My Vault" at bounding box center [345, 169] width 30 height 11
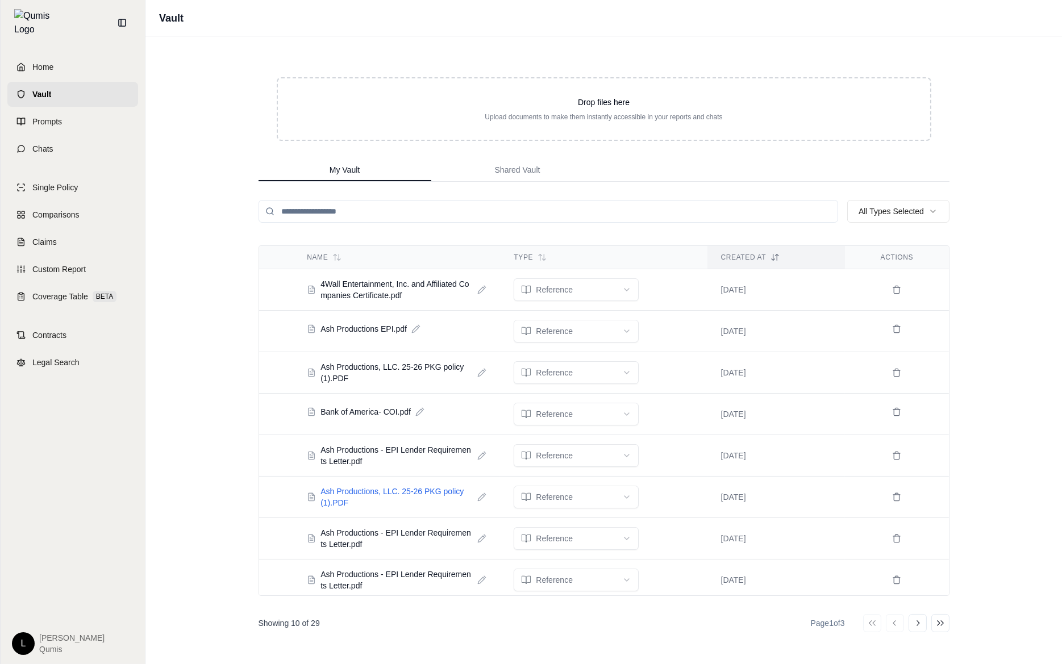
click at [374, 486] on span "Ash Productions, LLC. 25-26 PKG policy (1).PDF" at bounding box center [396, 497] width 152 height 23
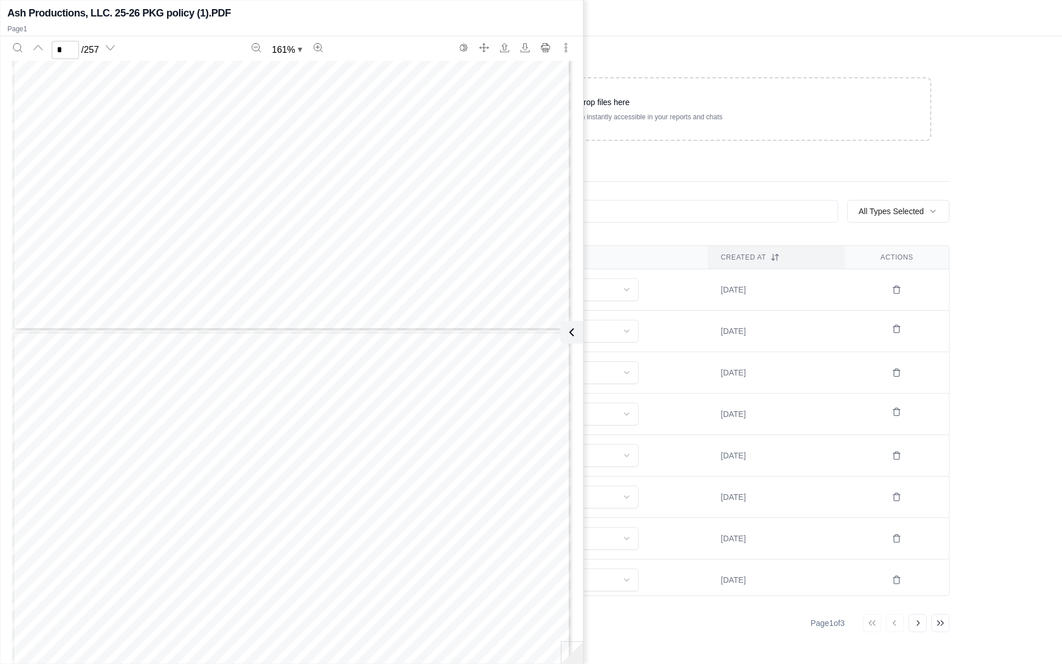
type input "*"
click at [569, 330] on icon at bounding box center [569, 332] width 3 height 7
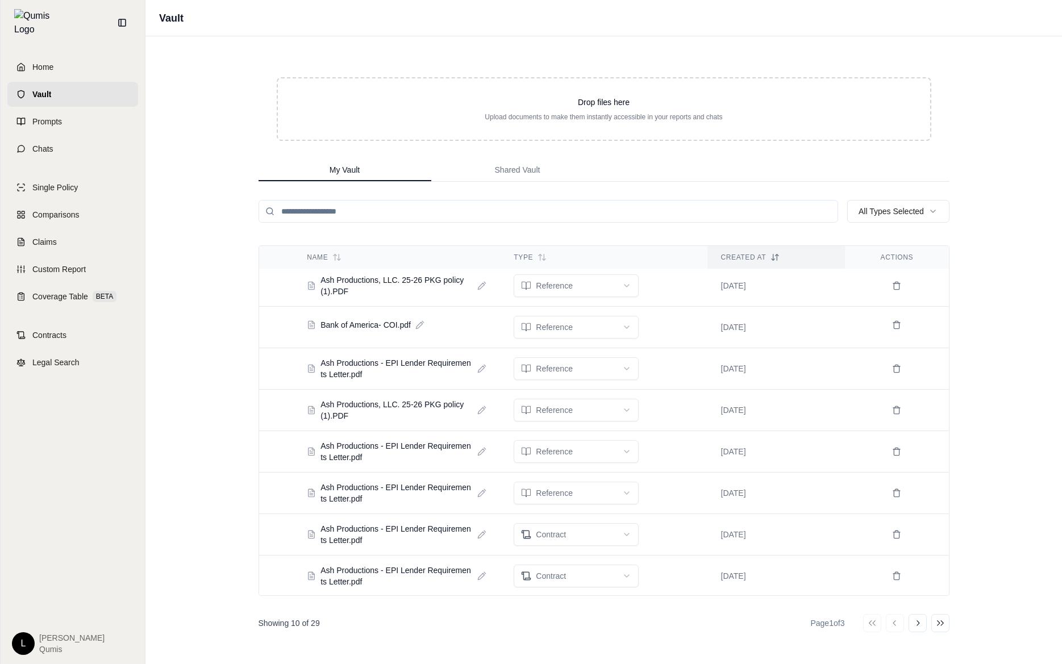
scroll to position [0, 0]
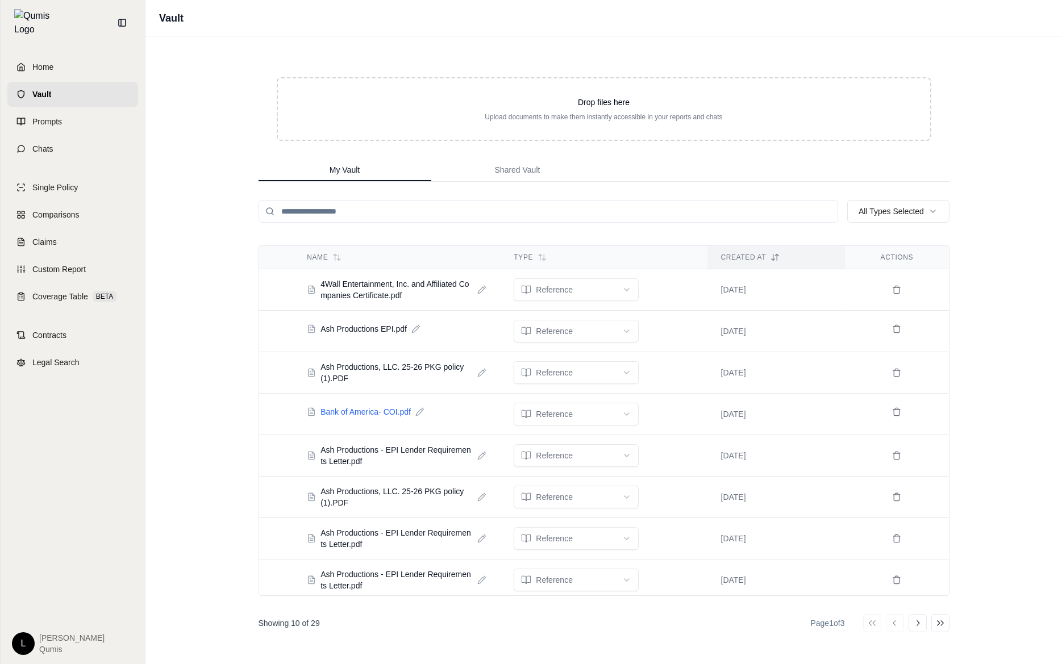
click at [376, 411] on span "Bank of America- COI.pdf" at bounding box center [365, 411] width 90 height 11
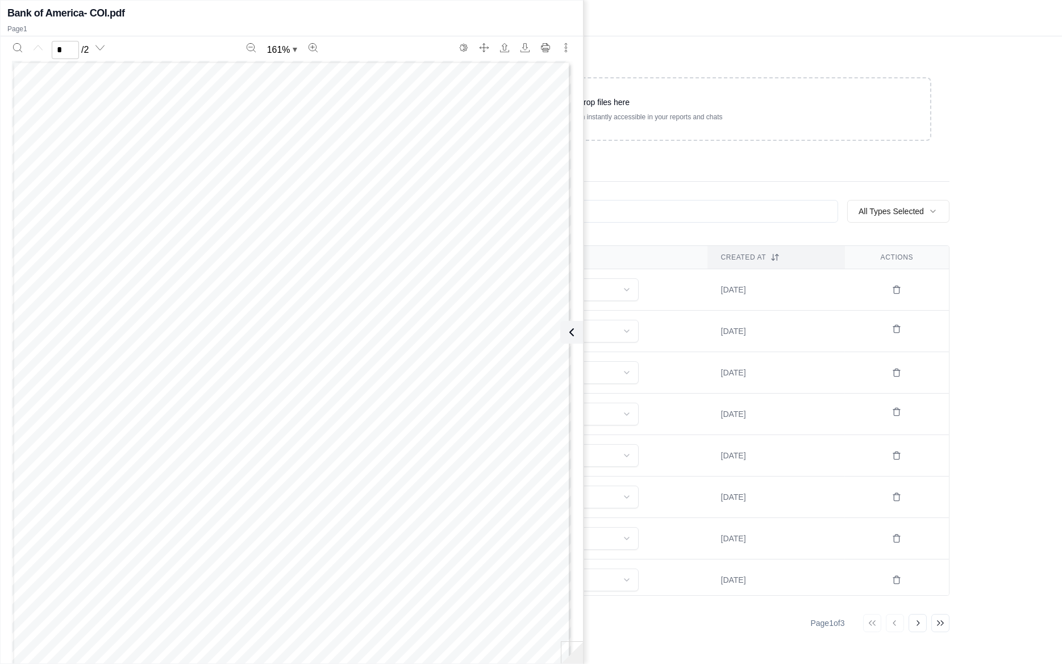
click at [666, 395] on td "reference" at bounding box center [603, 414] width 207 height 41
click at [570, 327] on icon at bounding box center [570, 333] width 14 height 14
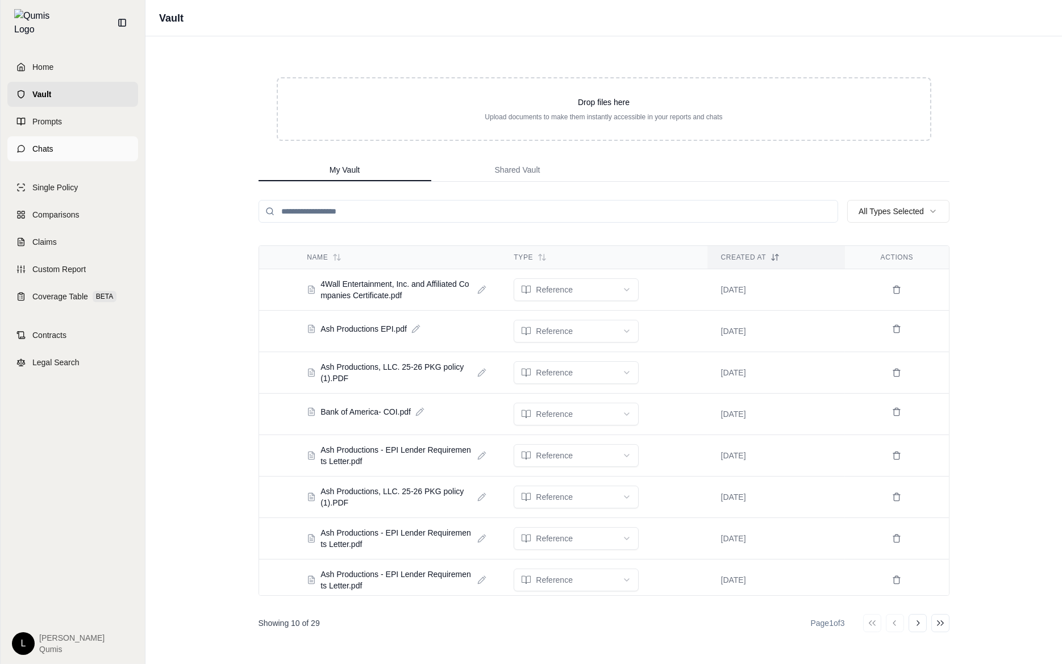
click at [85, 146] on link "Chats" at bounding box center [72, 148] width 131 height 25
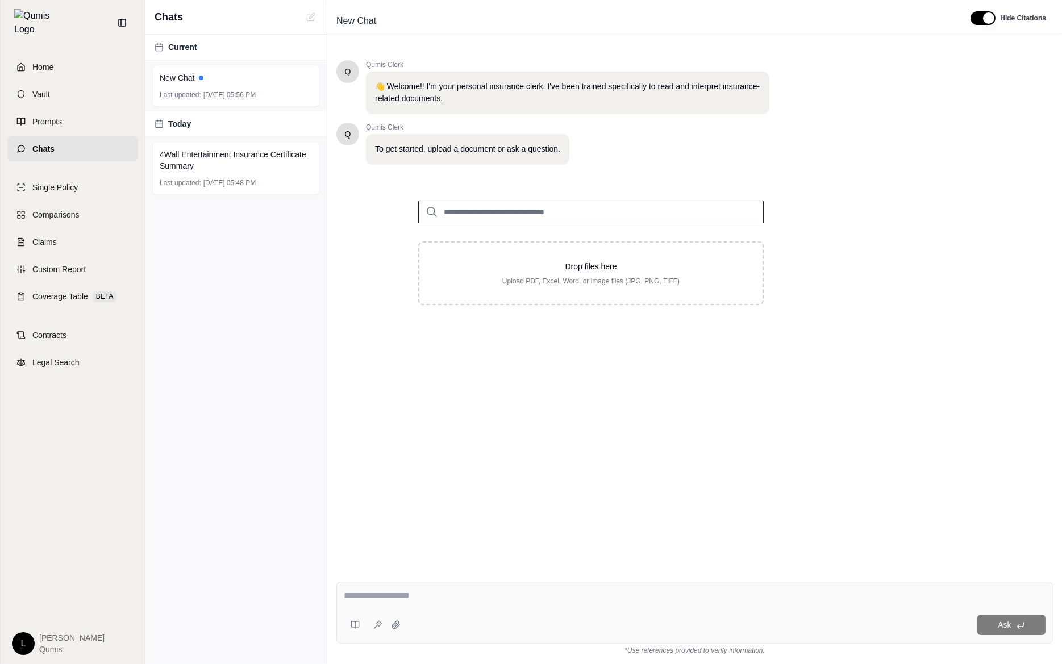
drag, startPoint x: 85, startPoint y: 146, endPoint x: 522, endPoint y: 225, distance: 444.0
click at [520, 223] on div "Home Vault Prompts Chats Single Policy Comparisons Claims Custom Report Coverag…" at bounding box center [531, 332] width 1062 height 664
click at [515, 211] on input "search" at bounding box center [590, 212] width 345 height 23
type input "***"
click at [565, 249] on p "Oct 2, 2025" at bounding box center [512, 246] width 120 height 9
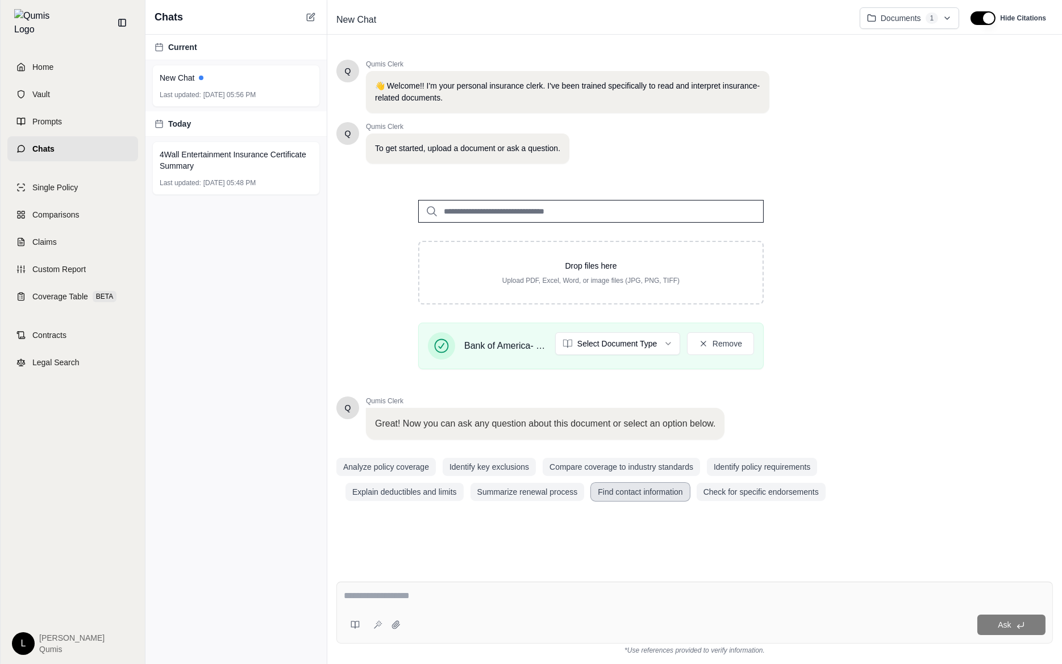
click at [643, 497] on button "Find contact information" at bounding box center [640, 492] width 98 height 18
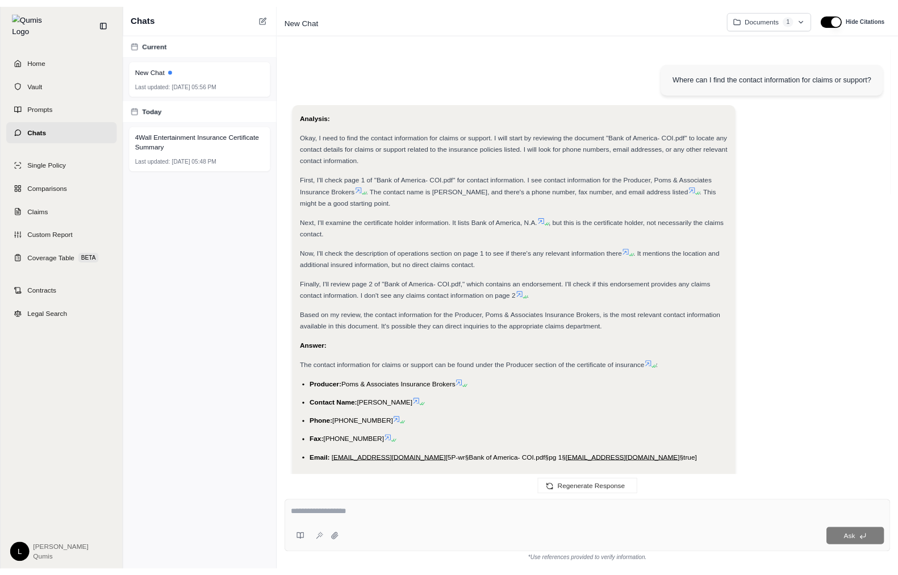
scroll to position [43, 0]
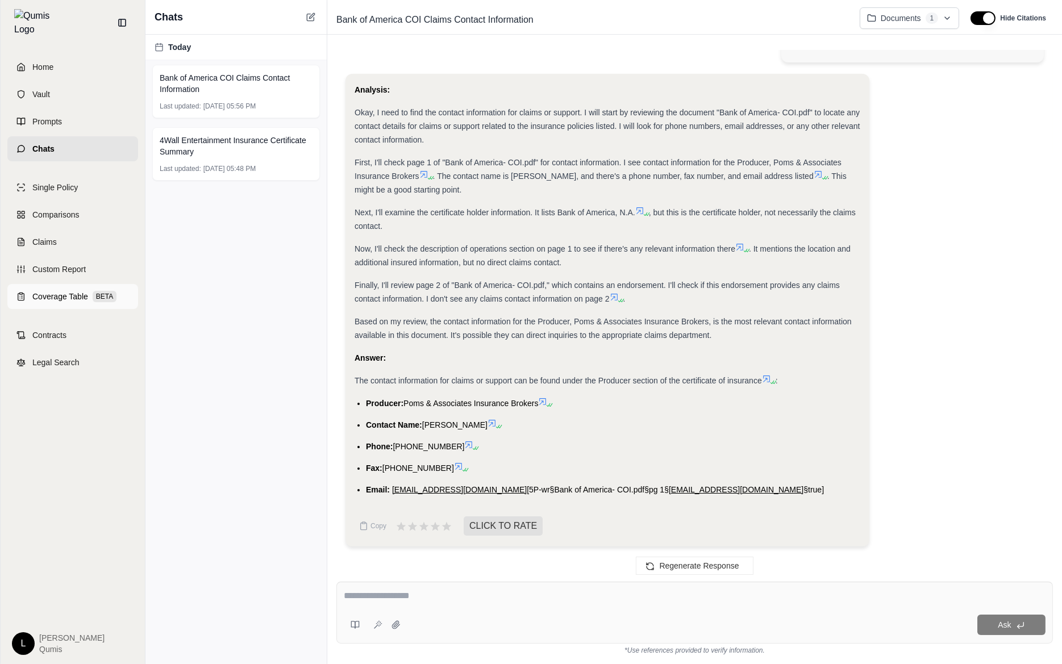
click at [88, 291] on div "Coverage Table BETA" at bounding box center [74, 296] width 84 height 11
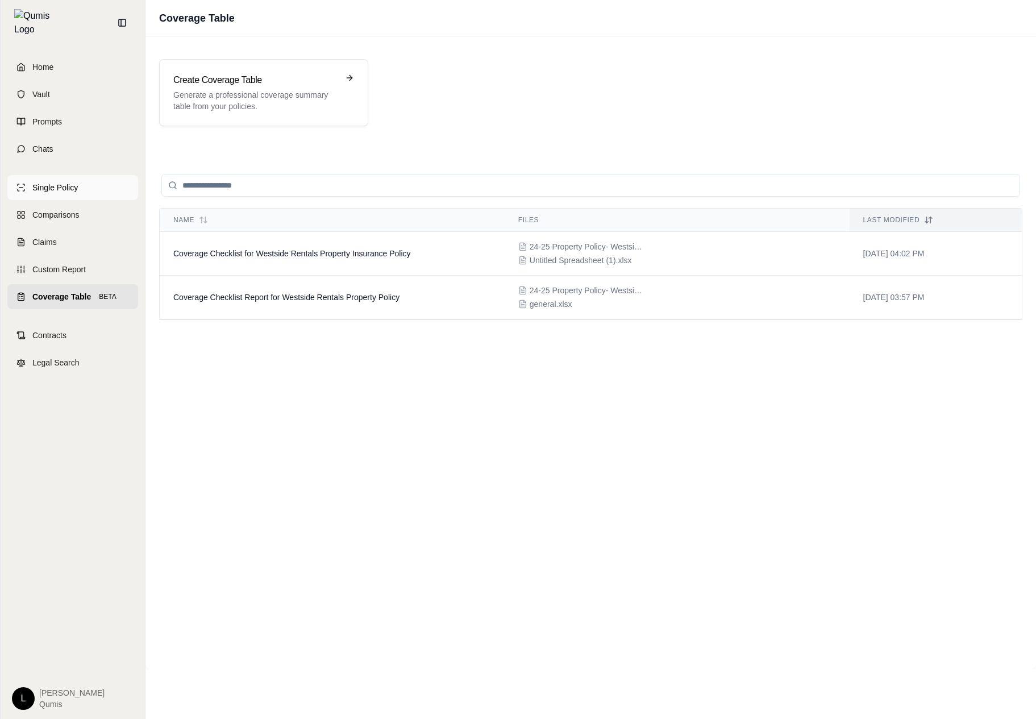
click at [80, 181] on link "Single Policy" at bounding box center [72, 187] width 131 height 25
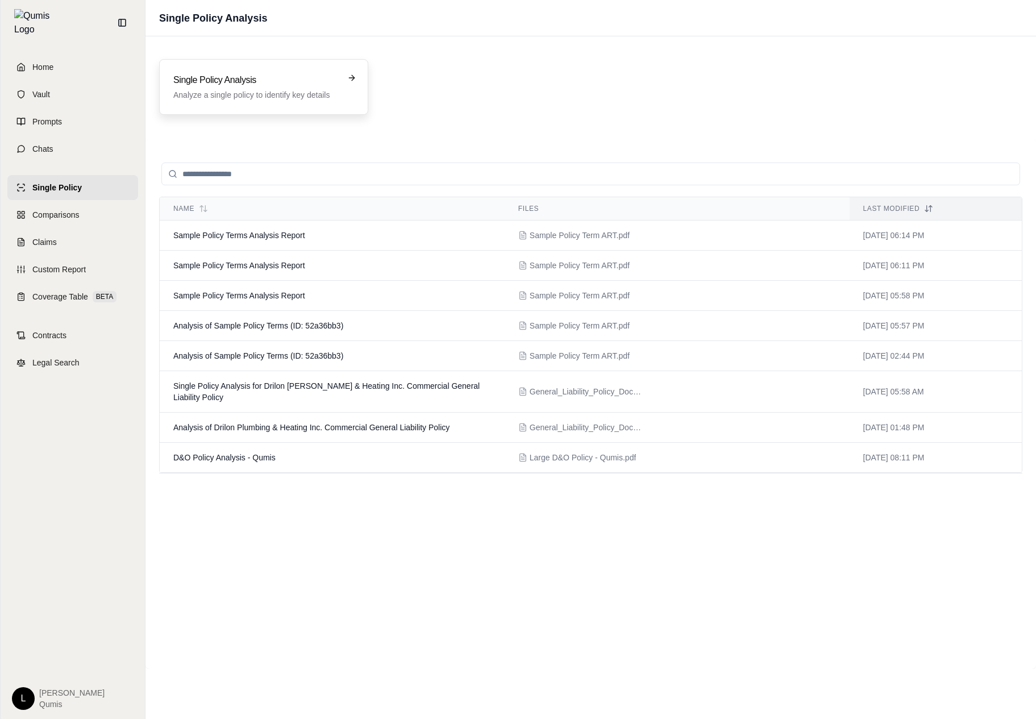
click at [274, 92] on p "Analyze a single policy to identify key details" at bounding box center [255, 94] width 165 height 11
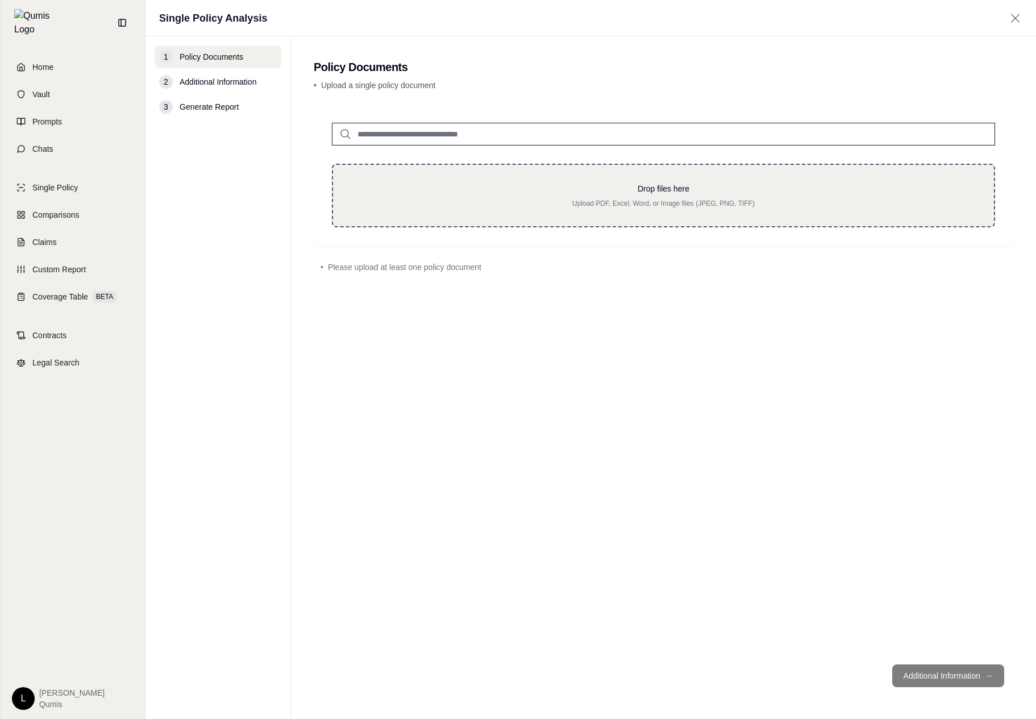
click at [584, 185] on p "Drop files here" at bounding box center [663, 188] width 624 height 11
type input "**********"
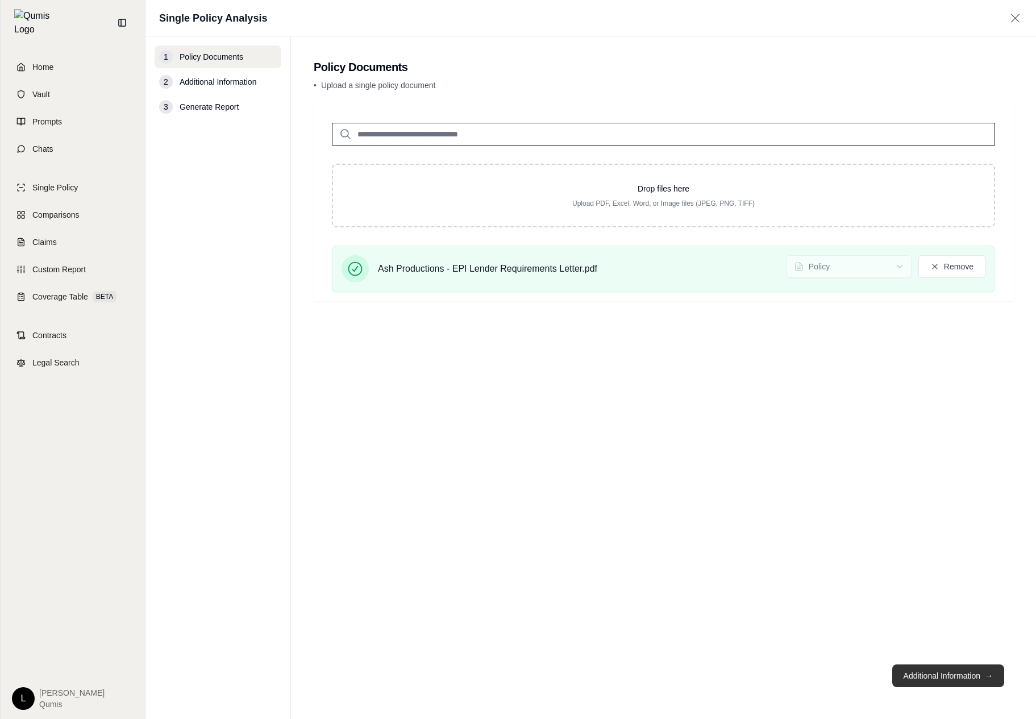
click at [946, 681] on button "Additional Information →" at bounding box center [948, 675] width 112 height 23
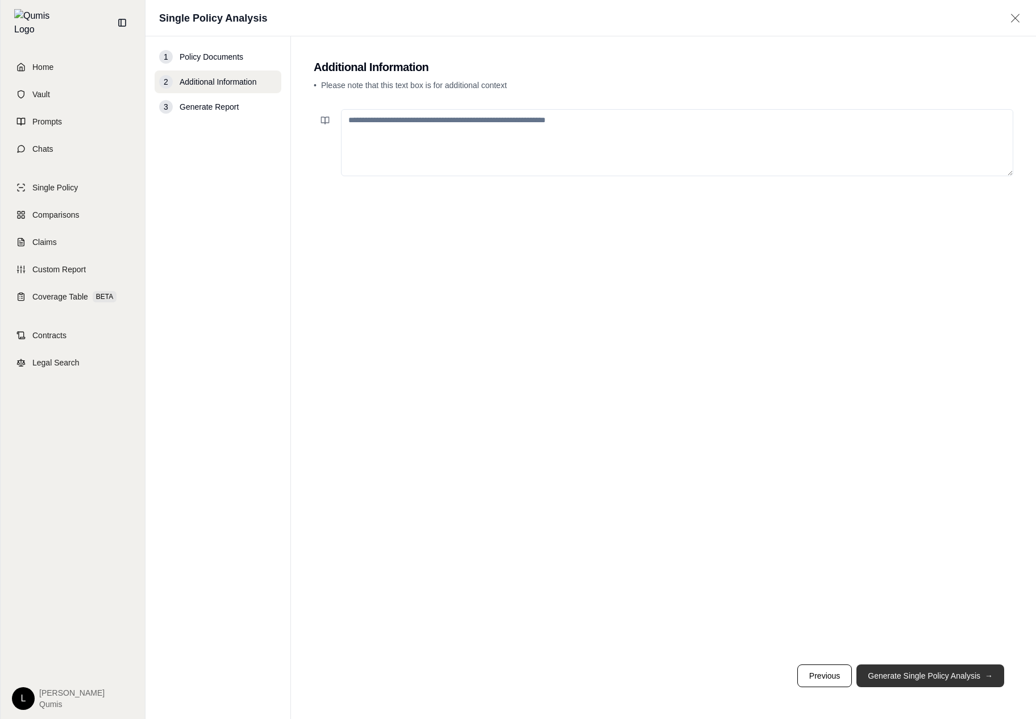
click at [915, 665] on button "Generate Single Policy Analysis →" at bounding box center [930, 675] width 148 height 23
